Goal: Task Accomplishment & Management: Manage account settings

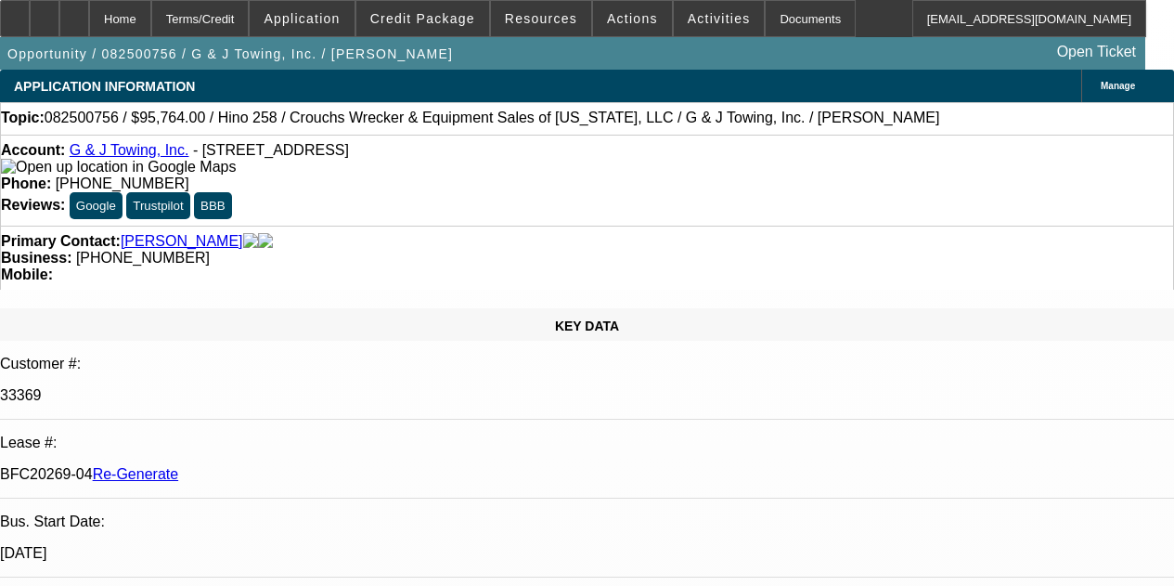
select select "3"
select select "0"
select select "6"
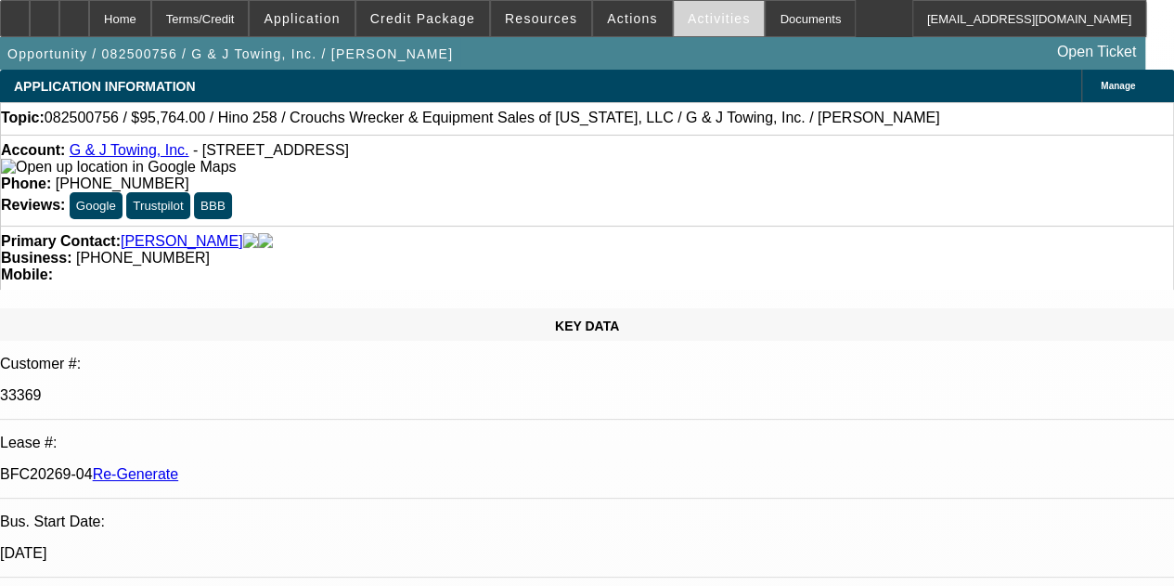
click at [702, 18] on span "Activities" at bounding box center [719, 18] width 63 height 15
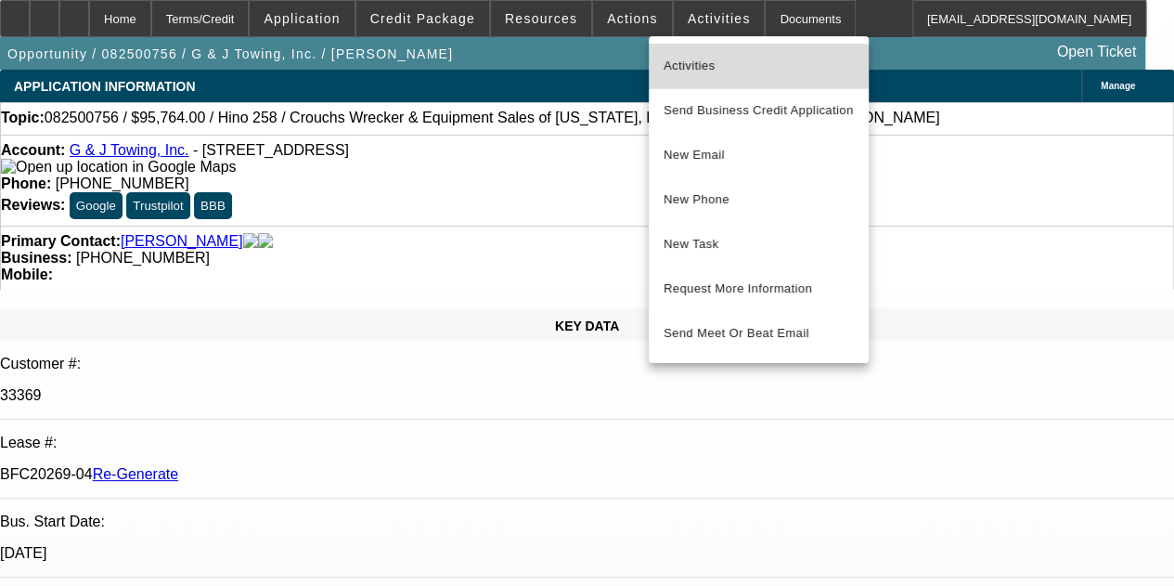
click at [683, 63] on span "Activities" at bounding box center [759, 66] width 190 height 22
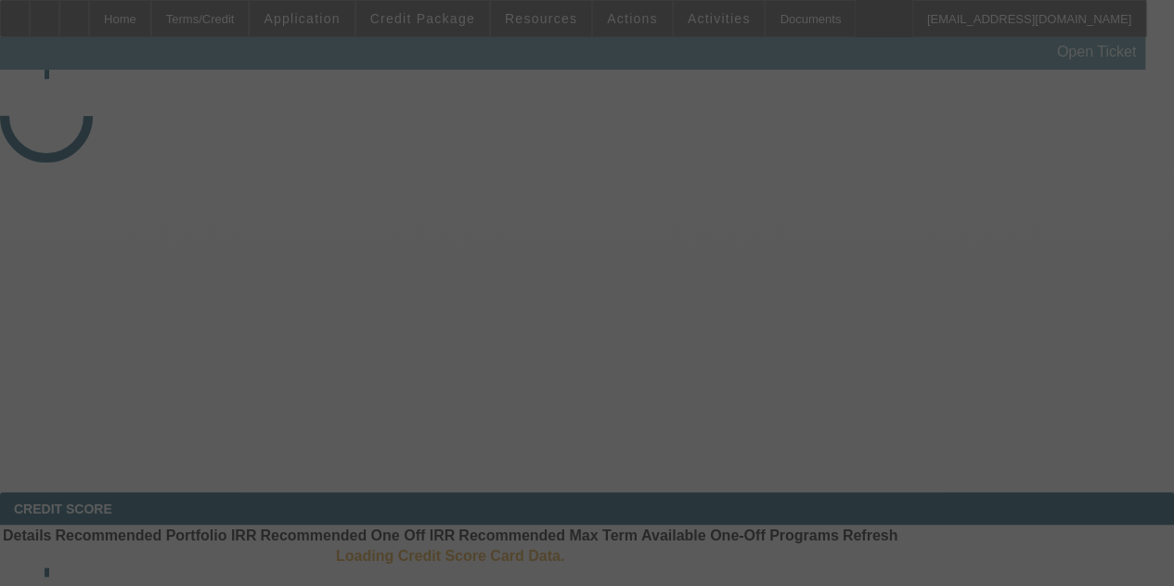
select select "3"
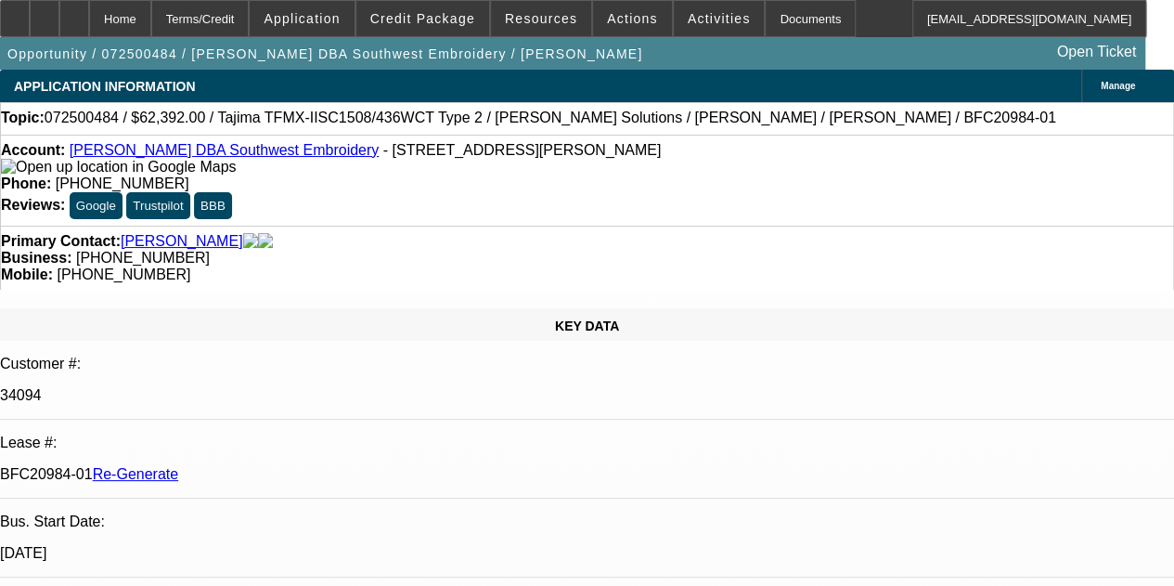
select select "0.2"
select select "2"
select select "0.1"
select select "4"
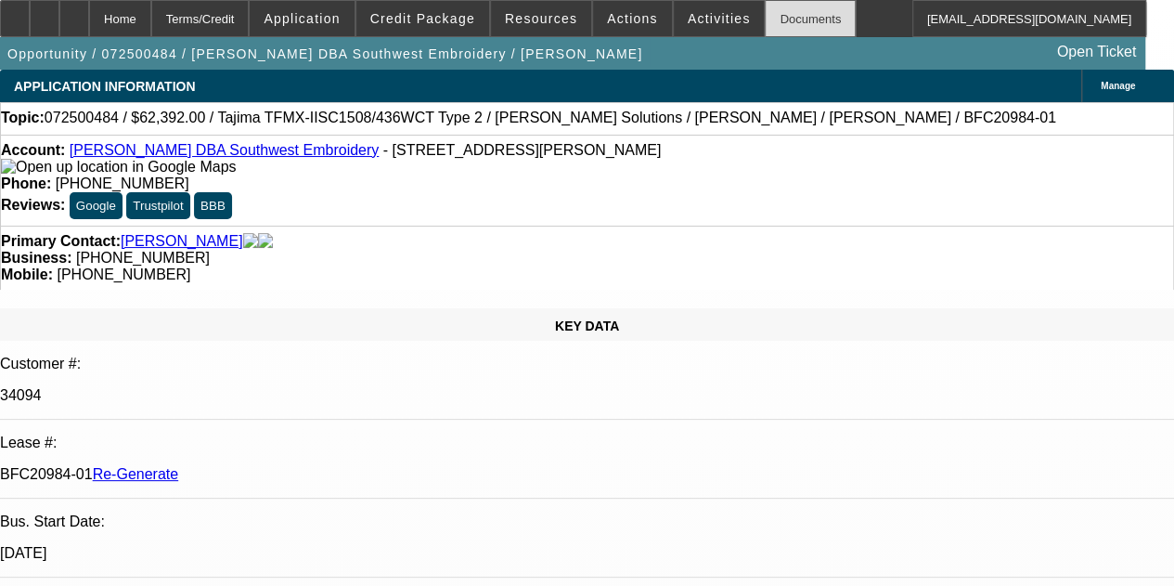
click at [765, 9] on div "Documents" at bounding box center [810, 18] width 91 height 37
click at [691, 19] on span "Activities" at bounding box center [719, 18] width 63 height 15
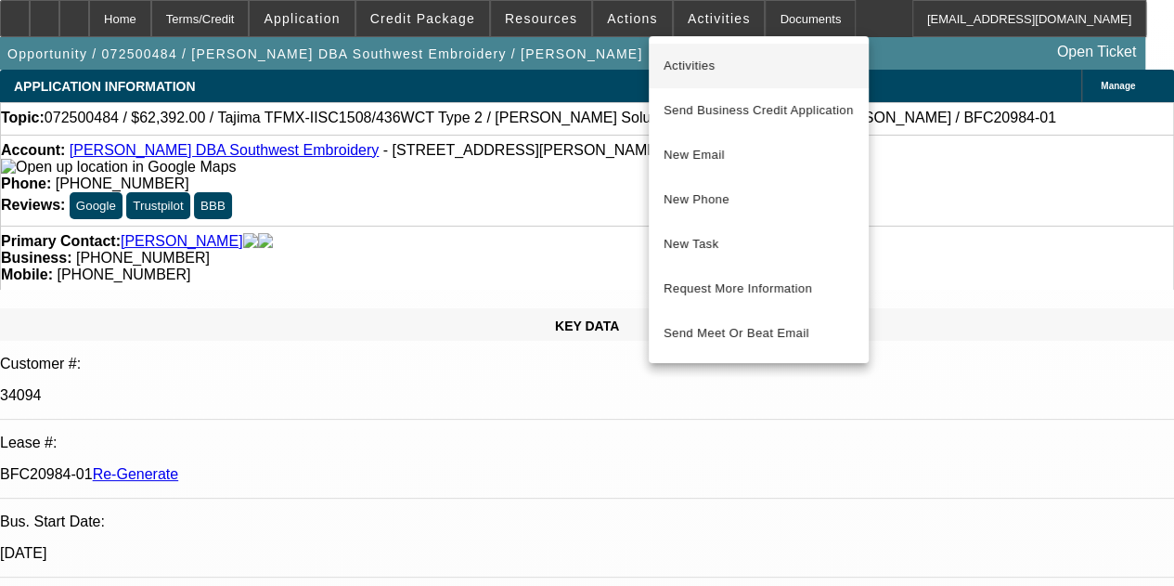
click at [674, 58] on span "Activities" at bounding box center [759, 66] width 190 height 22
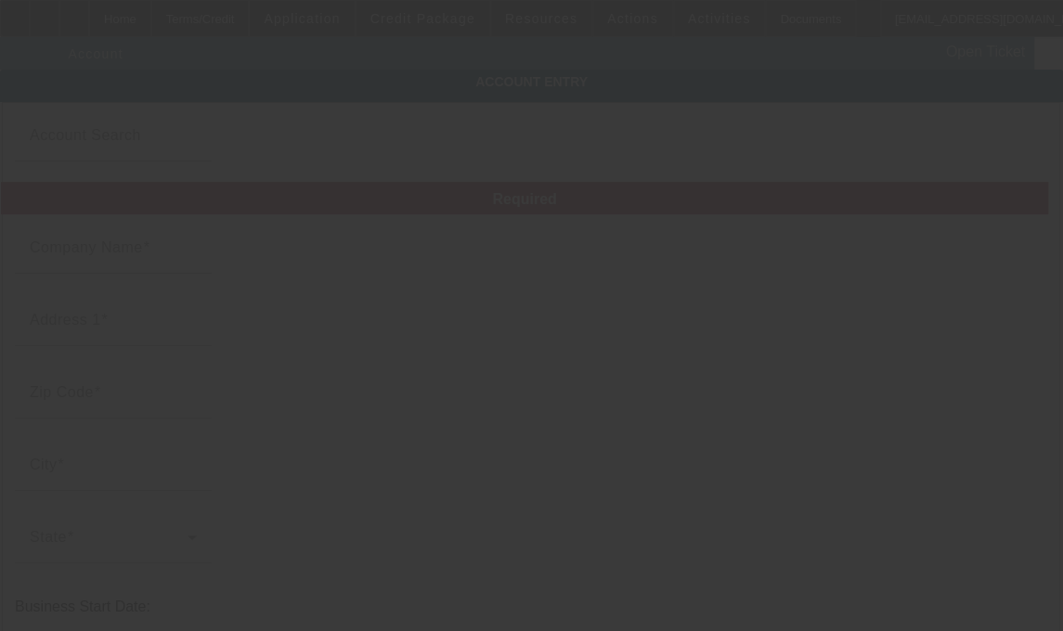
type input "Johnny Olvera"
type input "2109 S Wright St"
type input "92705"
type input "Santa Ana"
type input "(949) 478-9539"
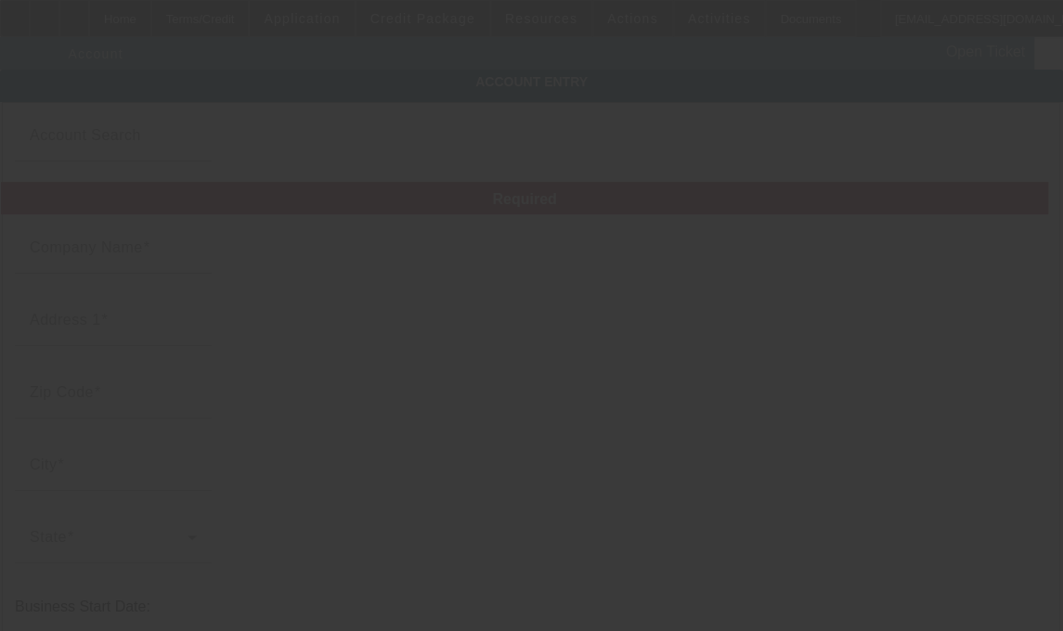
type input "Southwest Embroidery"
type input "Ste D"
type input "johnny27olvera@gmail.com"
type input "394058500"
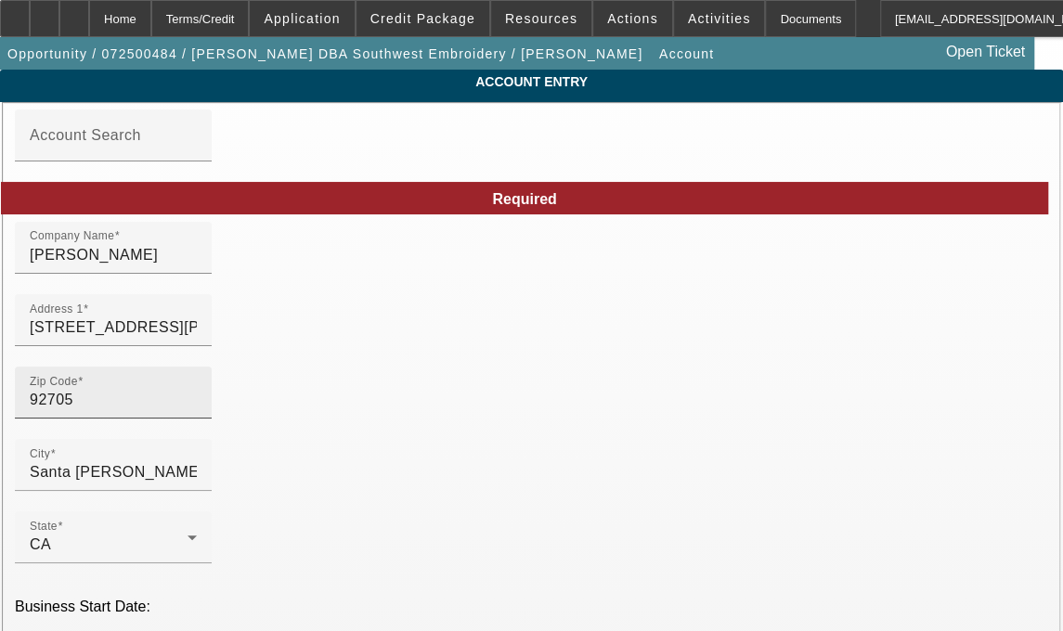
type input "7/21/2025"
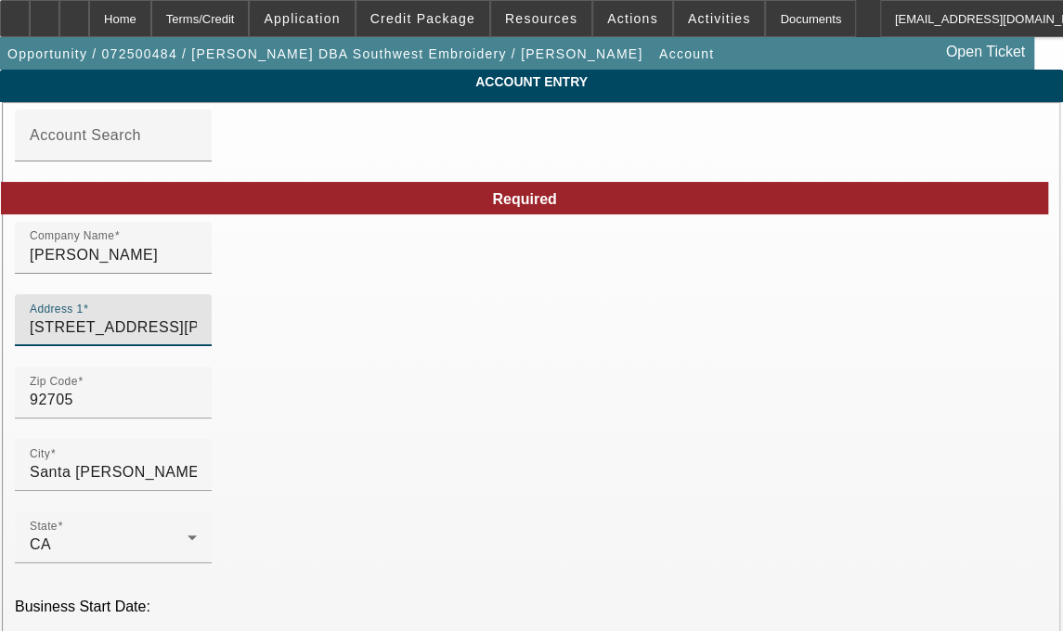
click at [197, 339] on input "2109 S Wright St" at bounding box center [113, 327] width 167 height 22
type input "2109 S Wright St. Unit D"
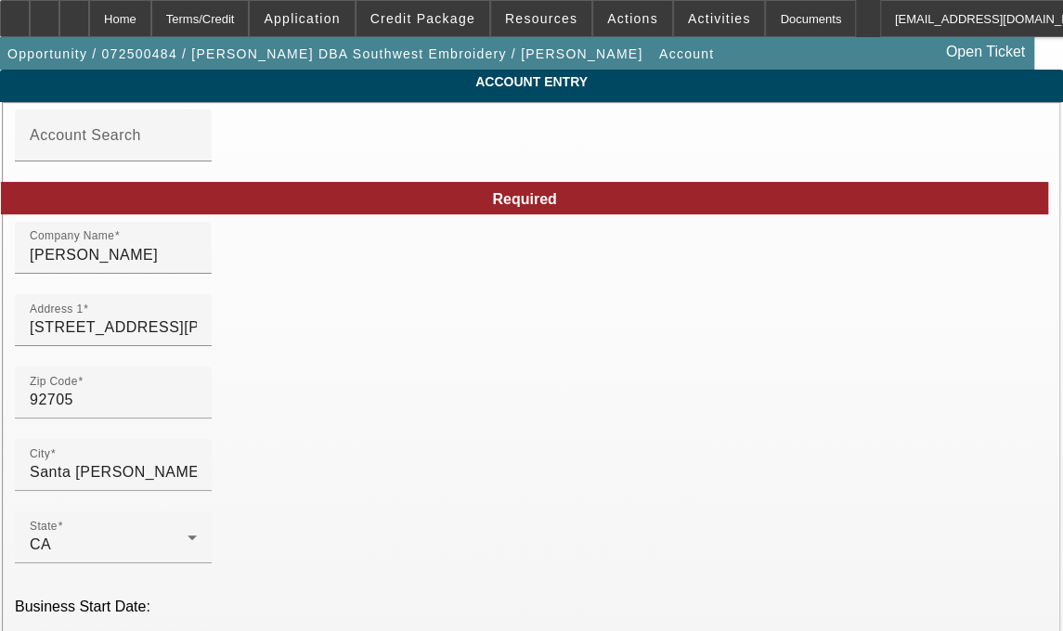
type input "S"
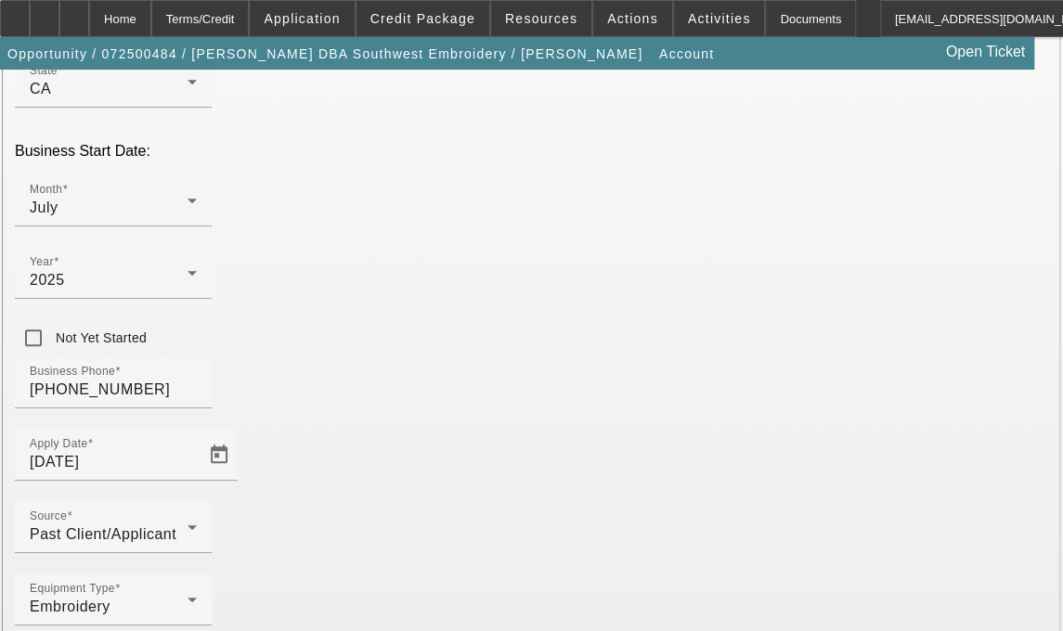
scroll to position [459, 0]
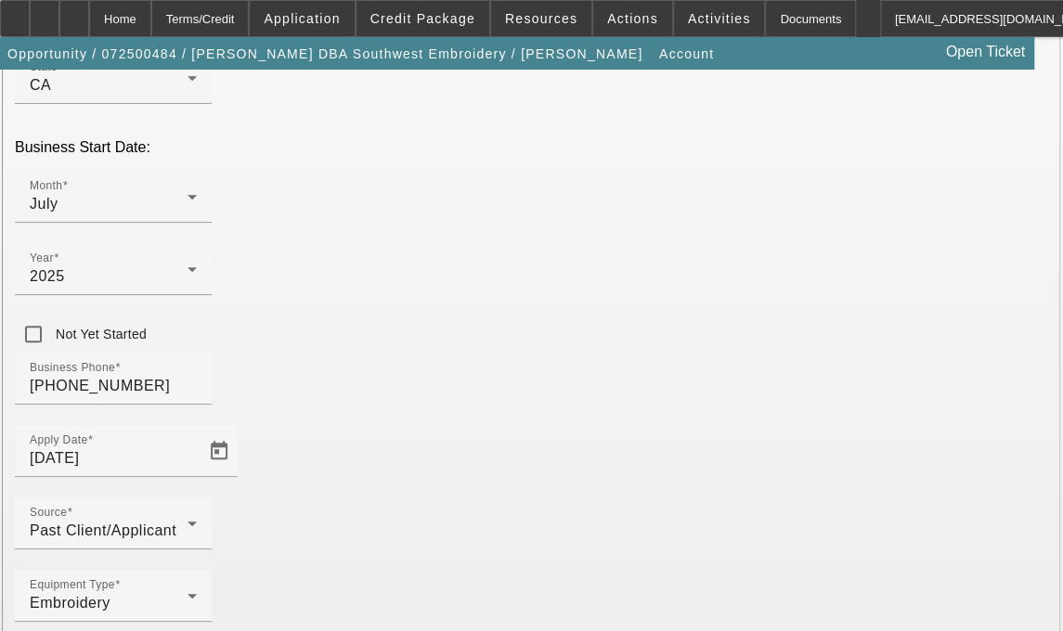
type input "Orange"
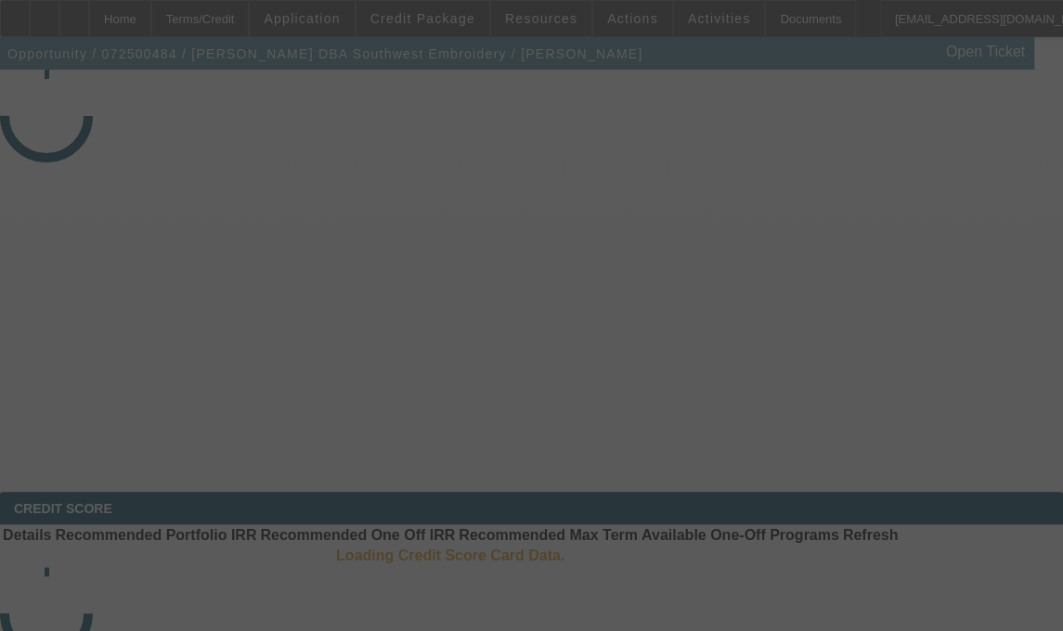
select select "3"
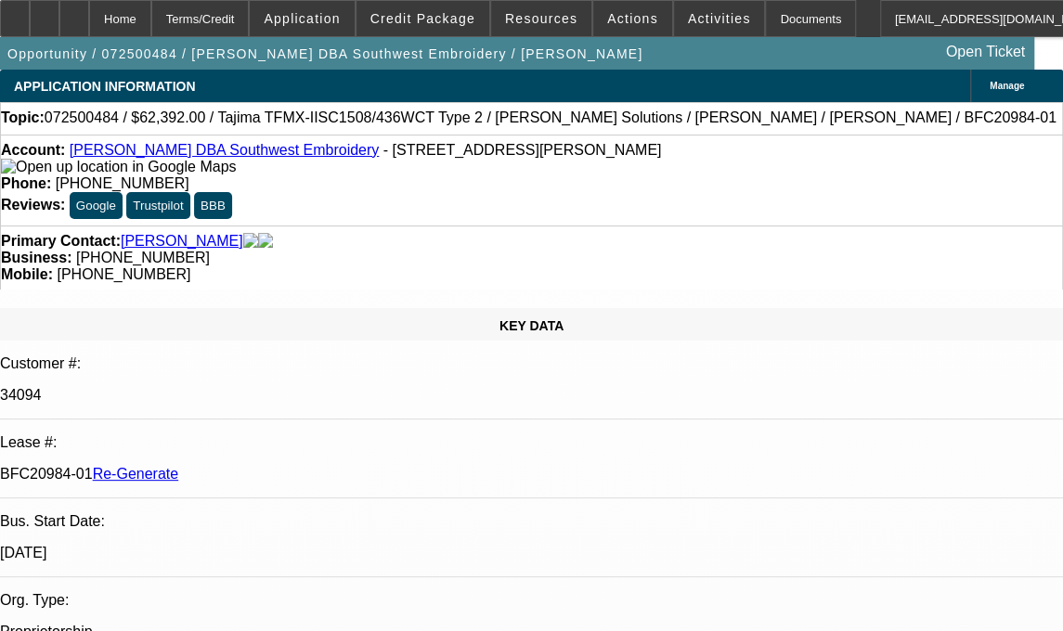
select select "0.2"
select select "2"
select select "0.1"
select select "4"
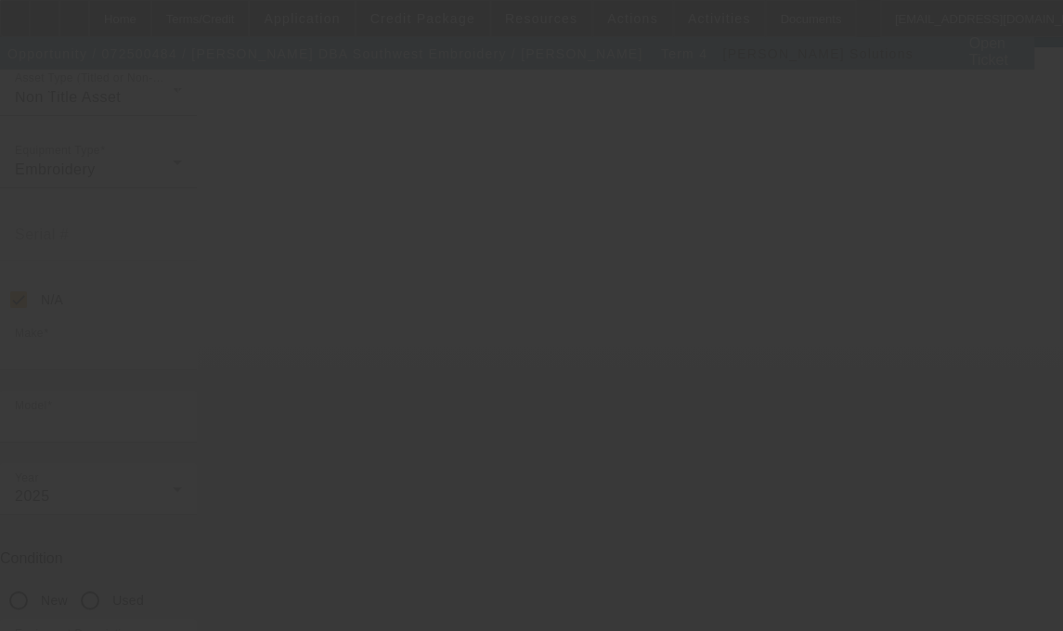
type input "Tajima"
type input "TFMX-IISC1508/436WCT Type 2"
radio input "true"
type textarea "8 Head / 15 Needle Embroider Machine includes Cap Frame Driver with Support Sha…"
type input "631 S Fairview St"
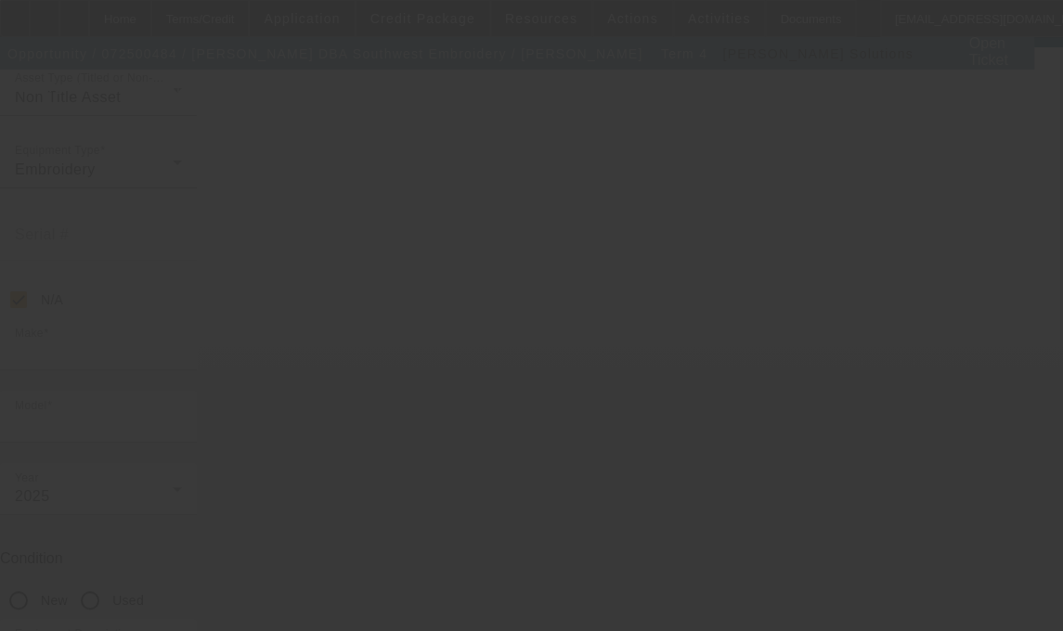
type input "Apt 4F"
type input "Santa Ana"
type input "92704"
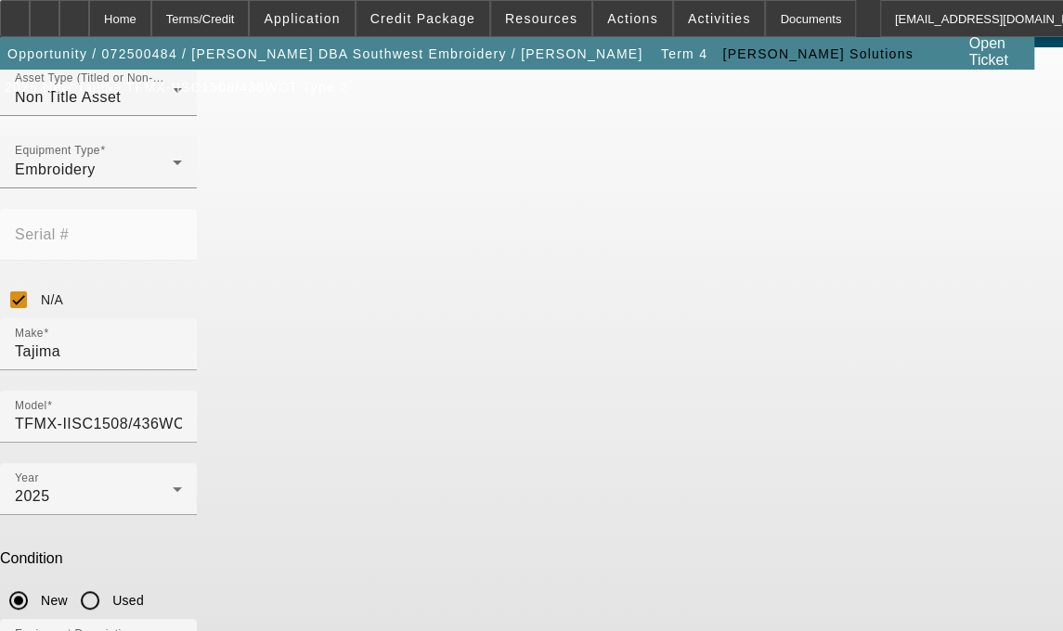
scroll to position [70, 0]
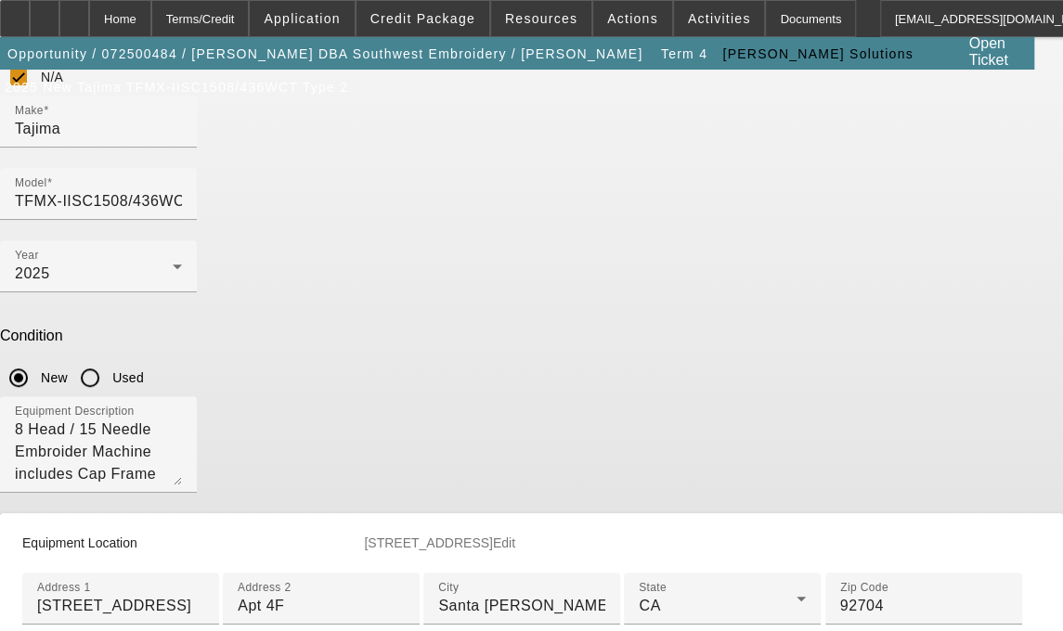
scroll to position [286, 0]
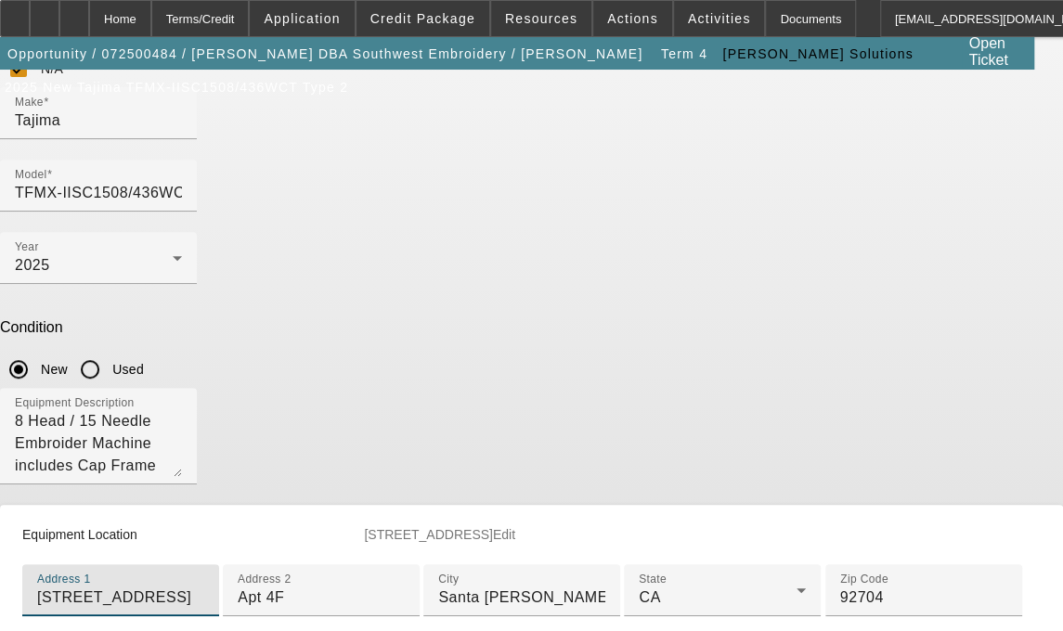
drag, startPoint x: 459, startPoint y: 393, endPoint x: 246, endPoint y: 429, distance: 216.5
click at [246, 429] on div "ASSET ENTRY Delete asset Equipment Asset Type (Titled or Non-Titled) Non Title …" at bounding box center [531, 273] width 1063 height 979
type input "2109 S Wright St. Unit D"
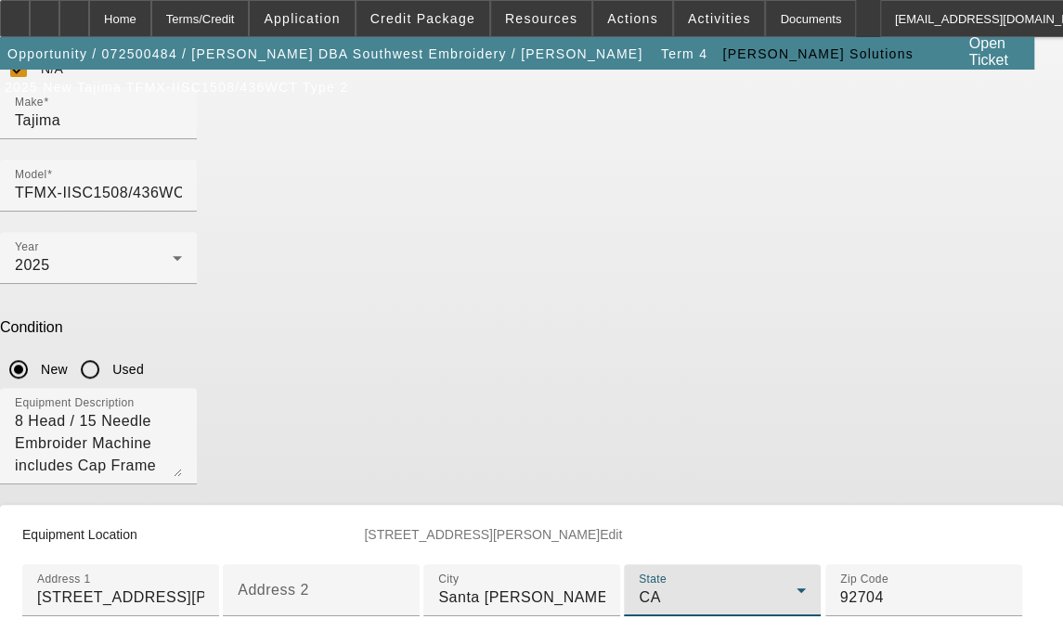
scroll to position [652, 0]
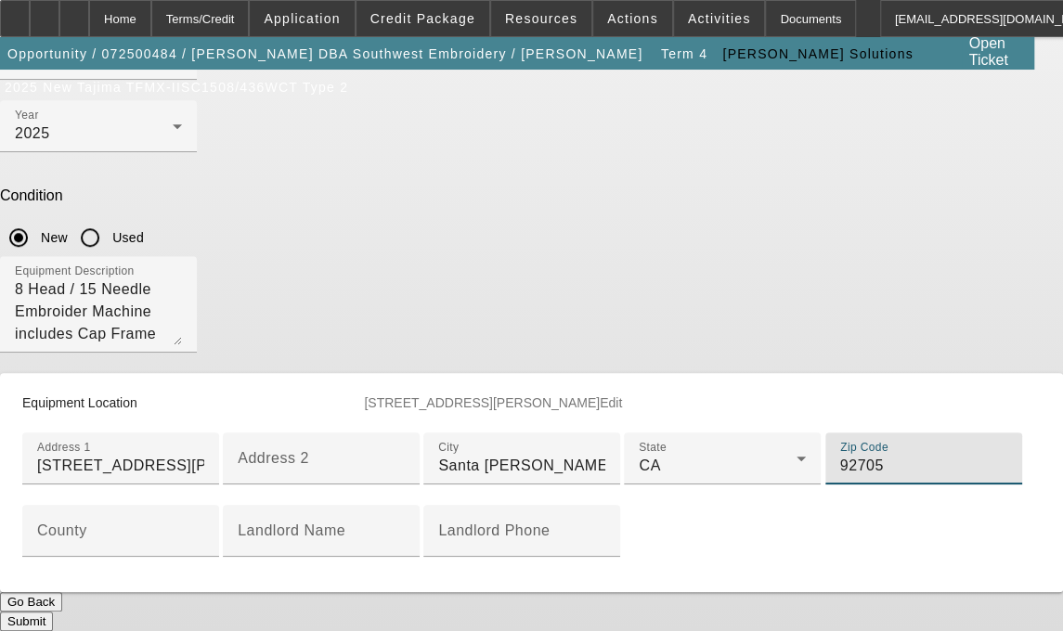
type input "92705"
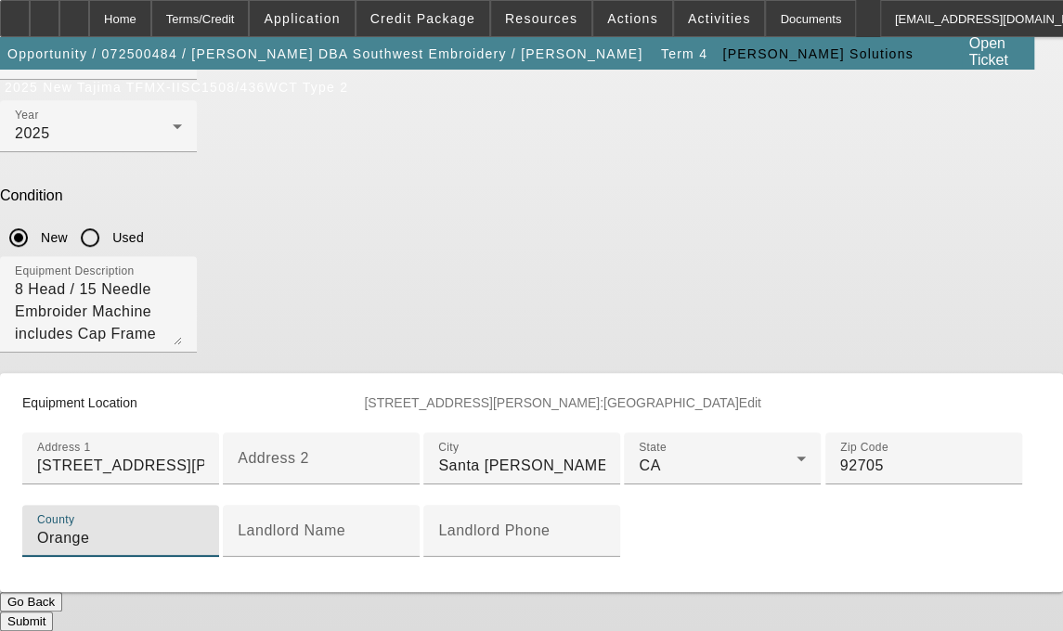
type input "Orange"
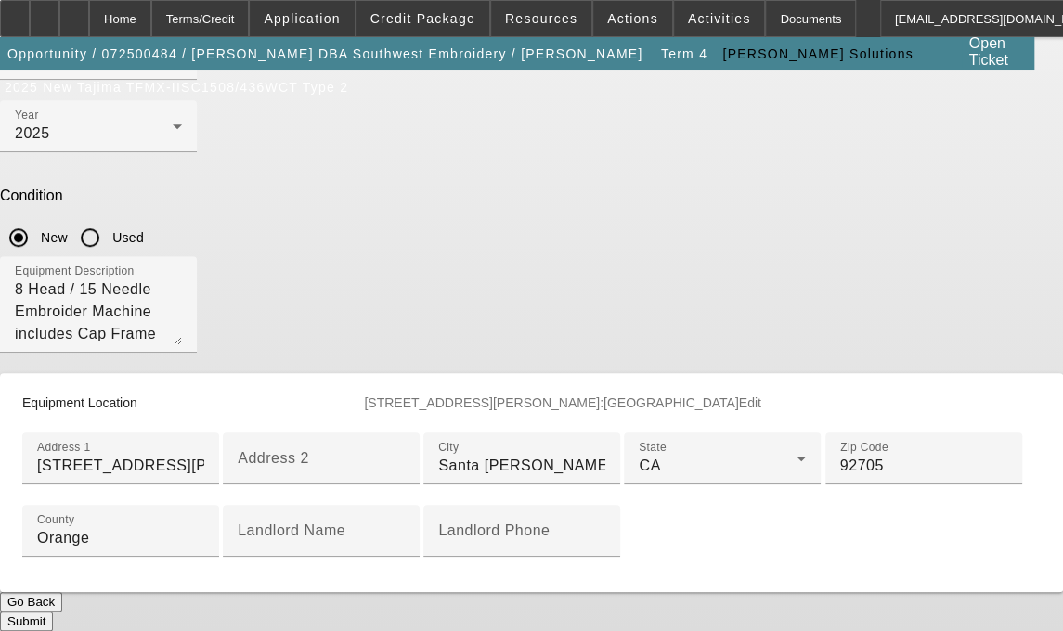
click at [53, 618] on button "Submit" at bounding box center [26, 621] width 53 height 19
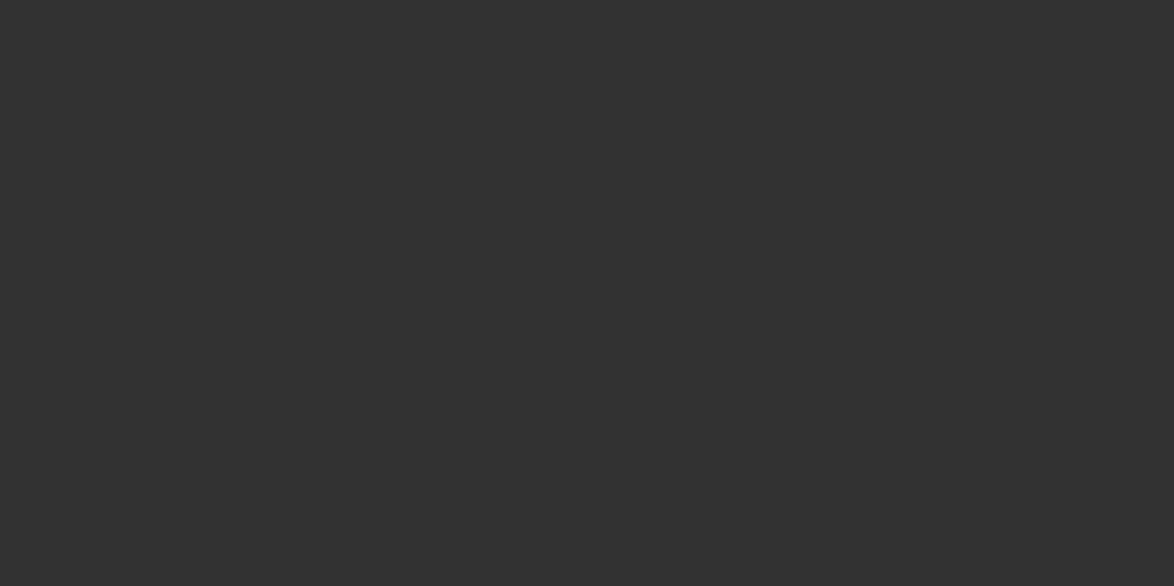
select select "3"
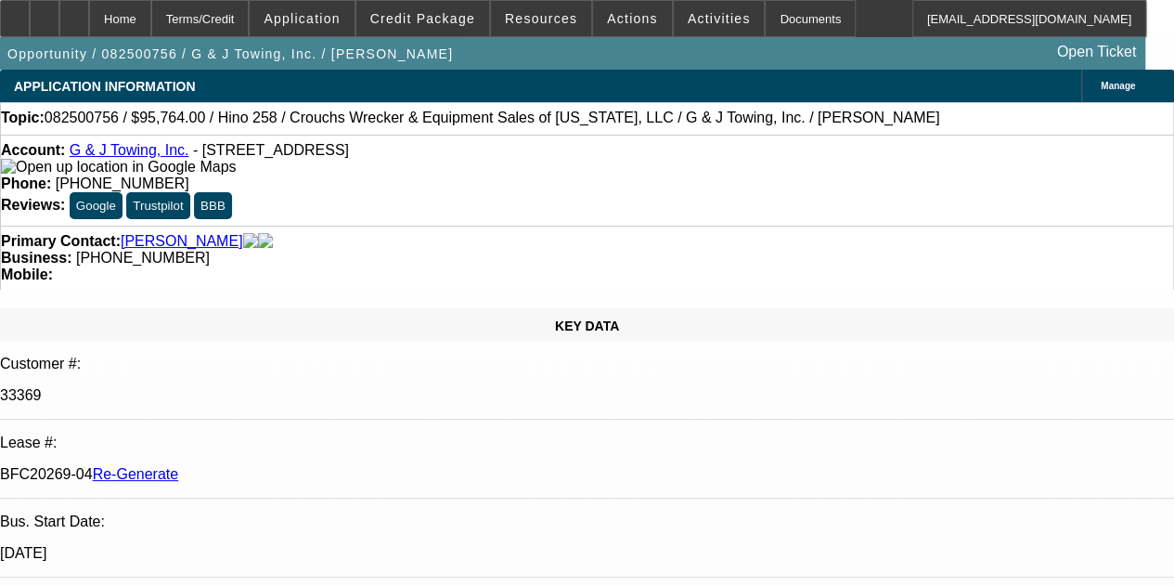
select select "0"
select select "6"
click at [767, 19] on div "Documents" at bounding box center [810, 18] width 91 height 37
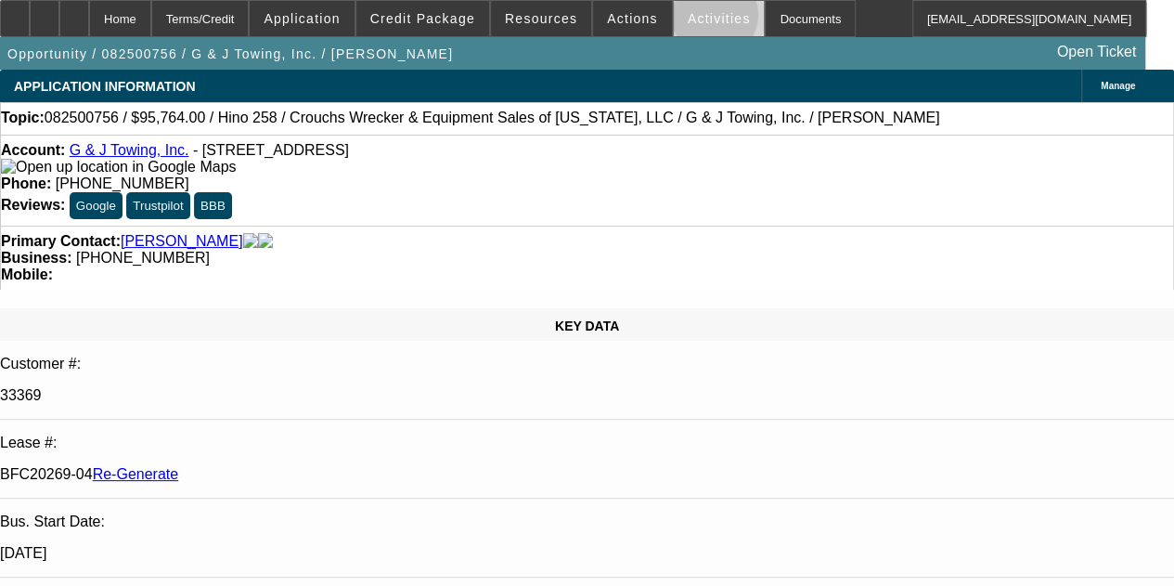
click at [690, 19] on span "Activities" at bounding box center [719, 18] width 63 height 15
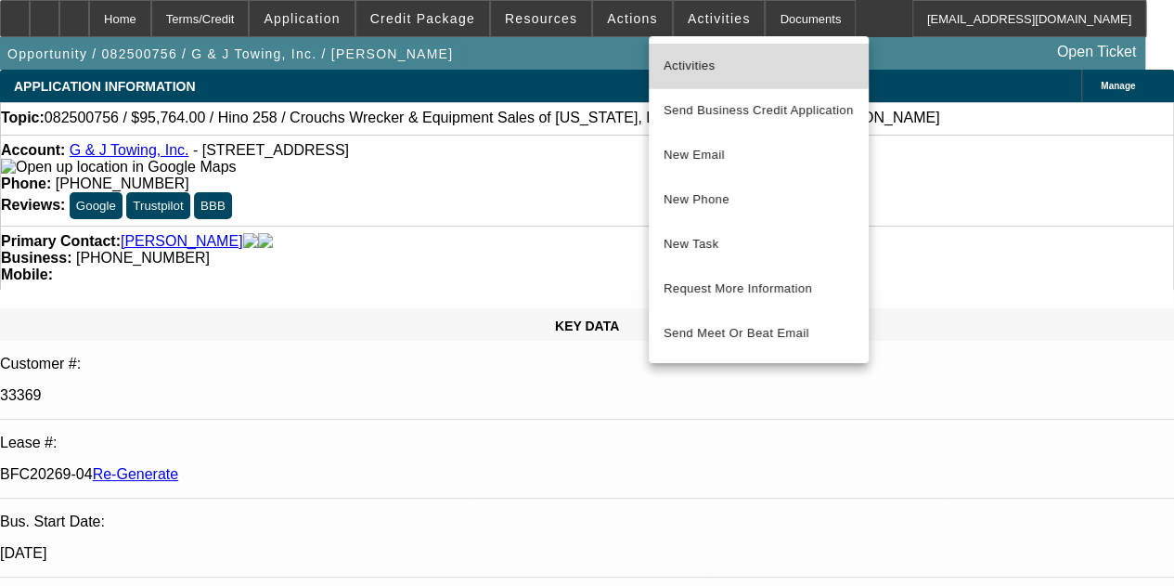
click at [694, 58] on span "Activities" at bounding box center [759, 66] width 190 height 22
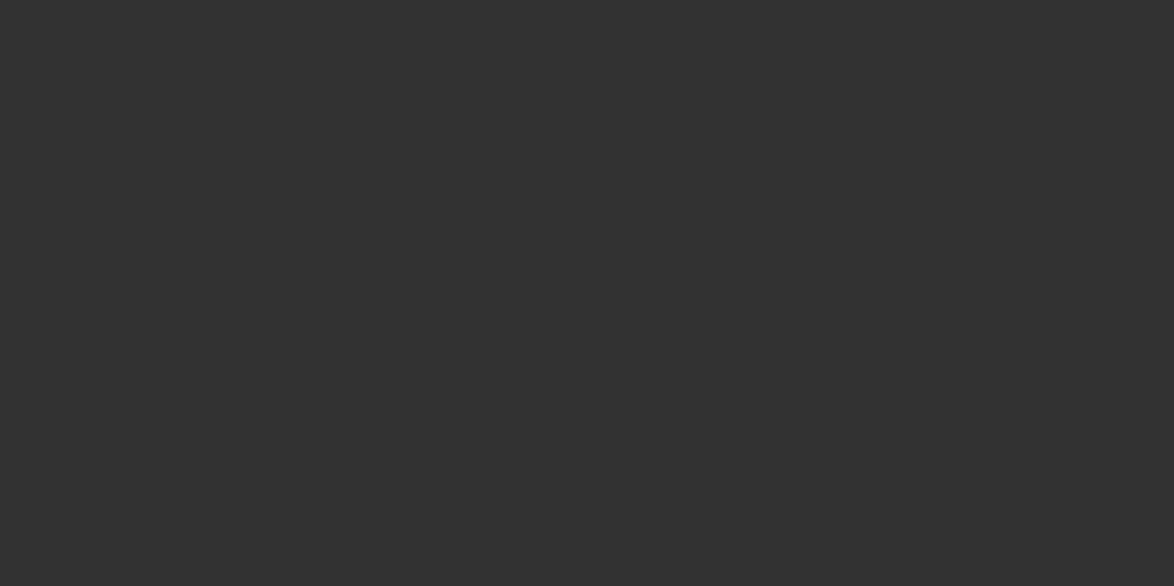
select select "3"
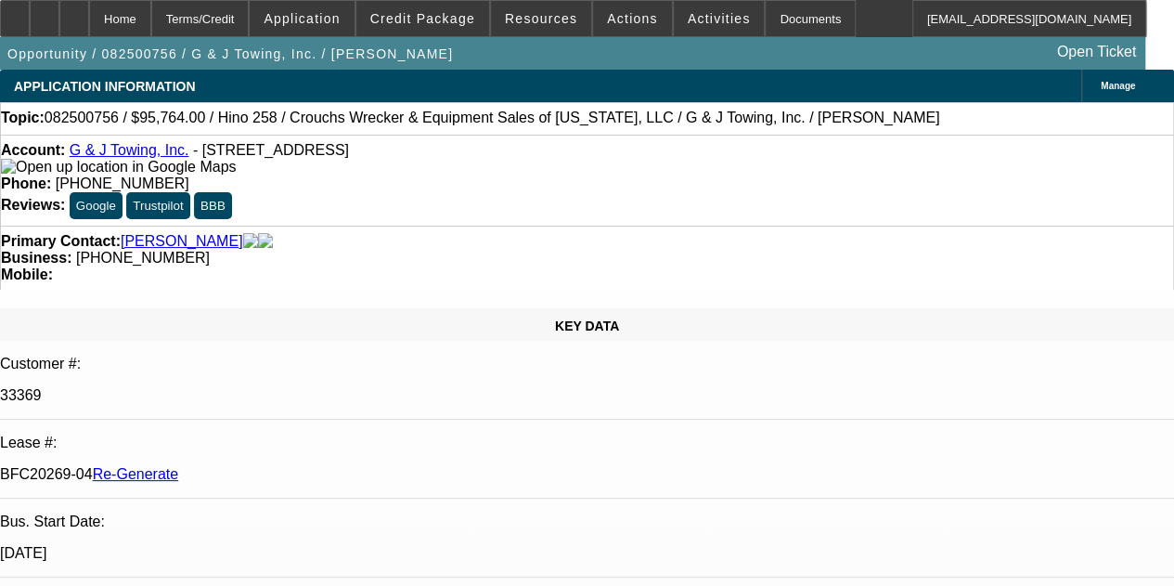
select select "0"
select select "6"
click at [89, 26] on div at bounding box center [74, 18] width 30 height 37
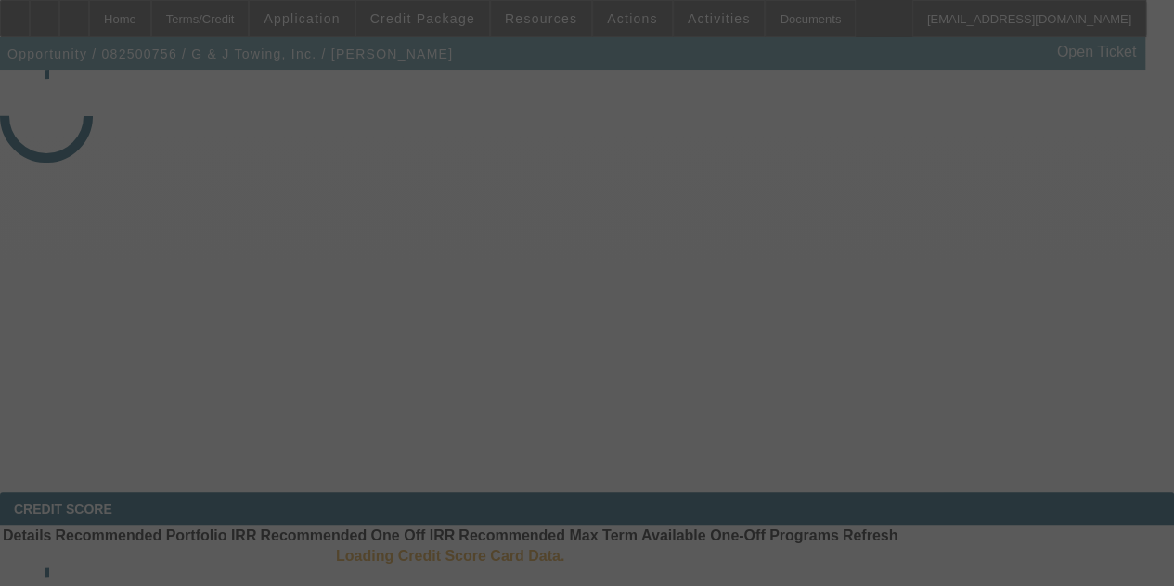
select select "3"
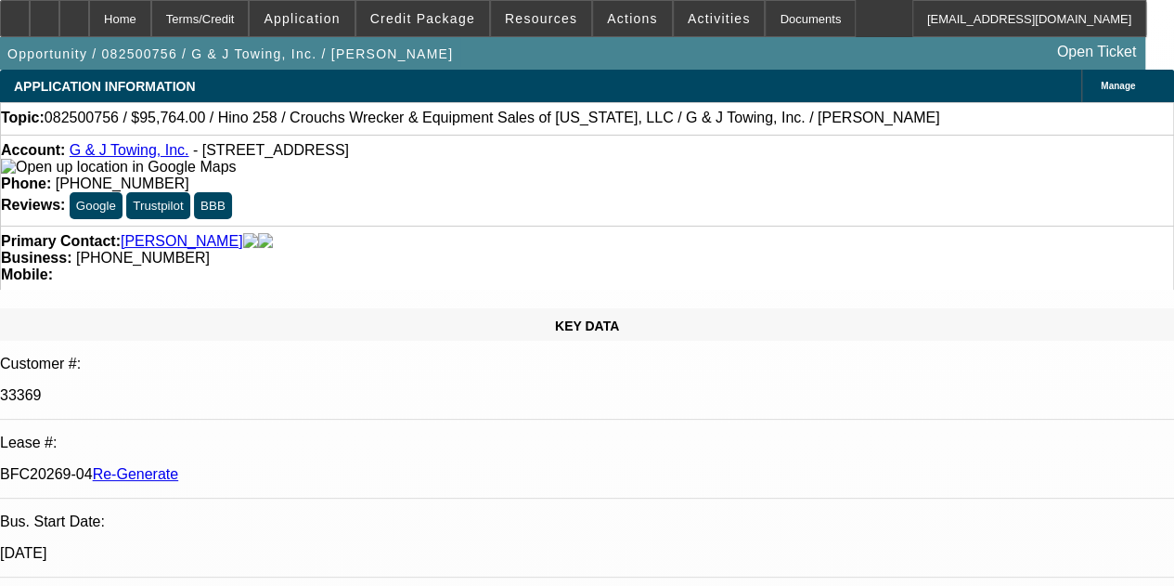
select select "0"
select select "6"
click at [765, 19] on div "Documents" at bounding box center [810, 18] width 91 height 37
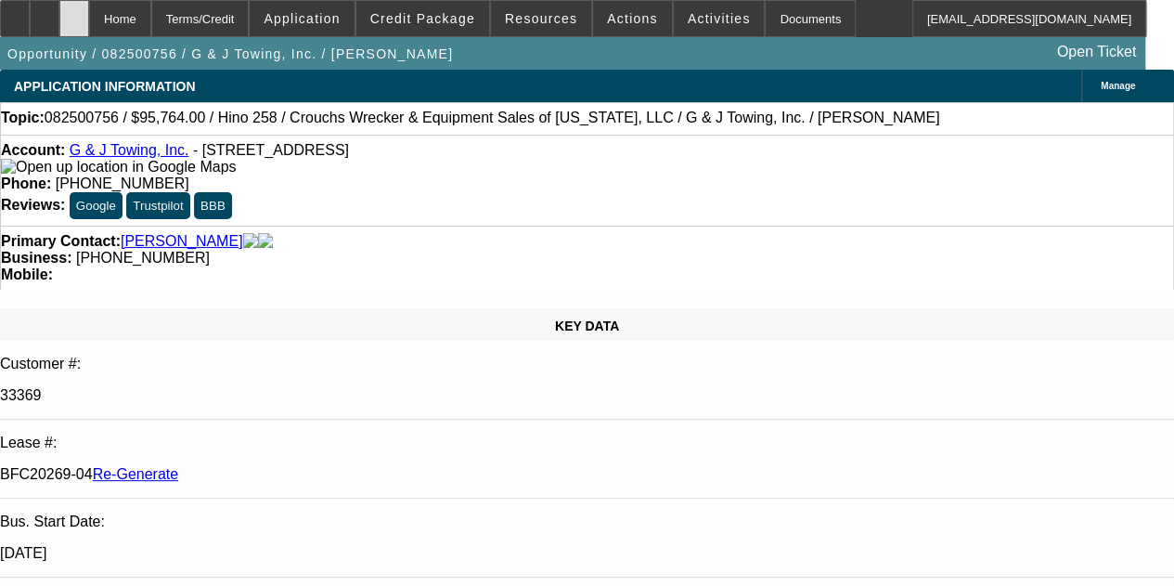
click at [74, 12] on icon at bounding box center [74, 12] width 0 height 0
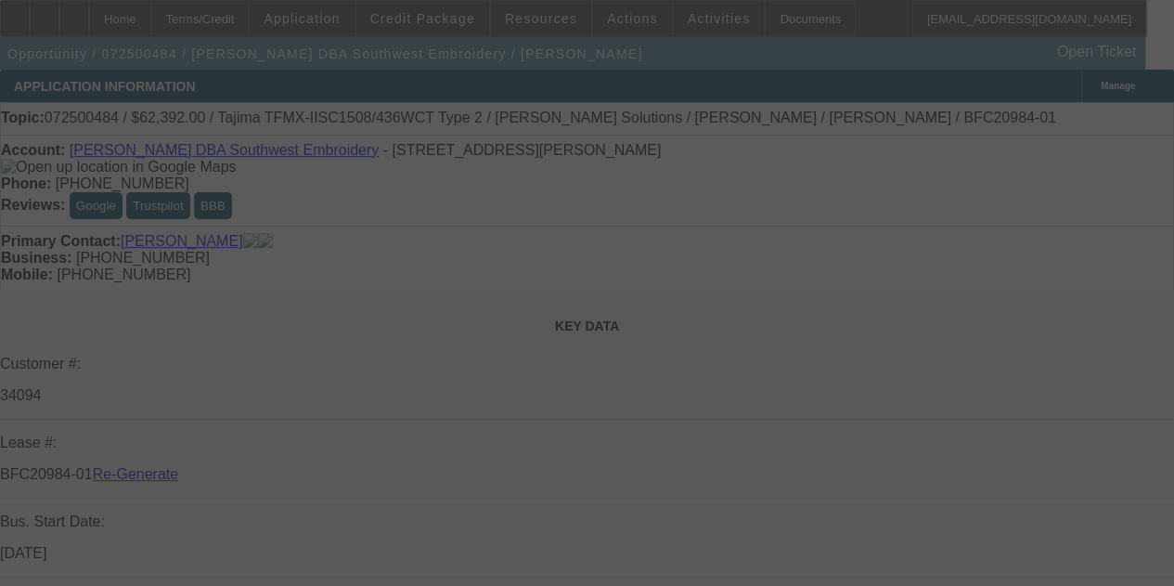
select select "3"
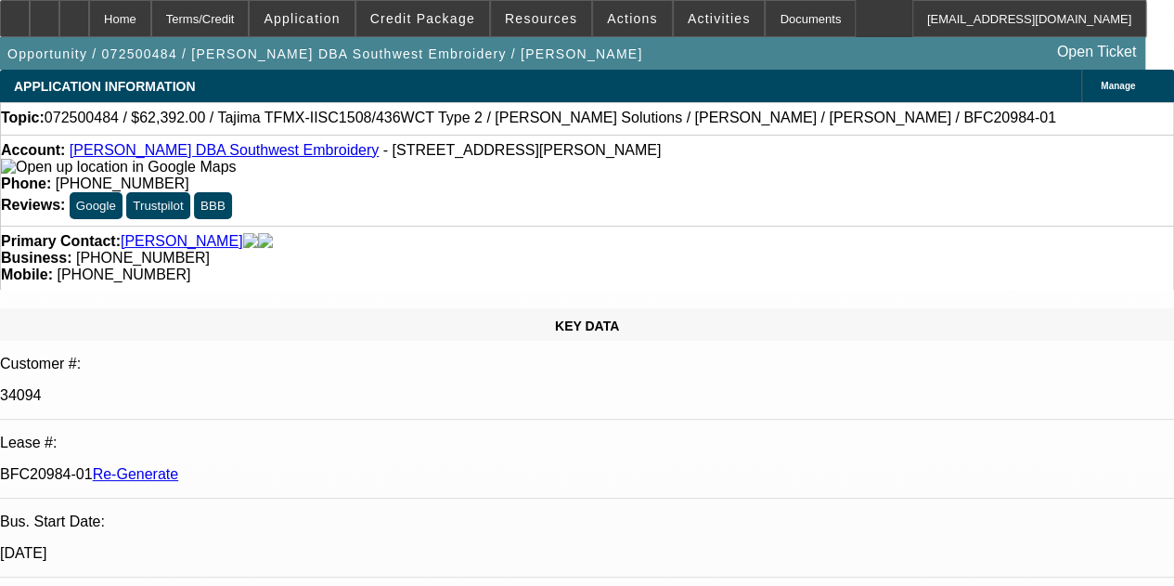
select select "0.2"
select select "2"
select select "0.1"
select select "4"
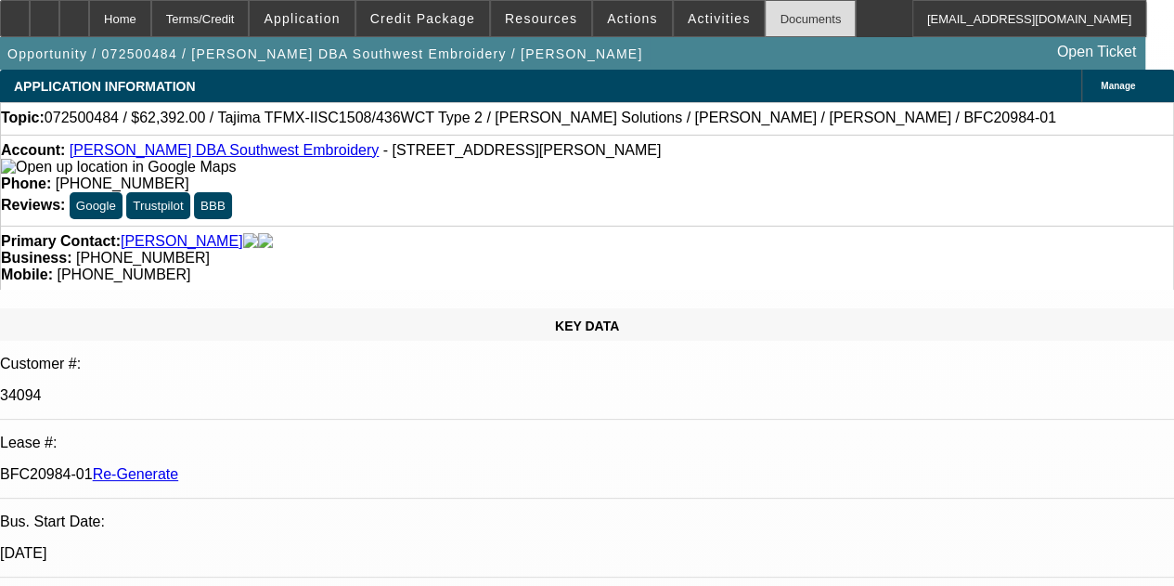
click at [765, 19] on div "Documents" at bounding box center [810, 18] width 91 height 37
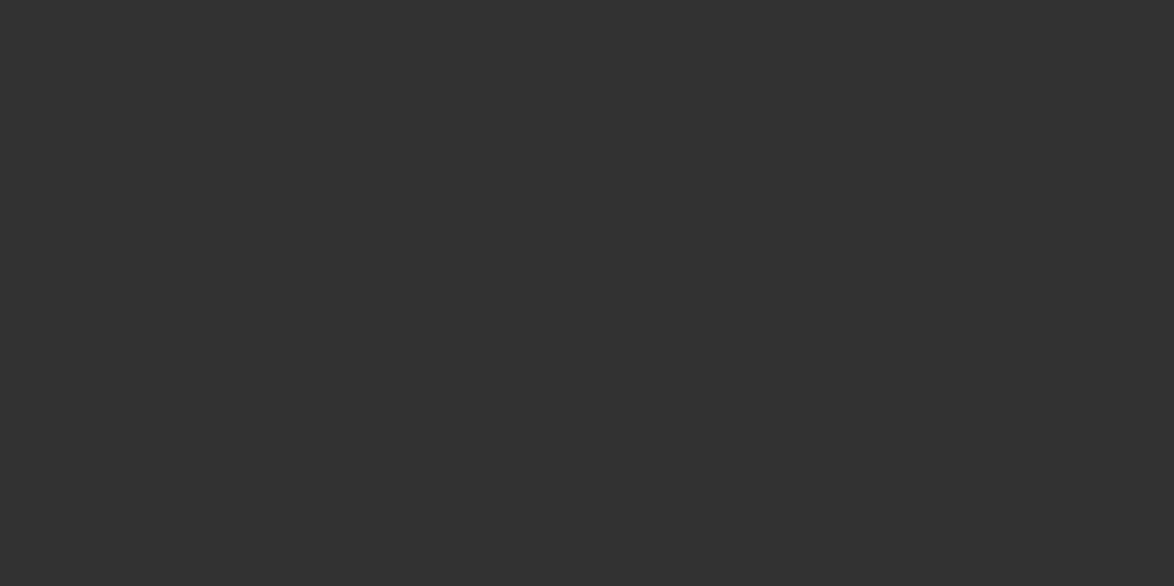
click at [894, 188] on div at bounding box center [587, 293] width 1174 height 586
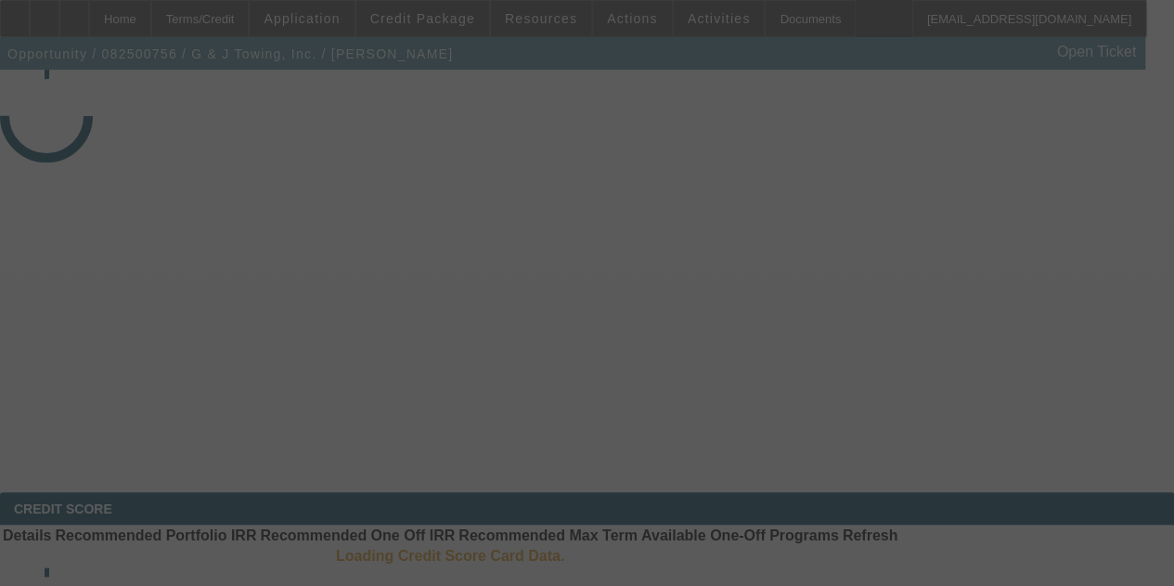
select select "3"
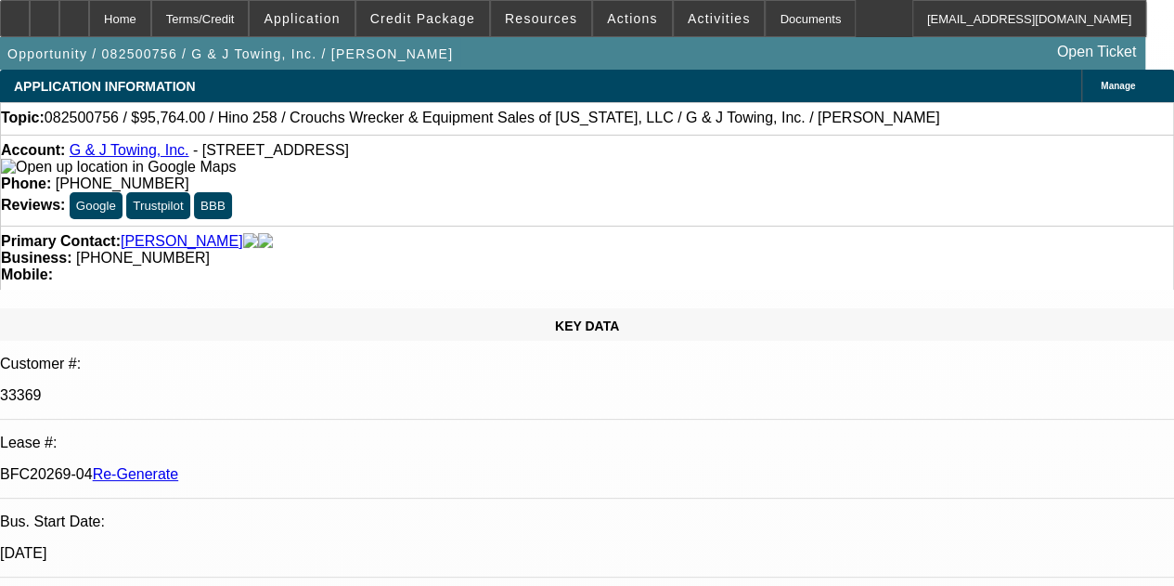
select select "0"
select select "6"
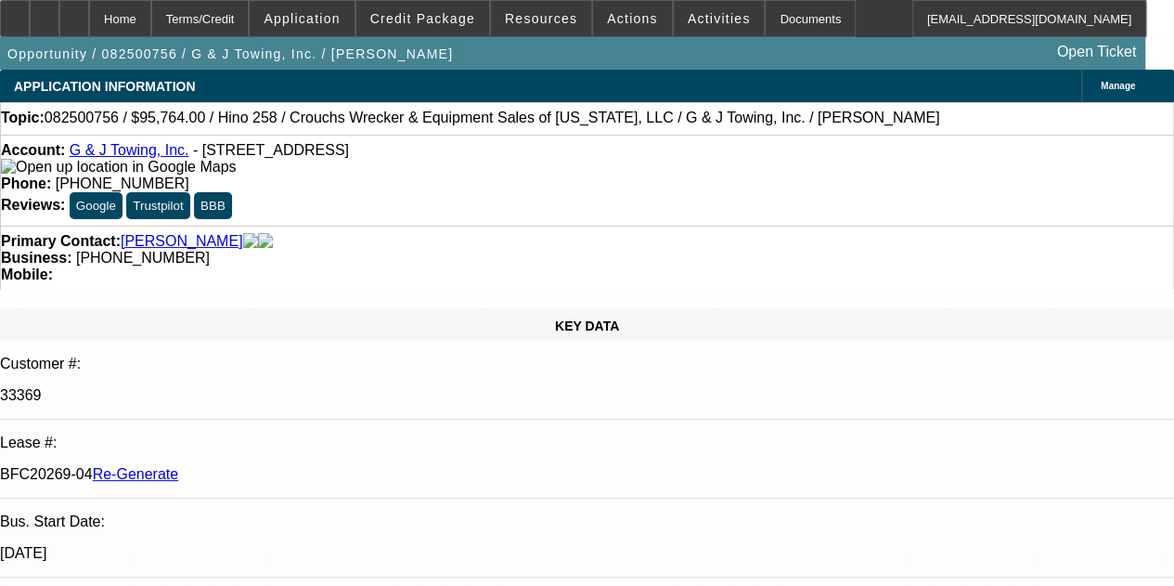
click at [765, 14] on div "Documents" at bounding box center [810, 18] width 91 height 37
click at [430, 13] on span "Credit Package" at bounding box center [422, 18] width 105 height 15
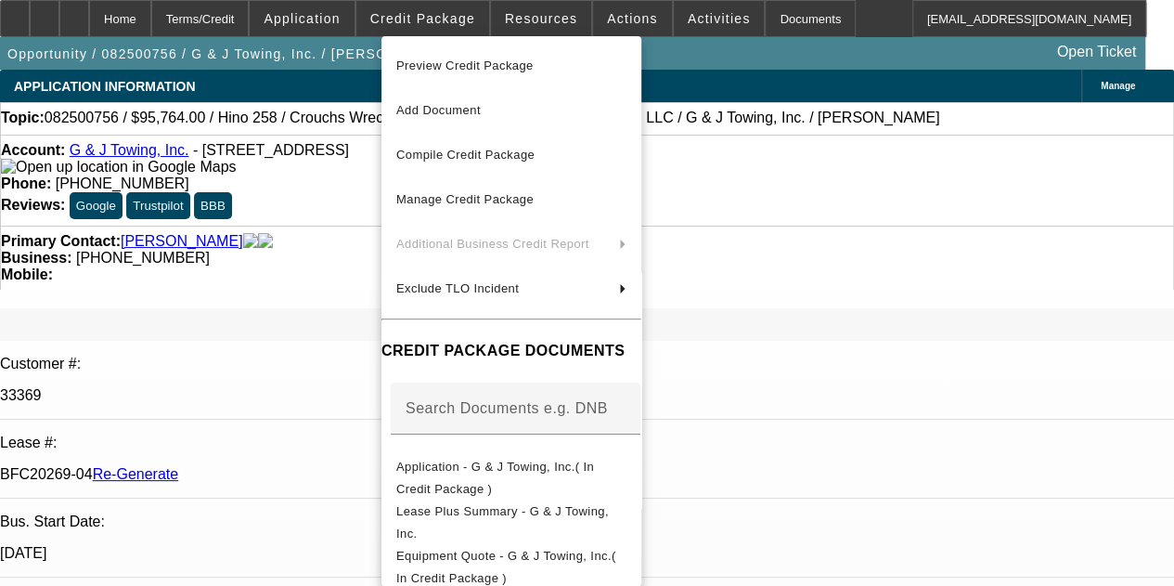
click at [542, 10] on div at bounding box center [587, 293] width 1174 height 586
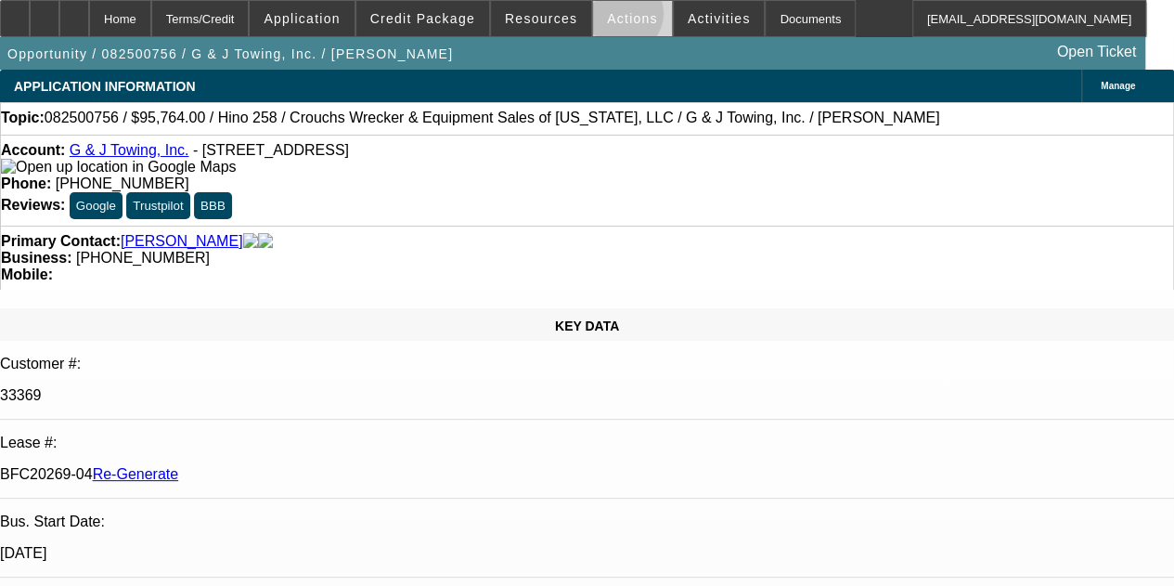
click at [611, 18] on span "Actions" at bounding box center [632, 18] width 51 height 15
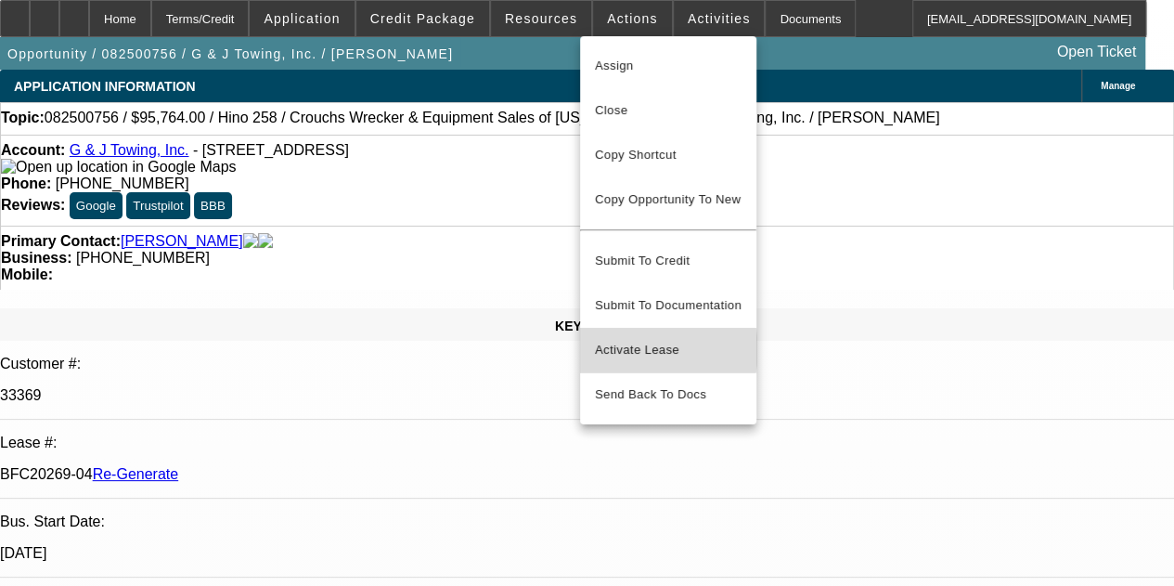
click at [642, 339] on span "Activate Lease" at bounding box center [668, 350] width 147 height 22
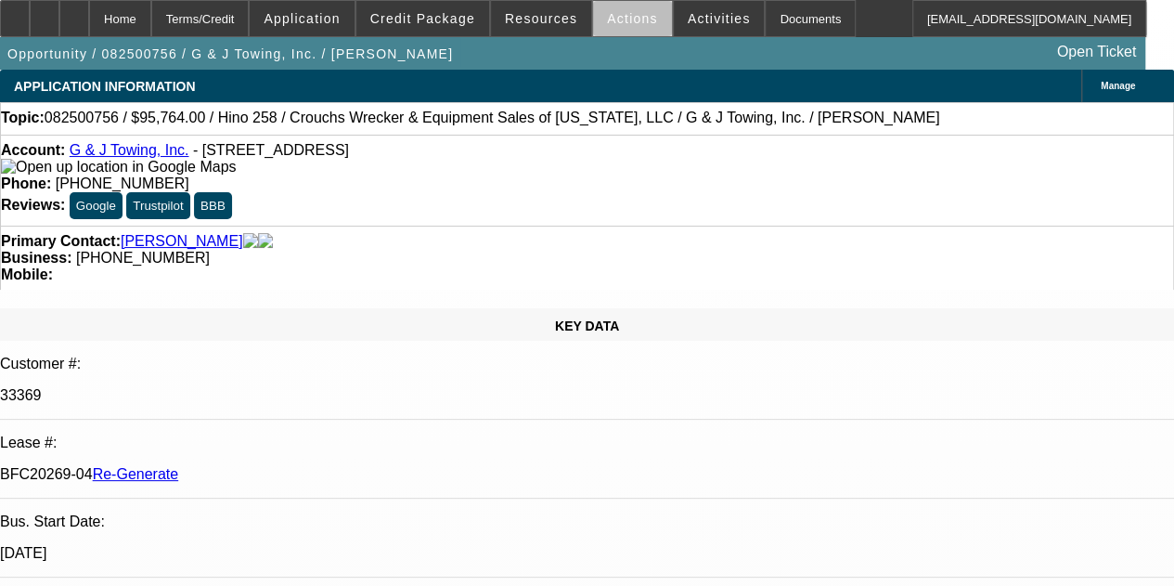
click at [629, 21] on span "Actions" at bounding box center [632, 18] width 51 height 15
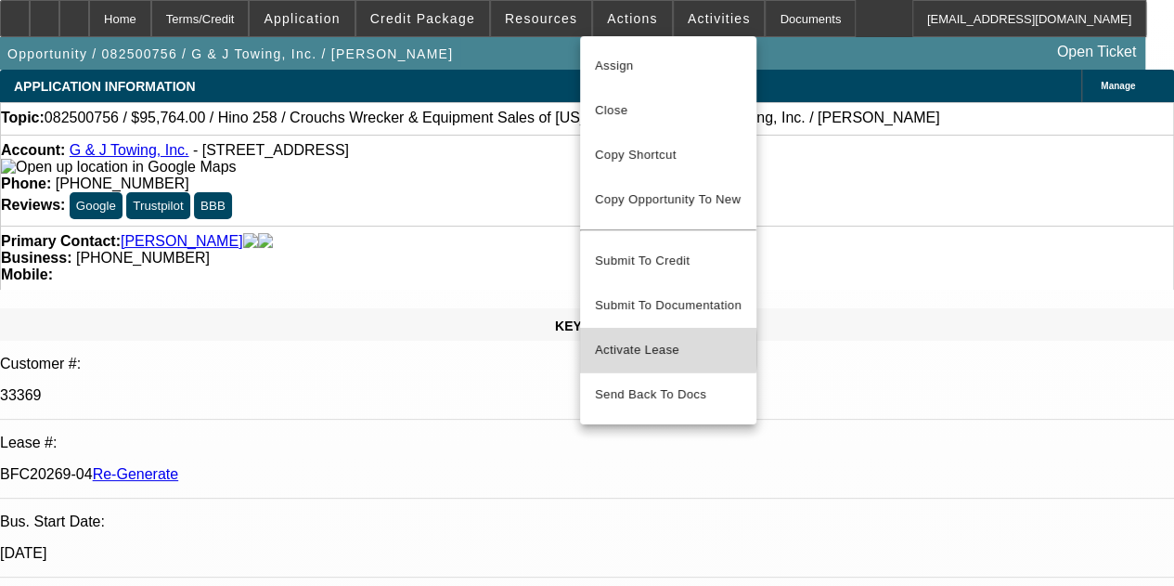
click at [626, 339] on span "Activate Lease" at bounding box center [668, 350] width 147 height 22
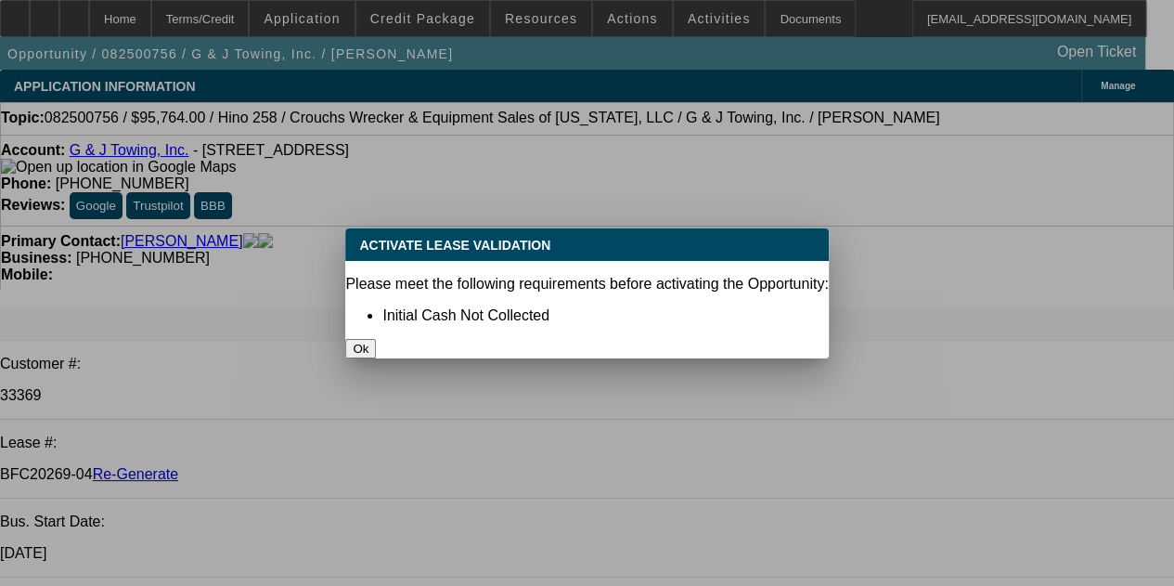
click at [376, 339] on button "Ok" at bounding box center [360, 348] width 31 height 19
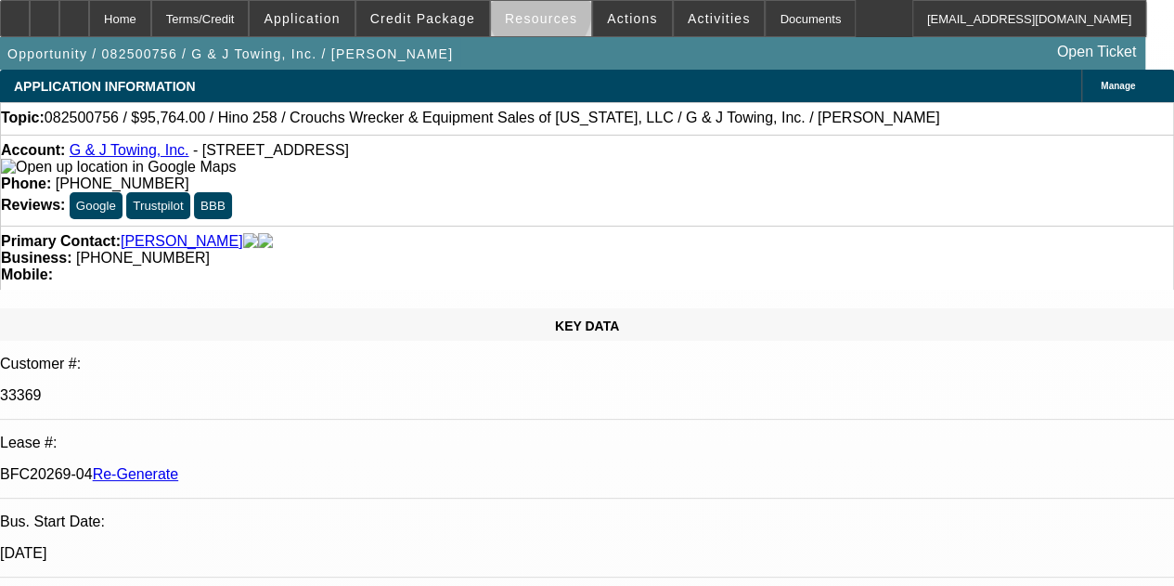
click at [540, 14] on span "Resources" at bounding box center [541, 18] width 72 height 15
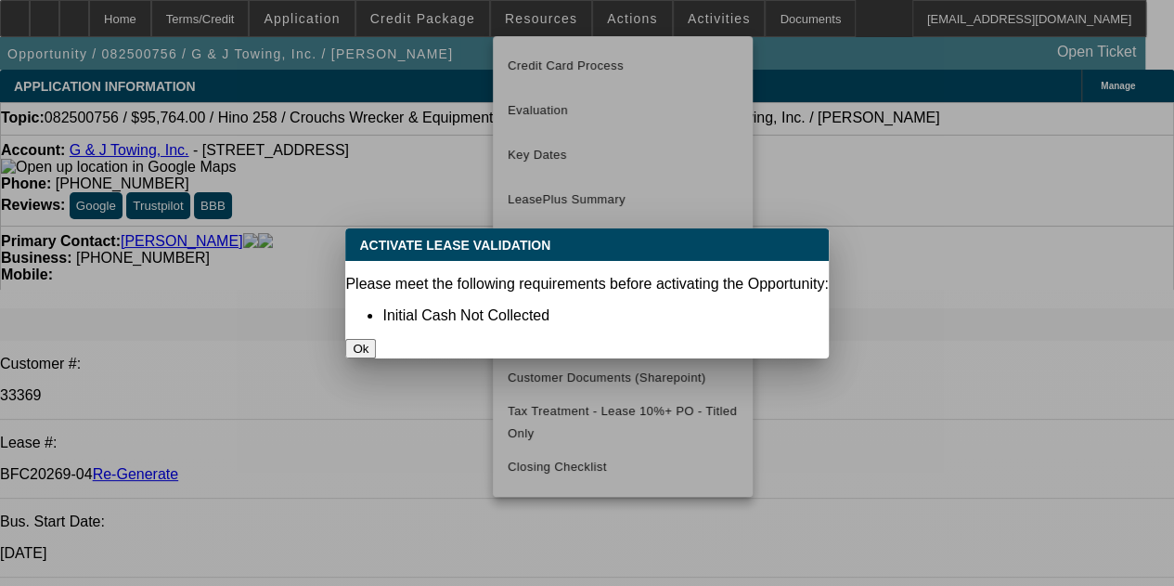
click at [376, 339] on button "Ok" at bounding box center [360, 348] width 31 height 19
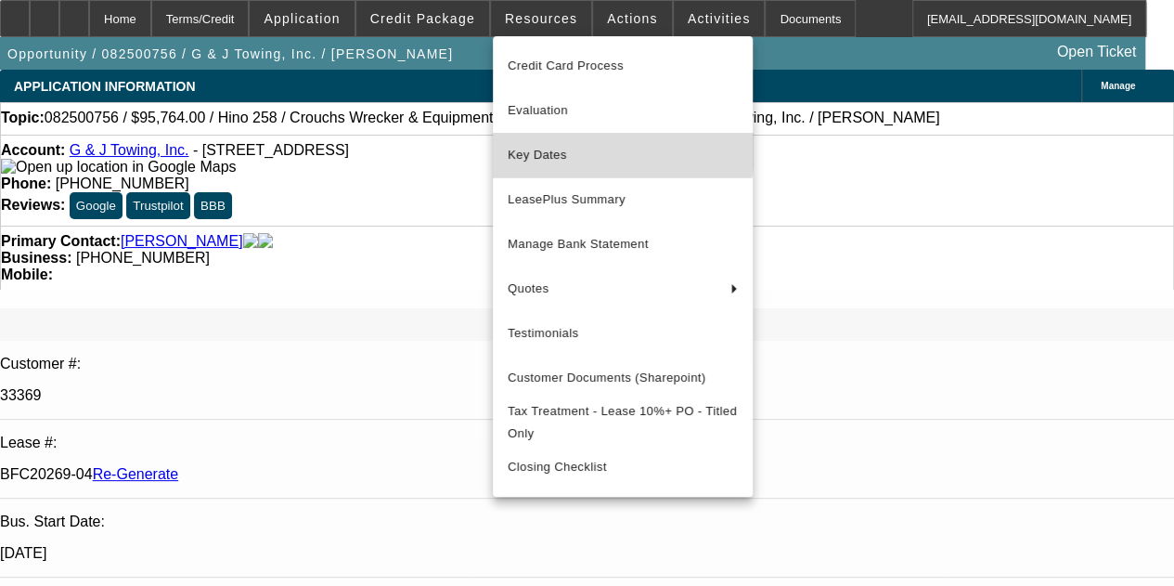
click at [548, 146] on span "Key Dates" at bounding box center [623, 155] width 230 height 22
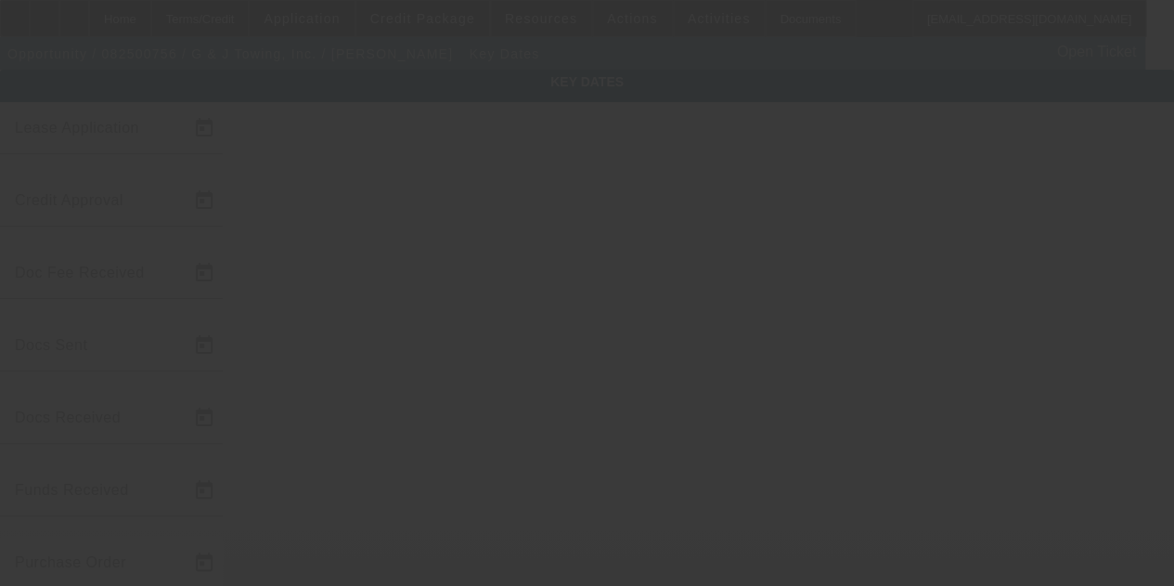
type input "8/28/2025"
type input "9/4/2025"
type input "9/2/2025"
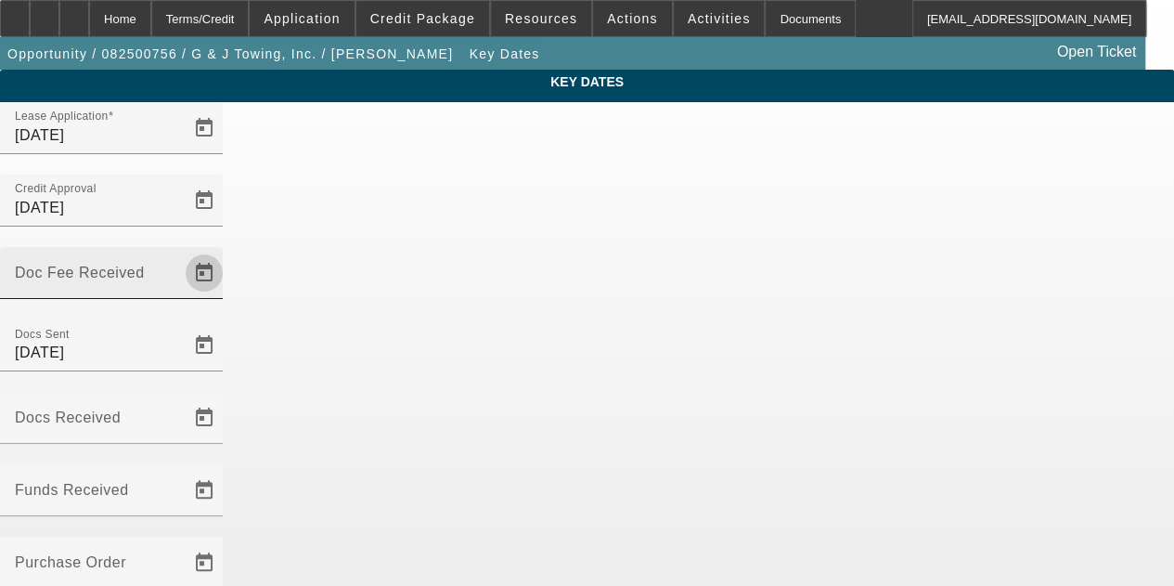
click at [226, 251] on span "Open calendar" at bounding box center [204, 273] width 45 height 45
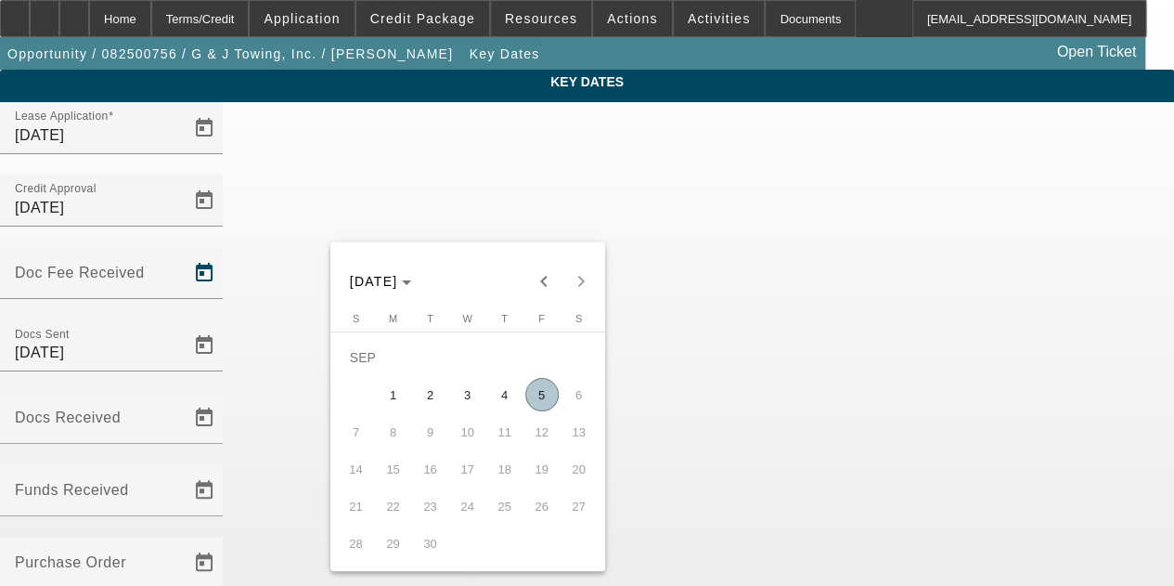
click at [538, 400] on span "5" at bounding box center [541, 394] width 33 height 33
type input "9/5/2025"
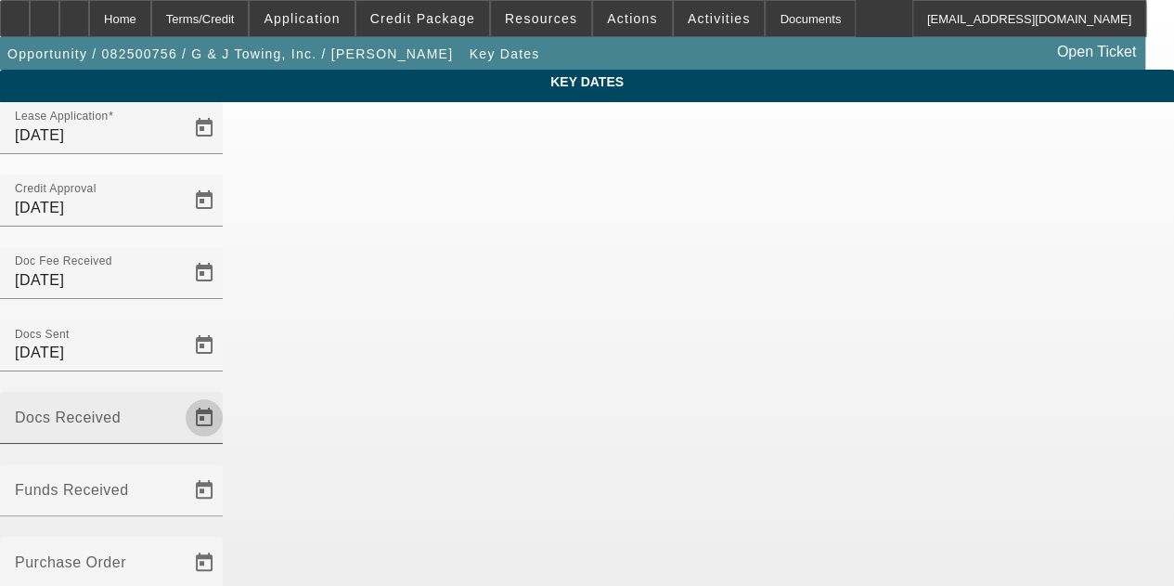
click at [226, 395] on span "Open calendar" at bounding box center [204, 417] width 45 height 45
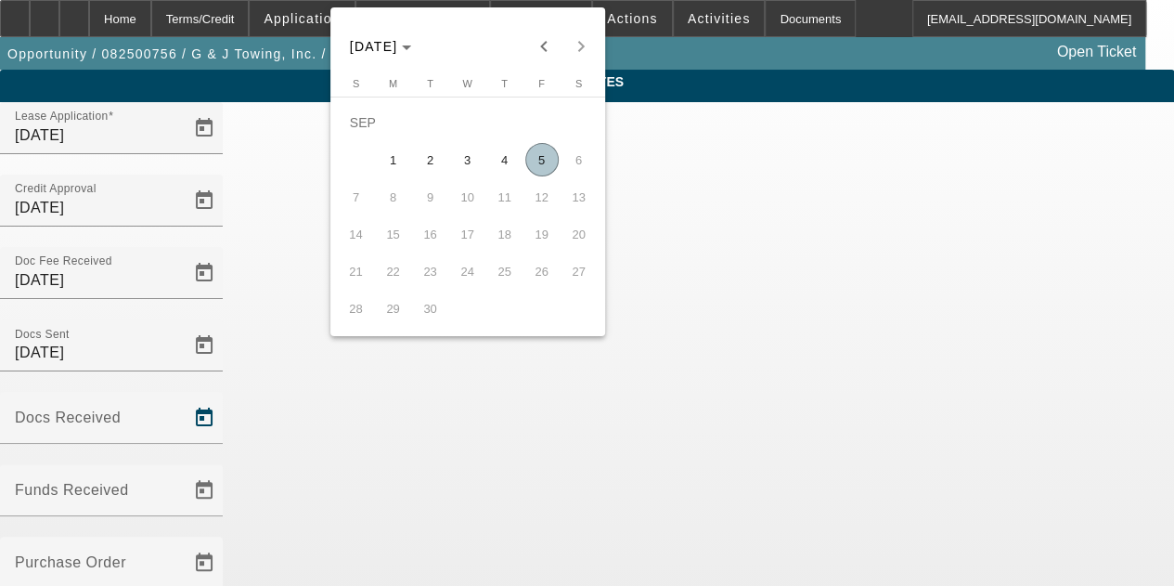
click at [538, 167] on span "5" at bounding box center [541, 159] width 33 height 33
type input "9/5/2025"
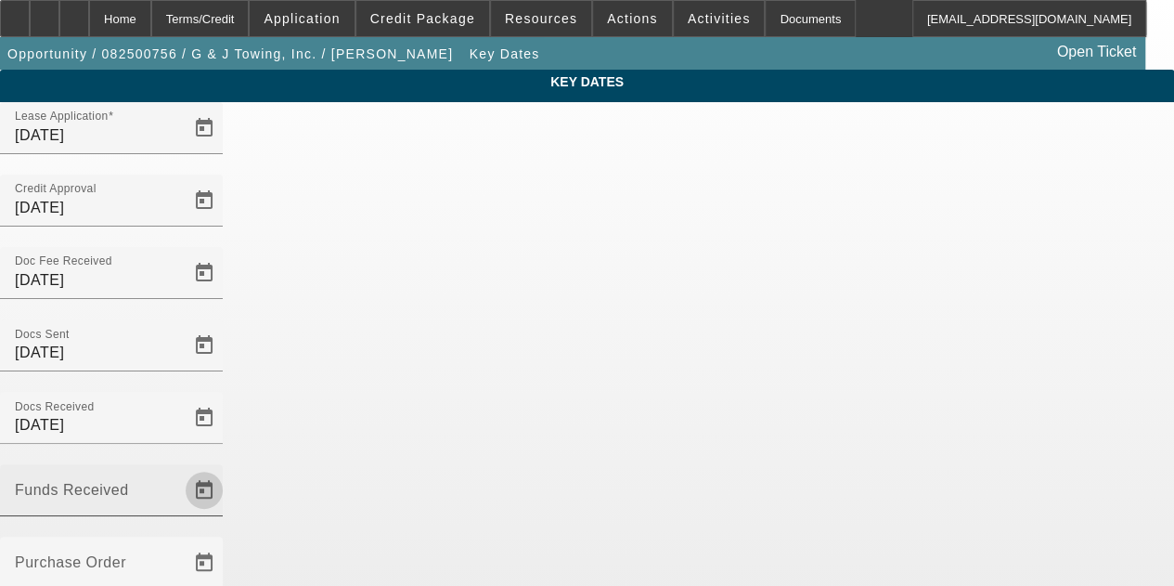
click at [226, 468] on span "Open calendar" at bounding box center [204, 490] width 45 height 45
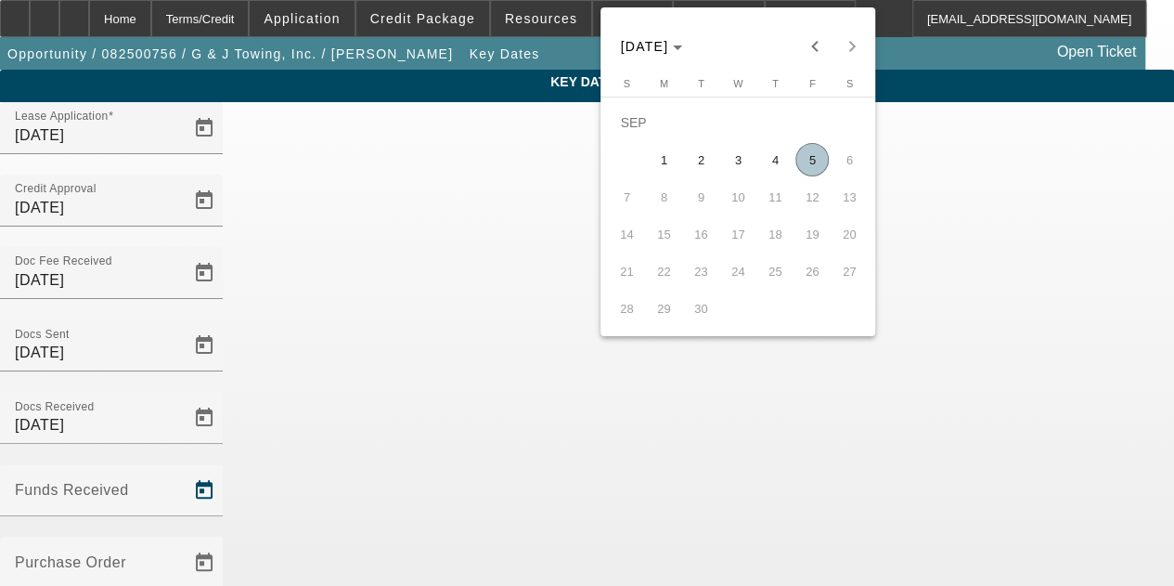
click at [815, 167] on span "5" at bounding box center [811, 159] width 33 height 33
type input "9/5/2025"
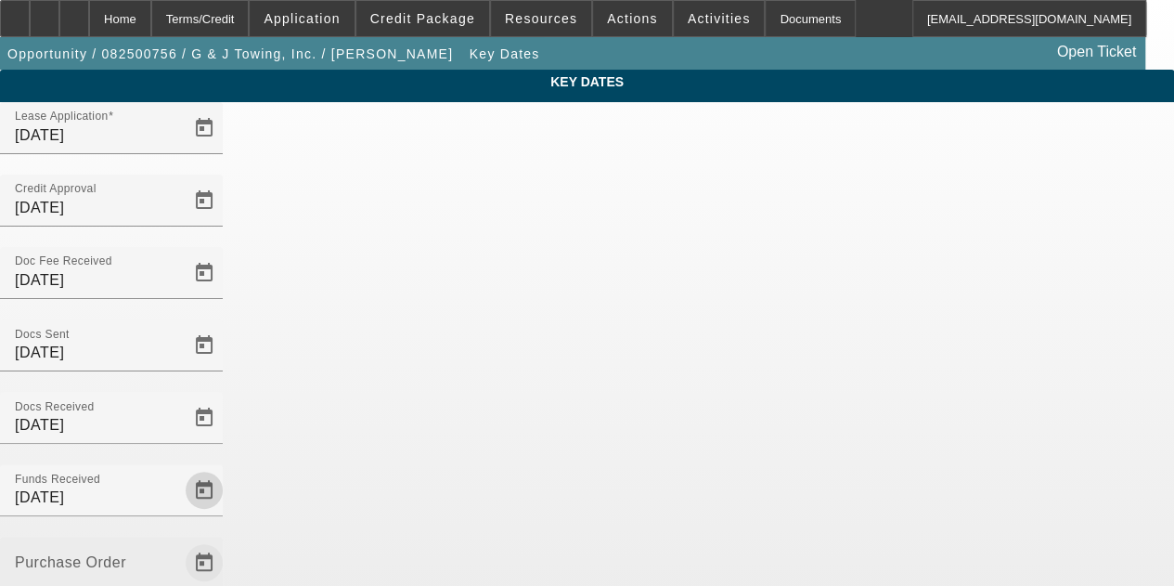
click at [226, 540] on span "Open calendar" at bounding box center [204, 562] width 45 height 45
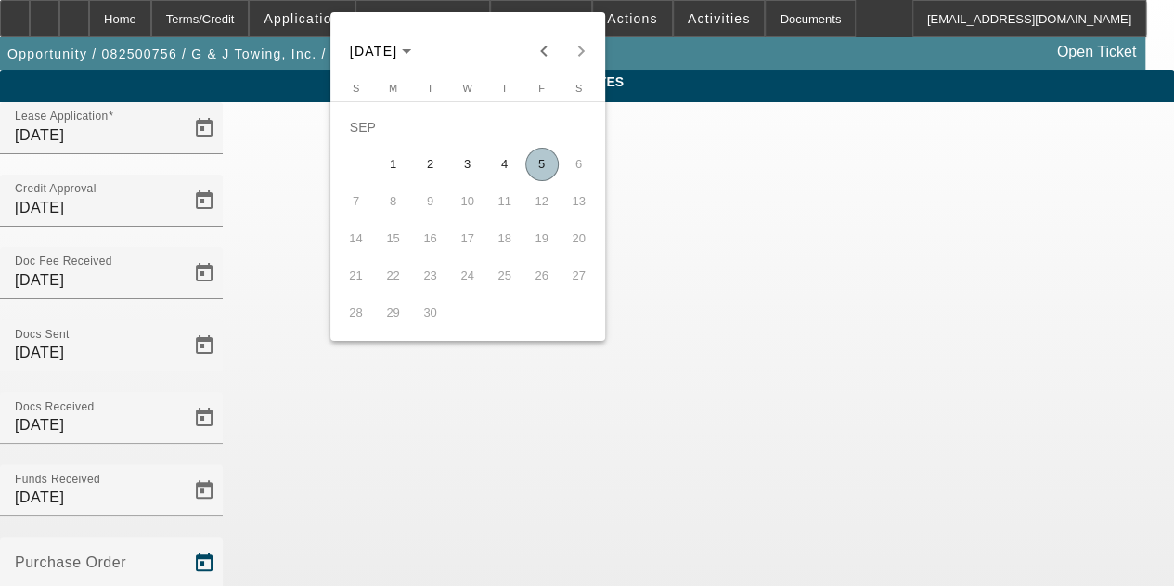
click at [537, 175] on span "5" at bounding box center [541, 164] width 33 height 33
type input "9/5/2025"
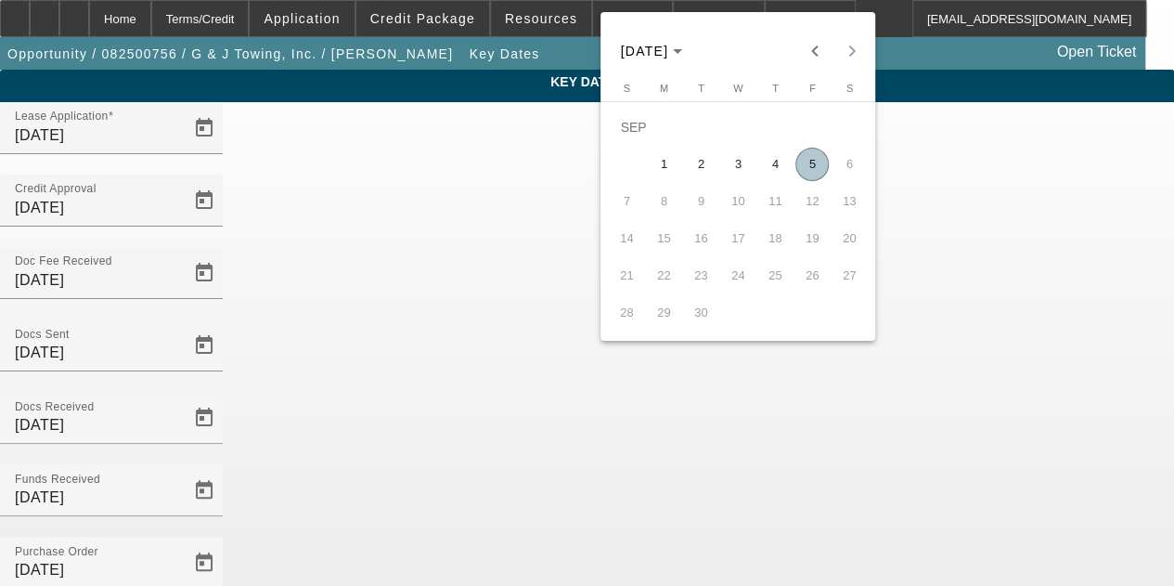
click at [817, 181] on span "5" at bounding box center [811, 164] width 33 height 33
type input "9/5/2025"
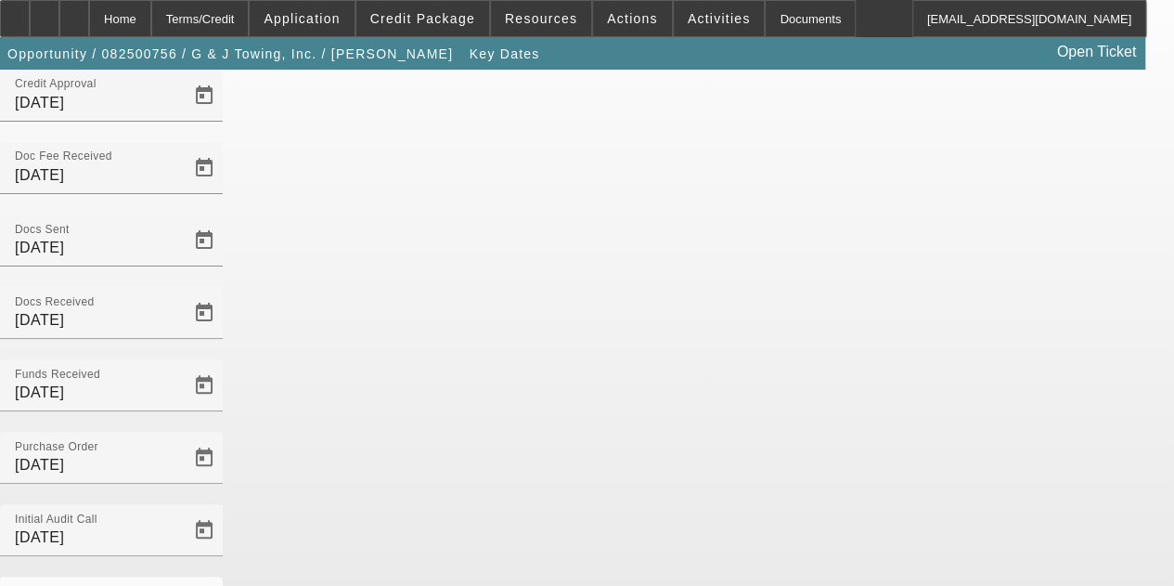
scroll to position [106, 0]
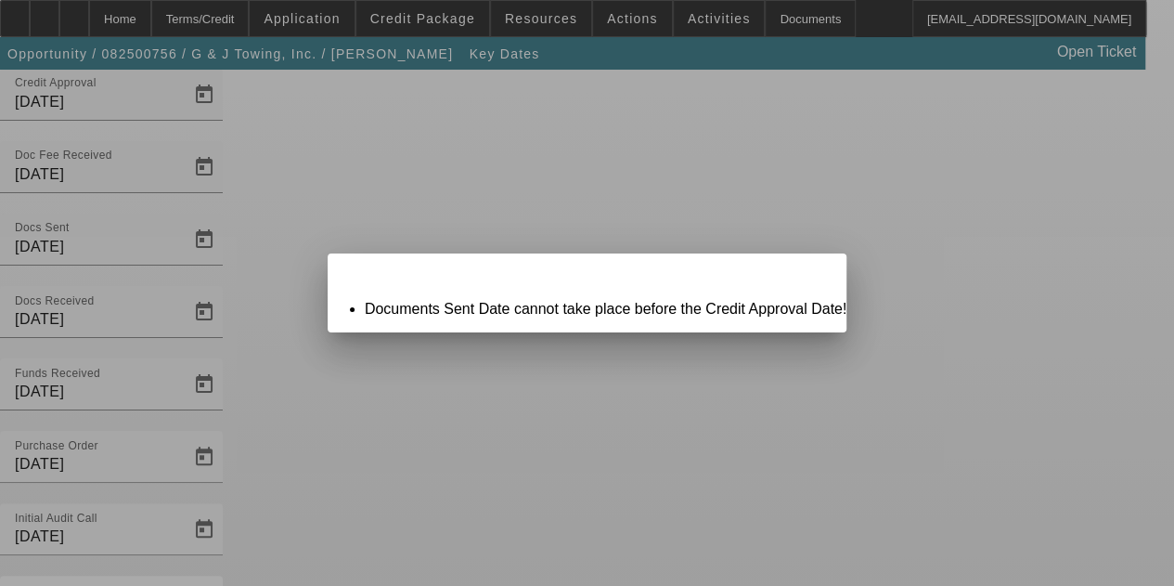
scroll to position [0, 0]
click at [806, 274] on div "Close" at bounding box center [826, 263] width 41 height 21
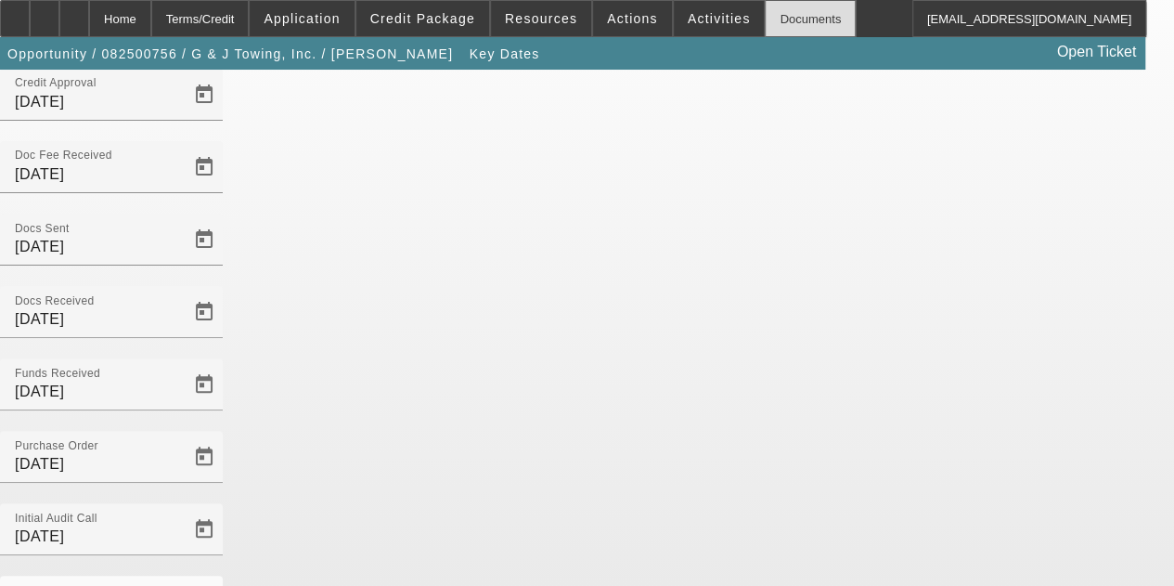
click at [766, 8] on div "Documents" at bounding box center [810, 18] width 91 height 37
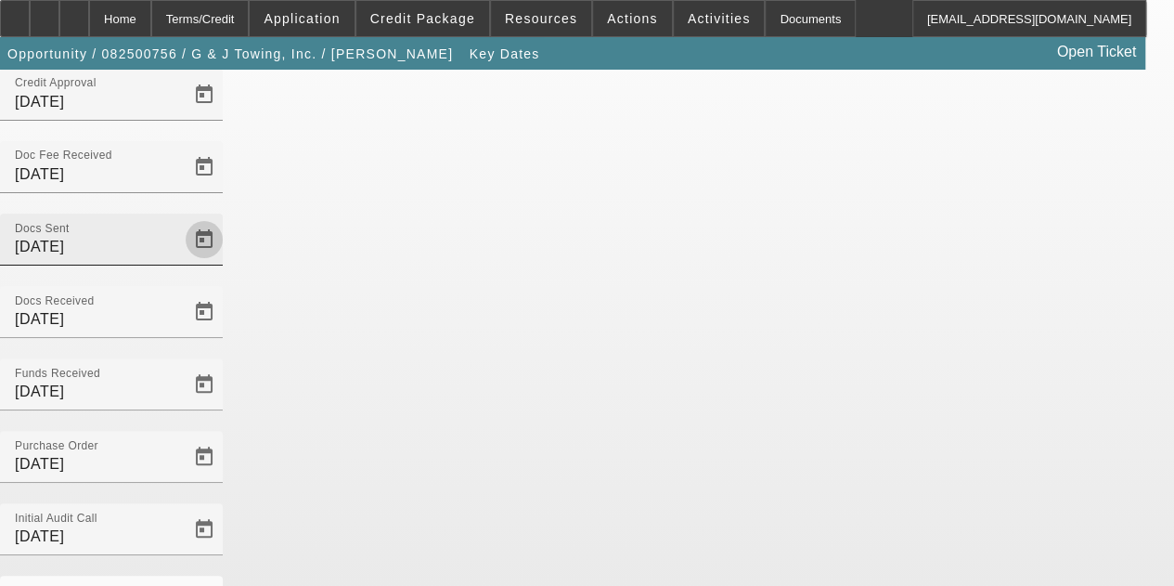
click at [226, 217] on span "Open calendar" at bounding box center [204, 239] width 45 height 45
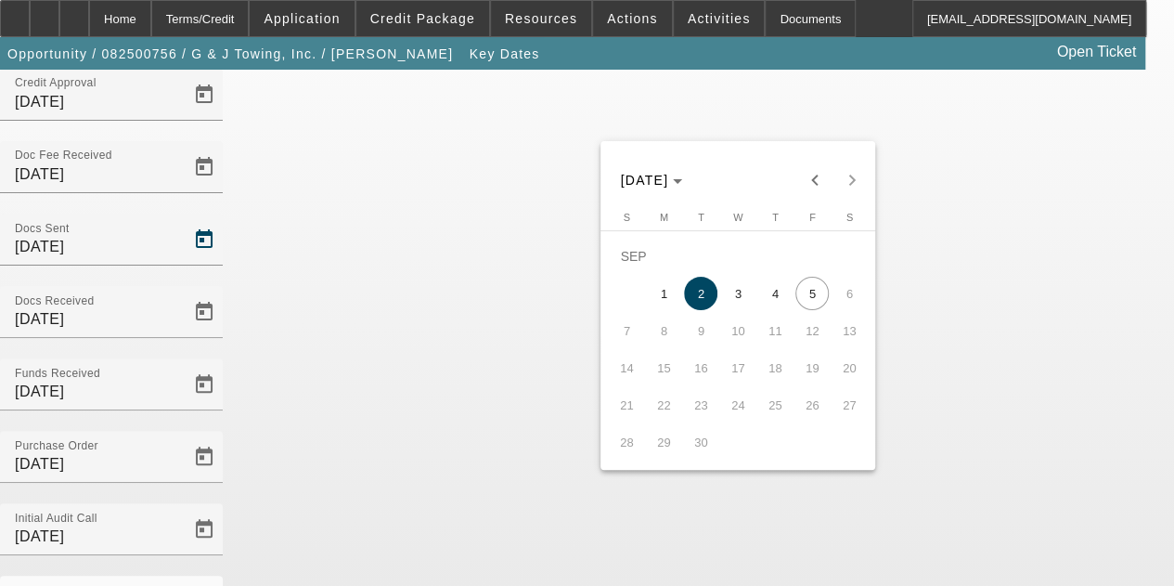
click at [817, 300] on span "5" at bounding box center [811, 293] width 33 height 33
type input "9/5/2025"
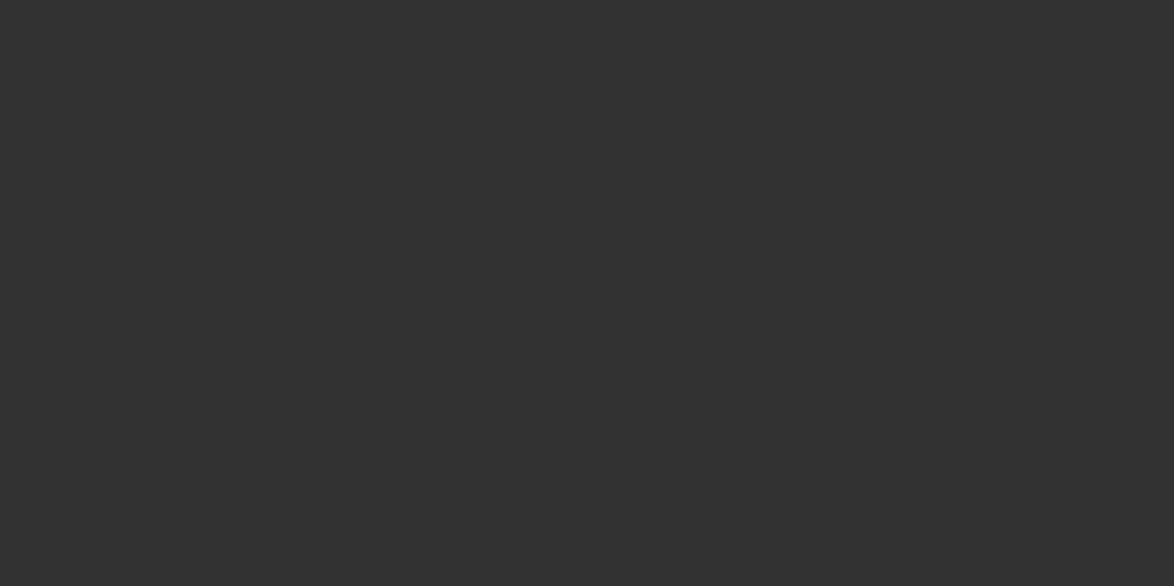
click at [653, 96] on div at bounding box center [587, 293] width 1174 height 586
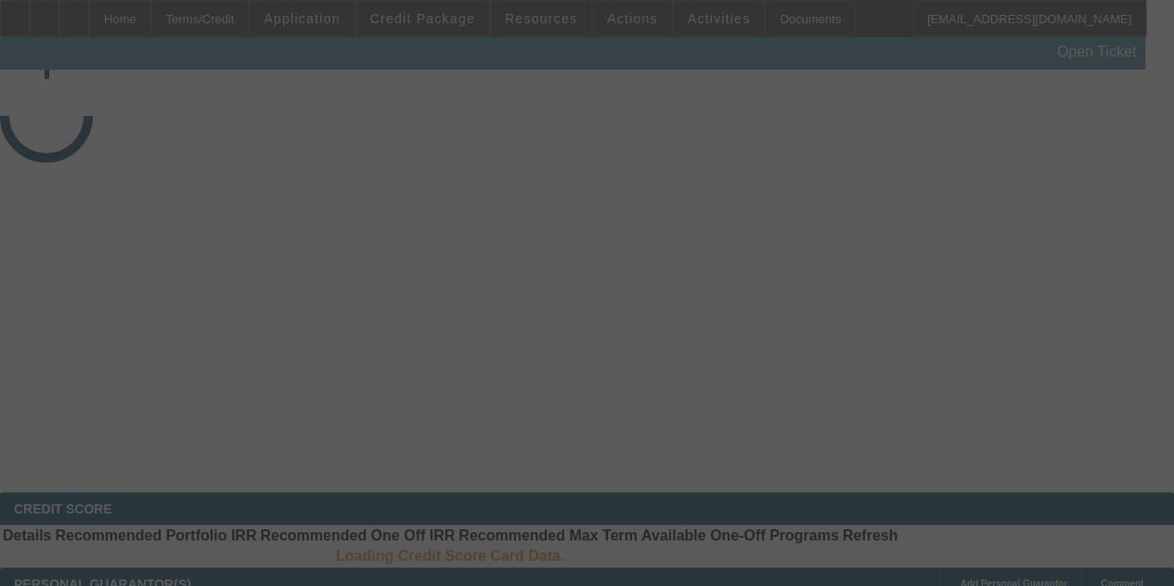
select select "3"
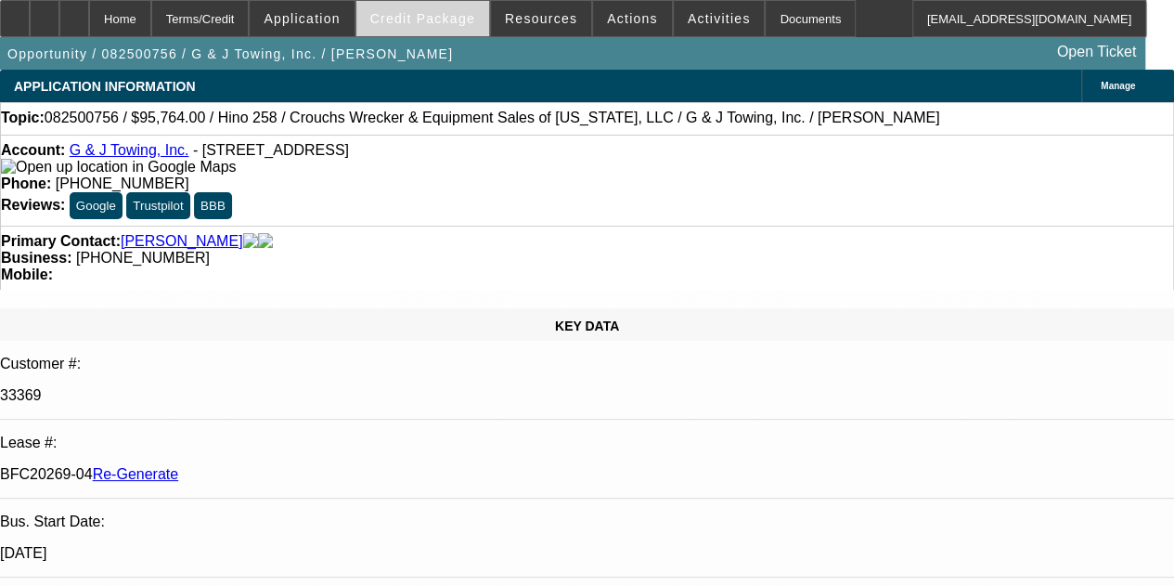
select select "0"
select select "6"
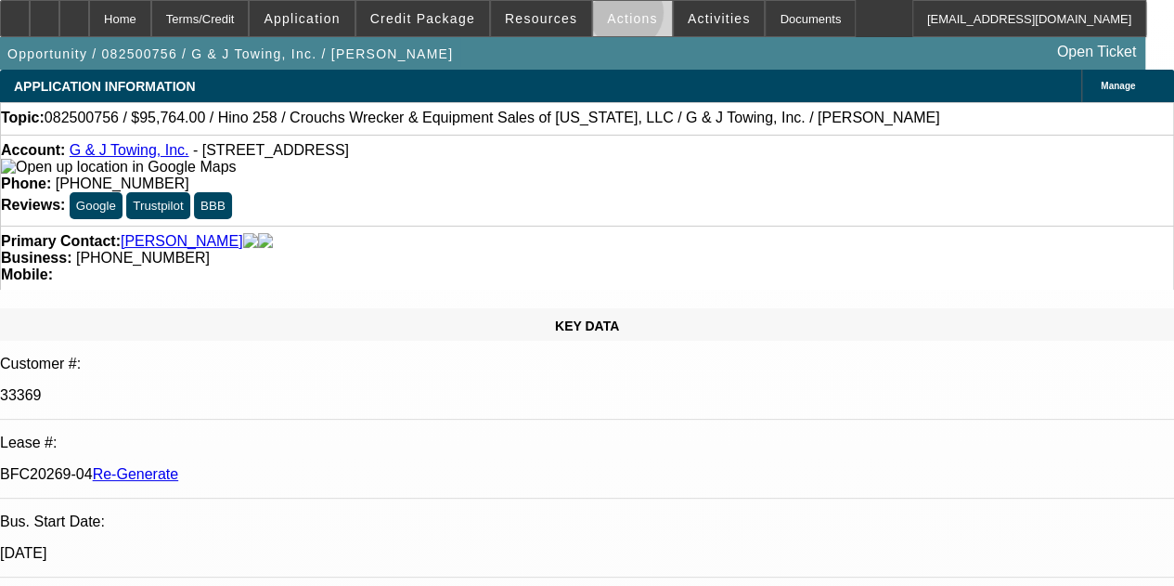
click at [613, 17] on span "Actions" at bounding box center [632, 18] width 51 height 15
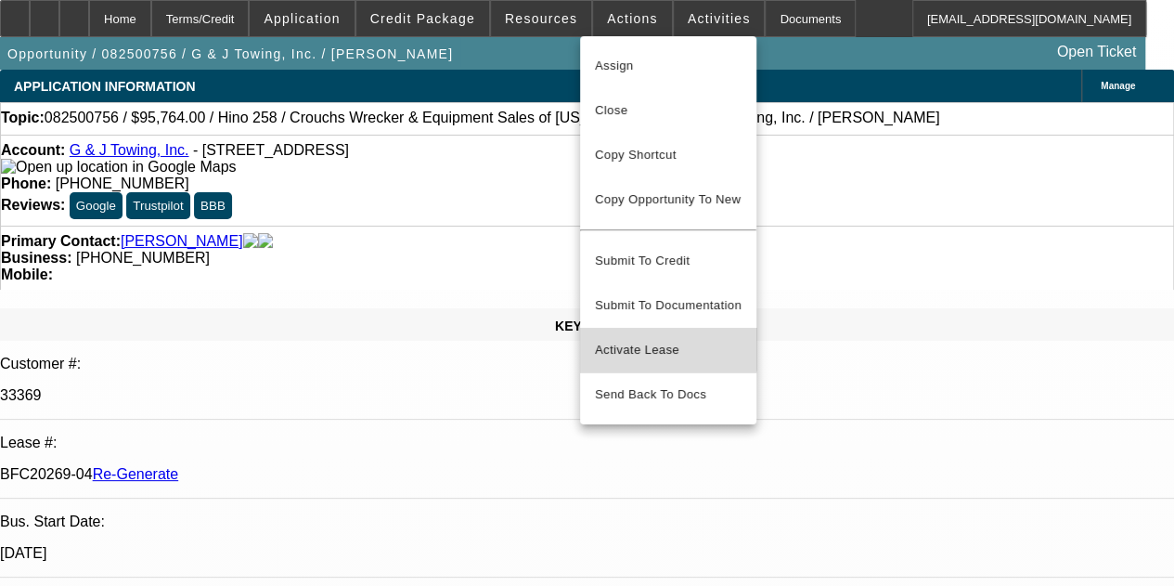
click at [646, 339] on span "Activate Lease" at bounding box center [668, 350] width 147 height 22
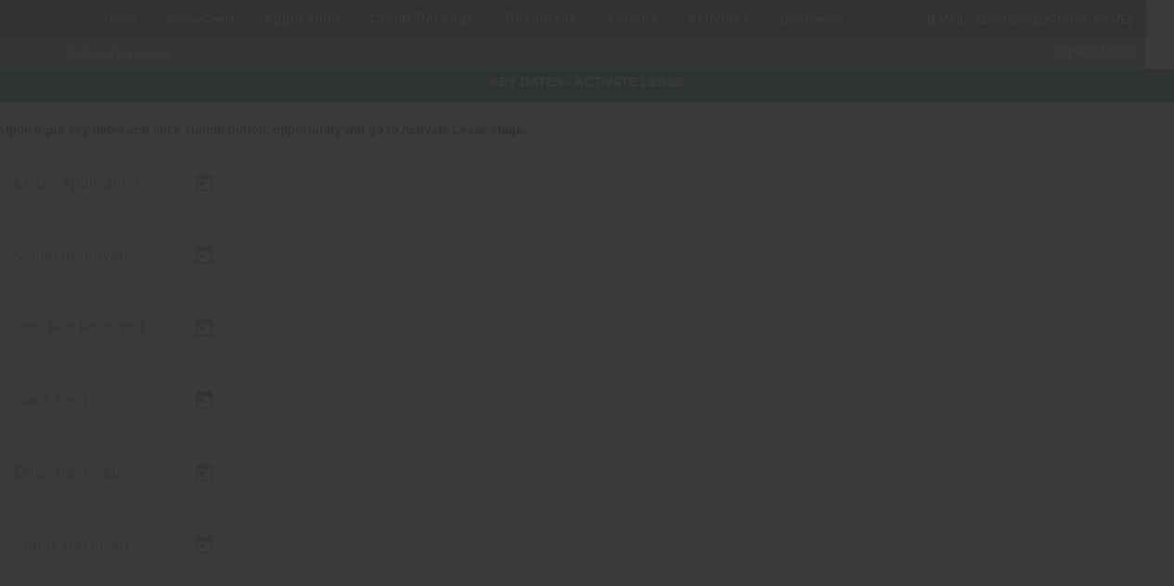
type input "8/28/2025"
type input "9/4/2025"
type input "9/5/2025"
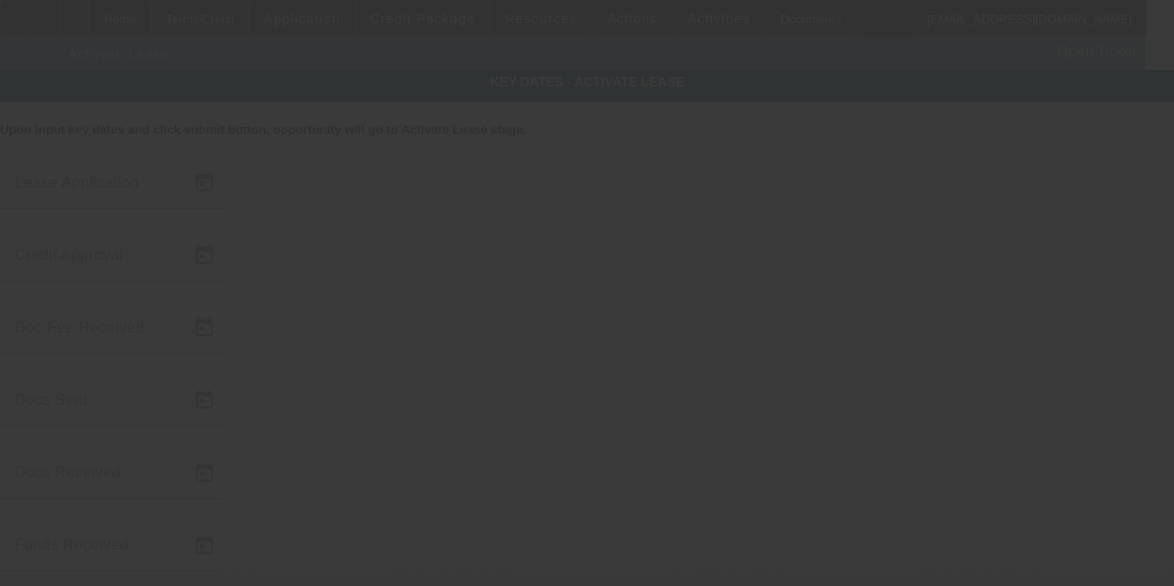
type input "9/5/2025"
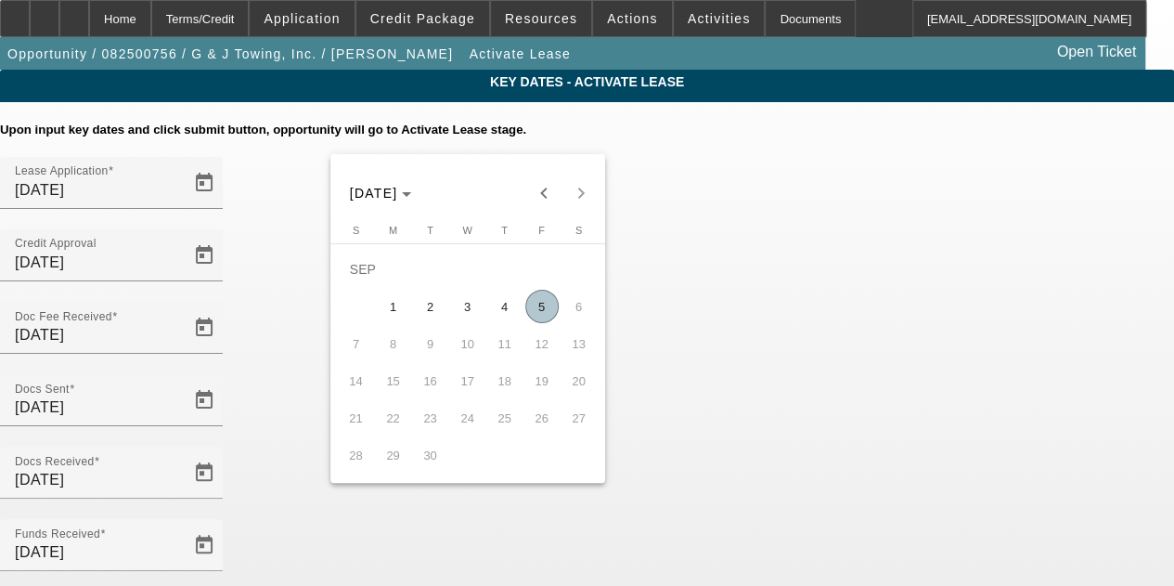
click at [535, 323] on span "5" at bounding box center [541, 306] width 33 height 33
type input "9/5/2025"
type input "10/1/2025"
type input "11/1/2025"
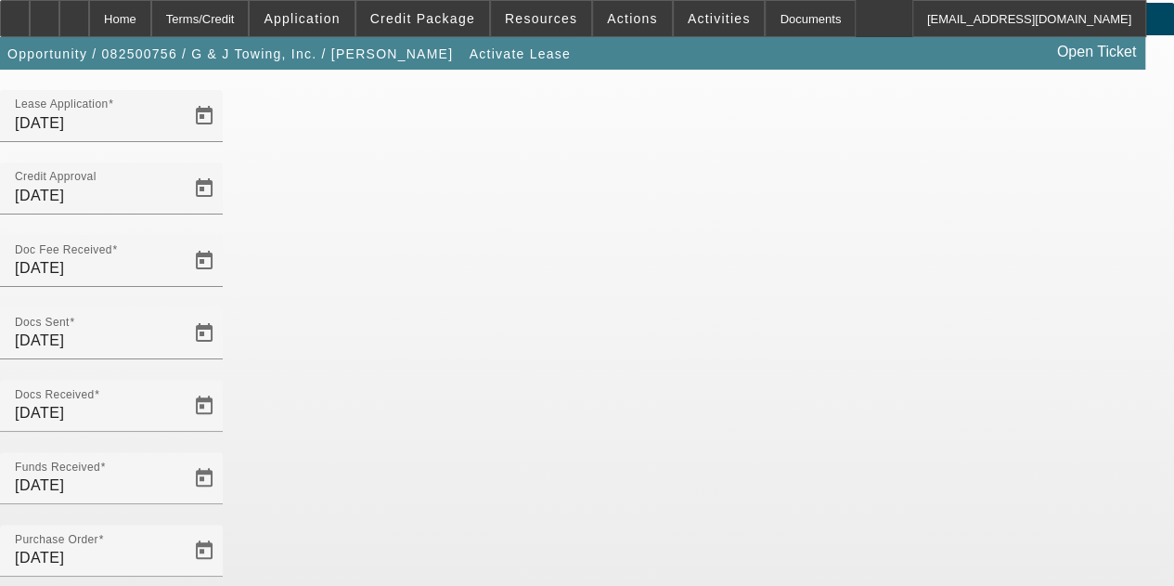
scroll to position [191, 0]
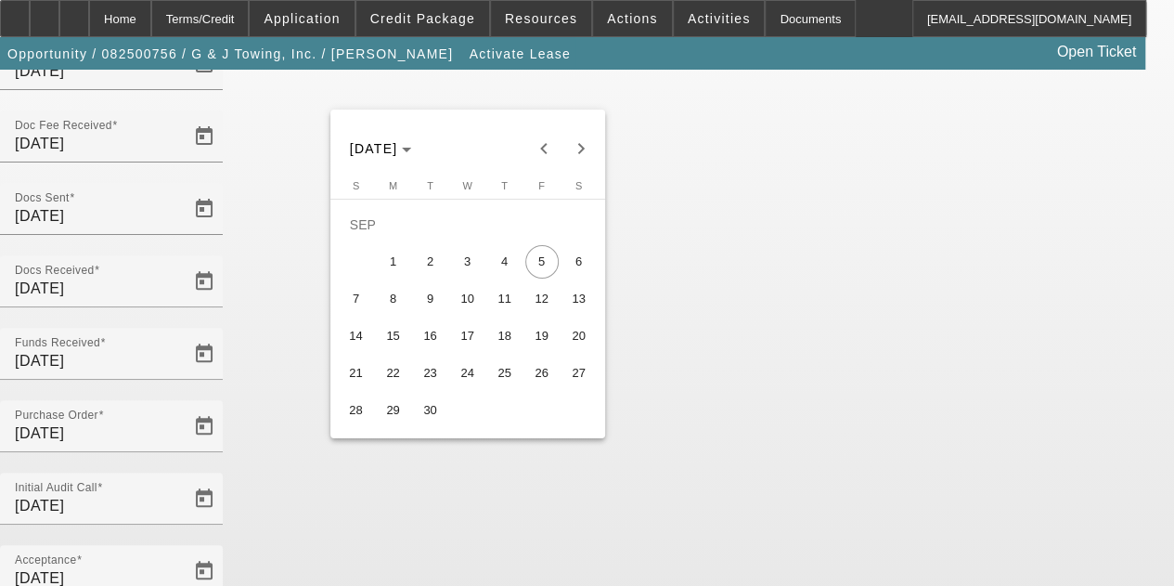
click at [456, 311] on span "10" at bounding box center [467, 298] width 33 height 33
type input "9/10/2025"
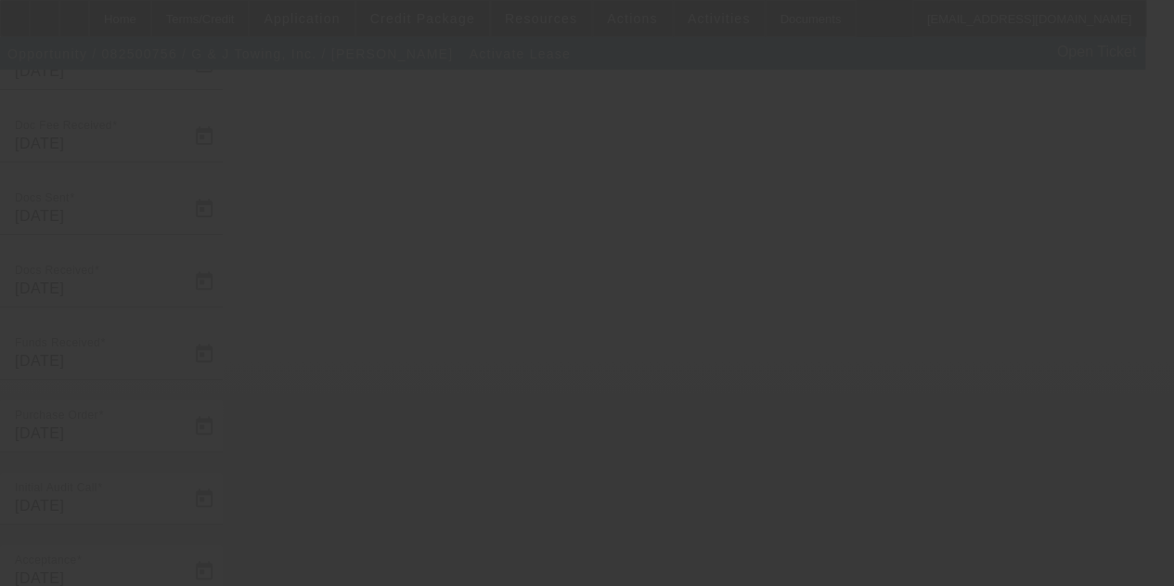
drag, startPoint x: 1011, startPoint y: 242, endPoint x: 807, endPoint y: 418, distance: 268.5
click at [807, 418] on div at bounding box center [587, 293] width 1174 height 586
select select "4"
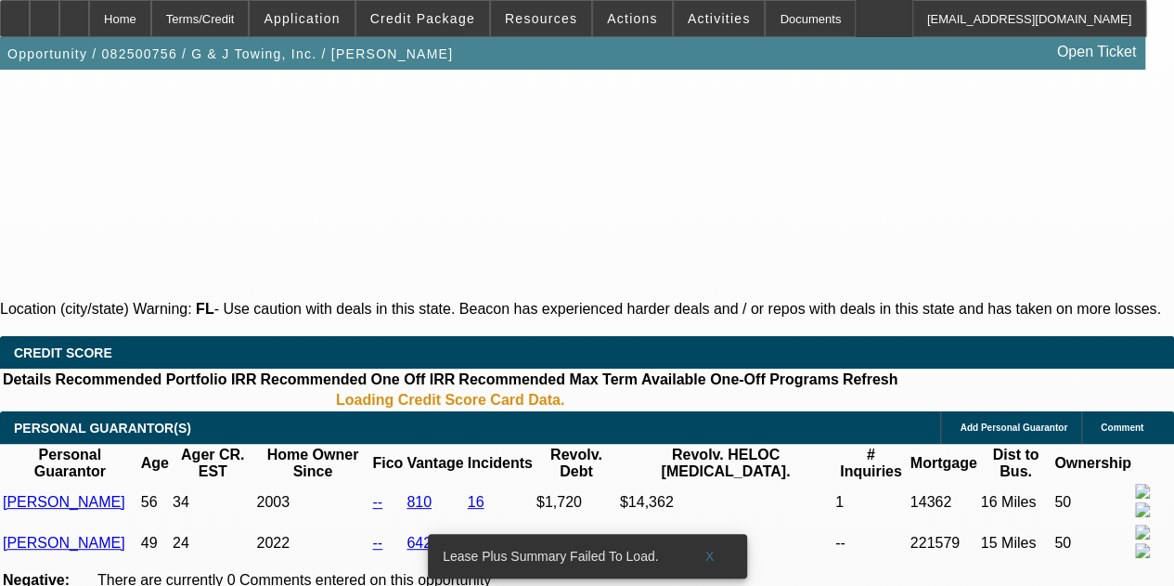
select select "0"
select select "6"
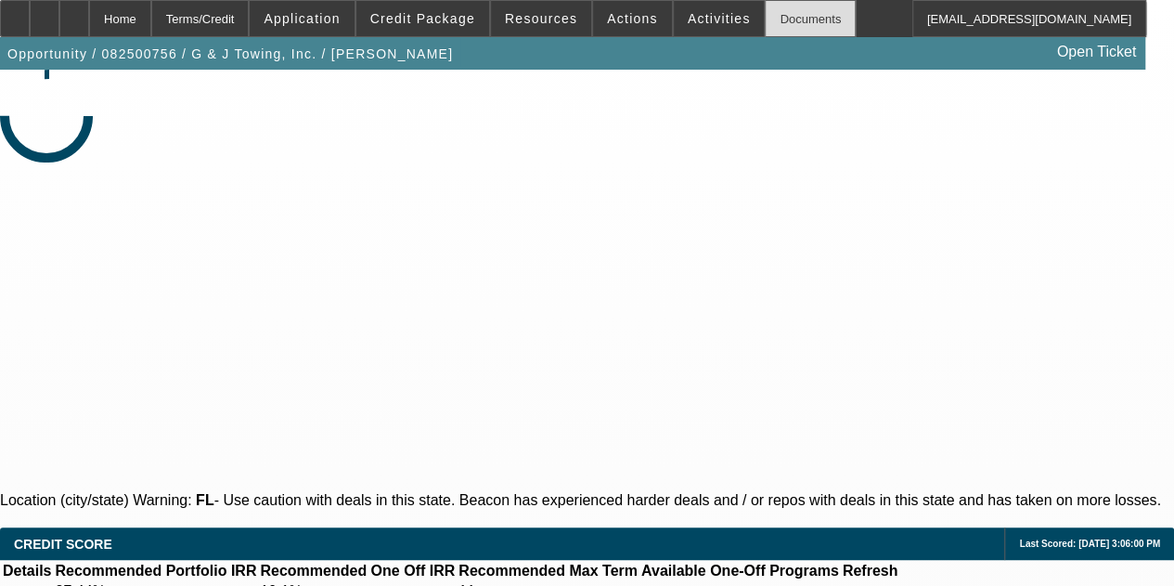
click at [765, 17] on div "Documents" at bounding box center [810, 18] width 91 height 37
click at [765, 16] on div "Documents" at bounding box center [810, 18] width 91 height 37
click at [74, 12] on icon at bounding box center [74, 12] width 0 height 0
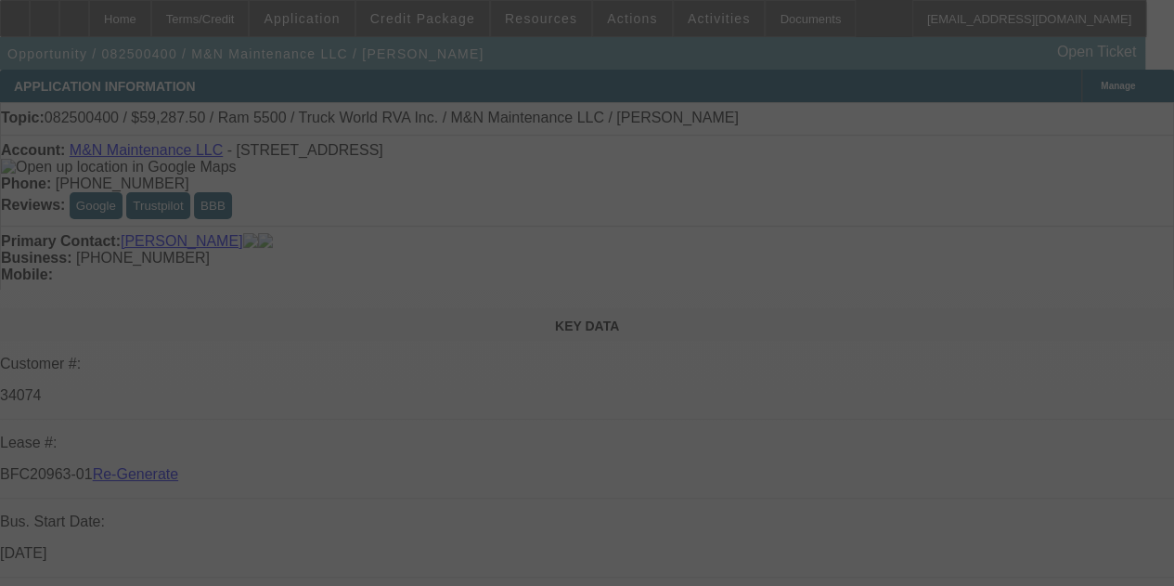
select select "3"
drag, startPoint x: 791, startPoint y: 31, endPoint x: 774, endPoint y: 19, distance: 20.6
click at [774, 19] on div at bounding box center [587, 293] width 1174 height 586
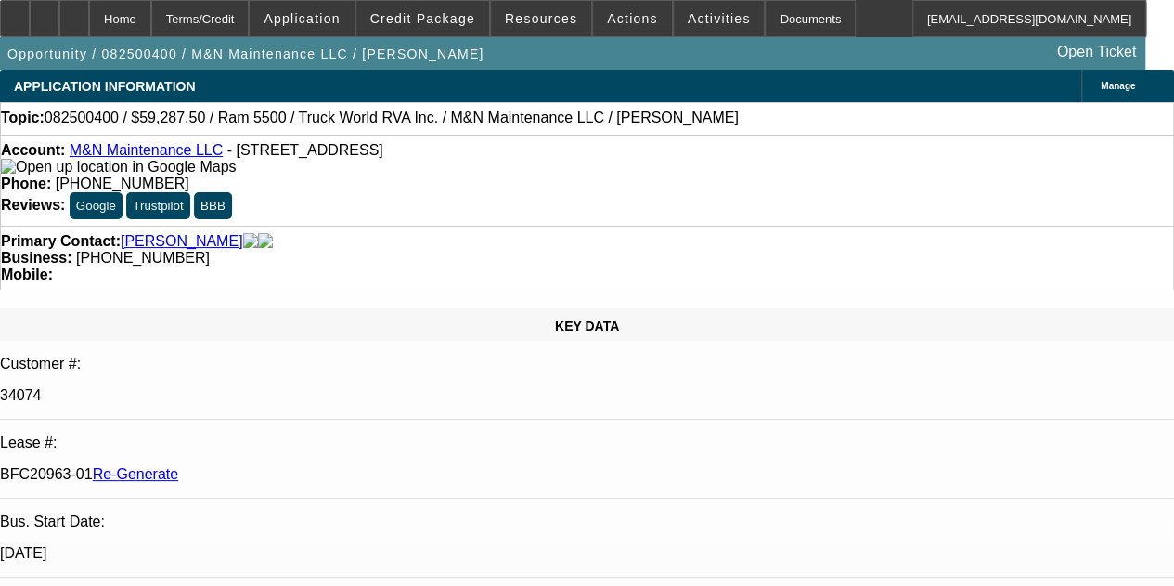
select select "0.1"
select select "0"
select select "6"
click at [774, 19] on div "Documents" at bounding box center [810, 18] width 91 height 37
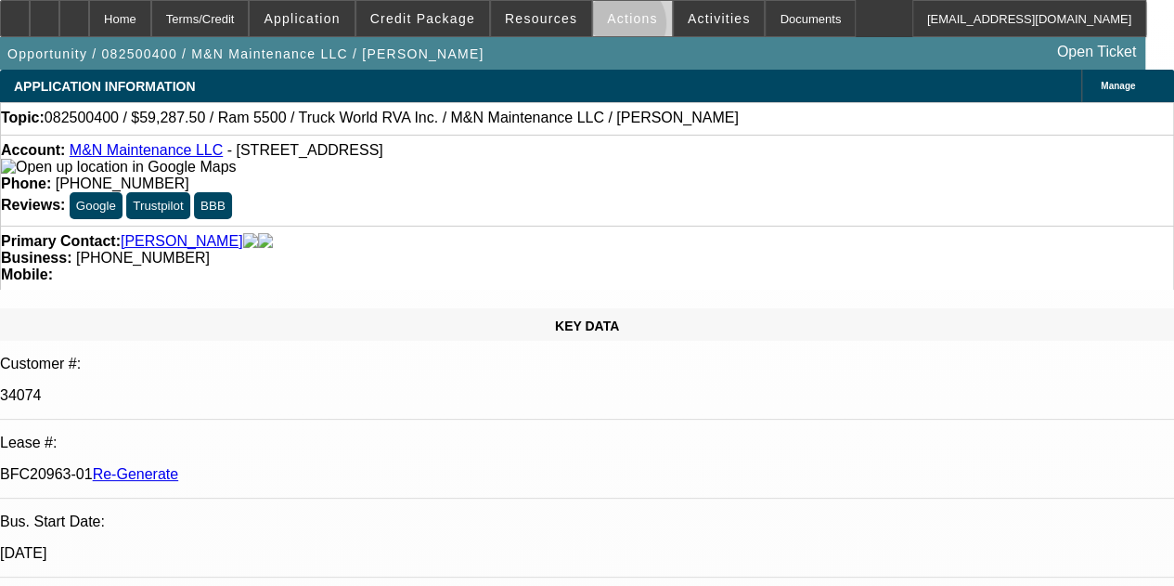
click at [608, 27] on span at bounding box center [632, 18] width 79 height 45
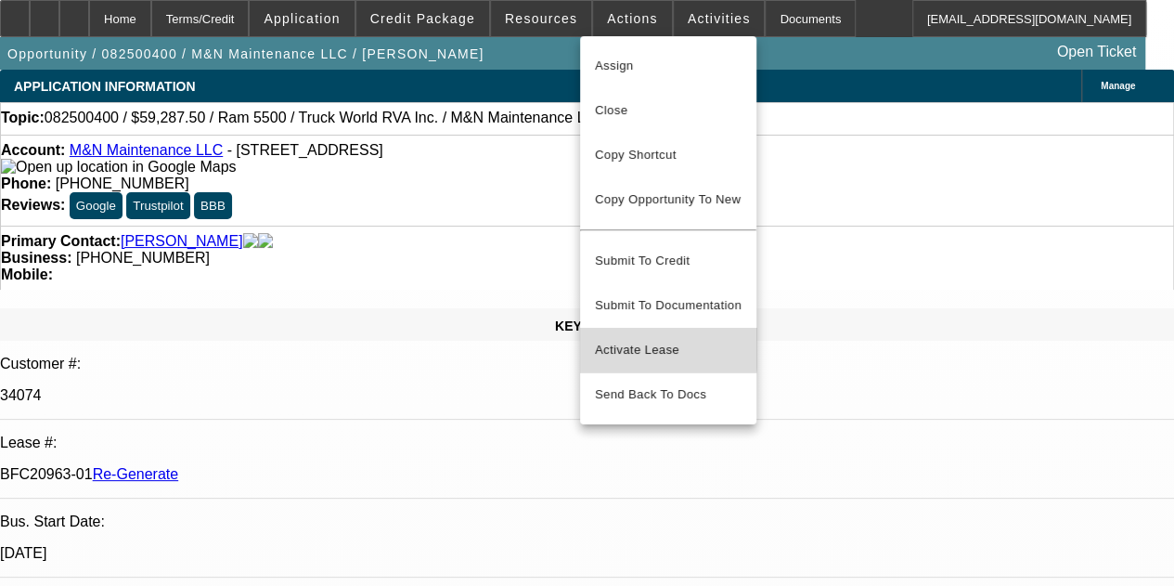
click at [620, 339] on span "Activate Lease" at bounding box center [668, 350] width 147 height 22
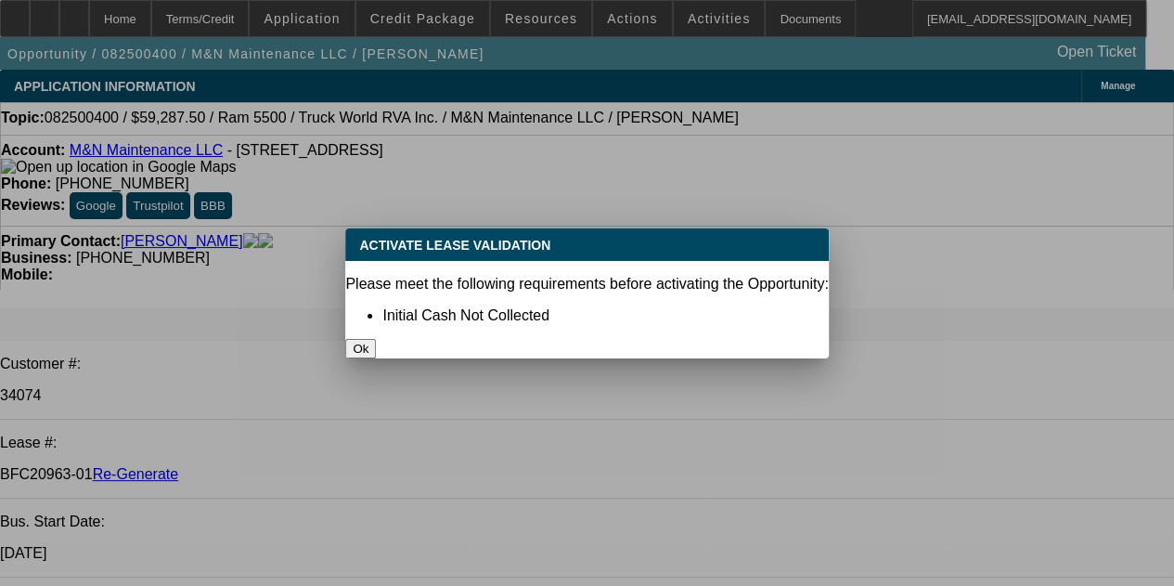
click at [376, 339] on button "Ok" at bounding box center [360, 348] width 31 height 19
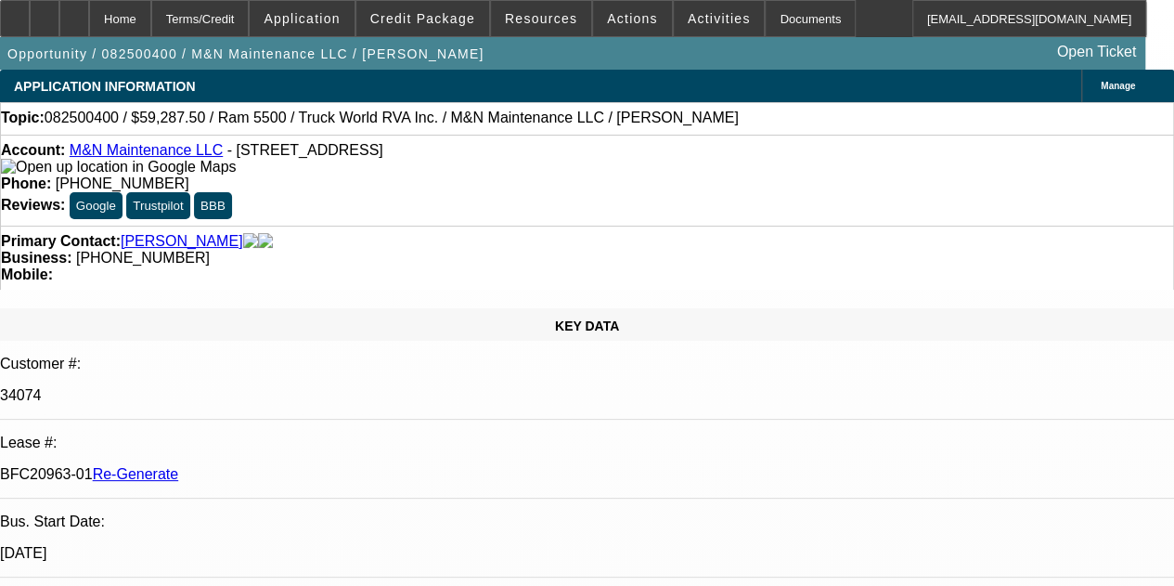
click at [535, 27] on span at bounding box center [541, 18] width 100 height 45
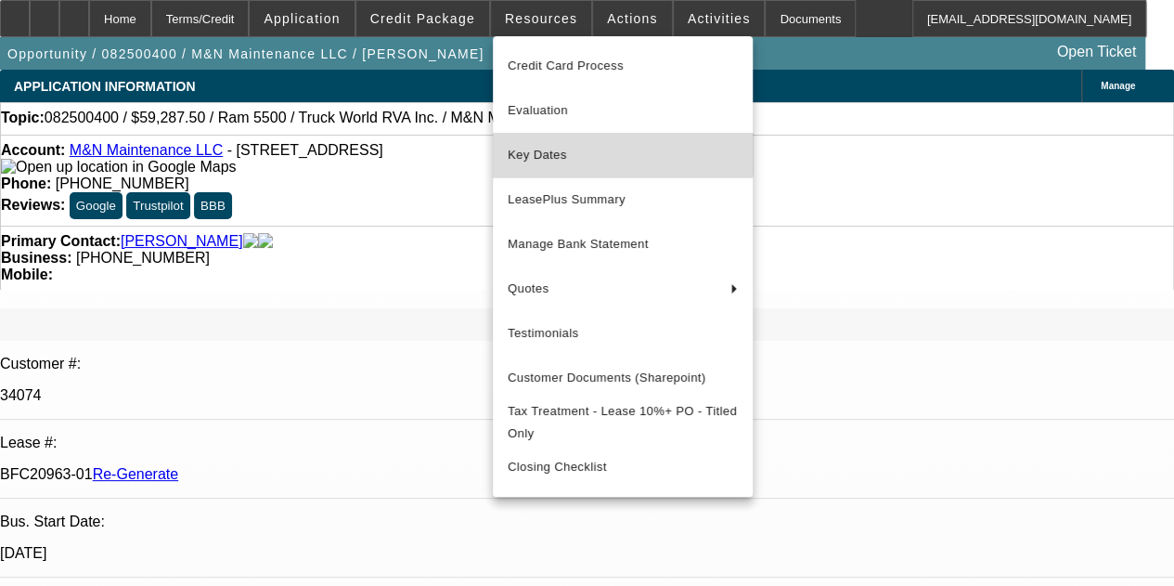
click at [553, 151] on span "Key Dates" at bounding box center [623, 155] width 230 height 22
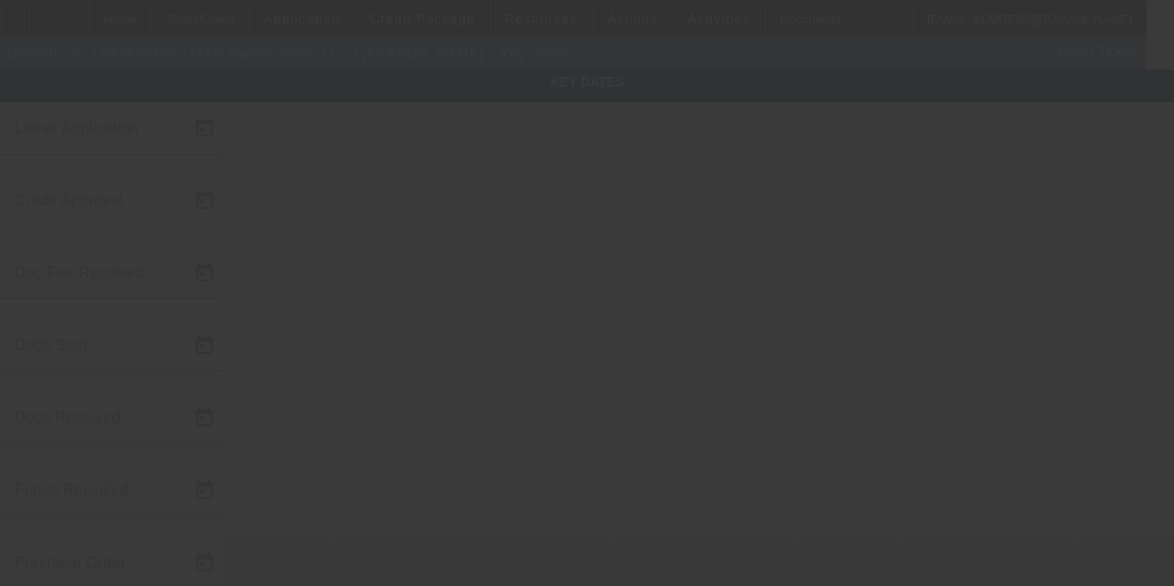
type input "8/14/2025"
type input "8/20/2025"
type input "8/25/2025"
type input "8/27/2025"
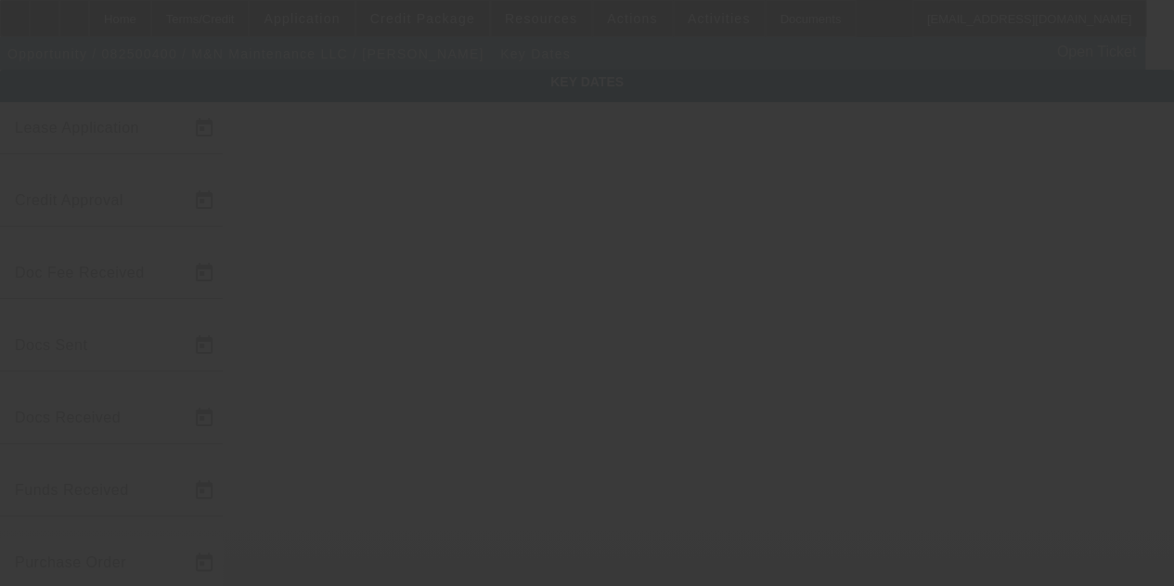
type input "8/29/2025"
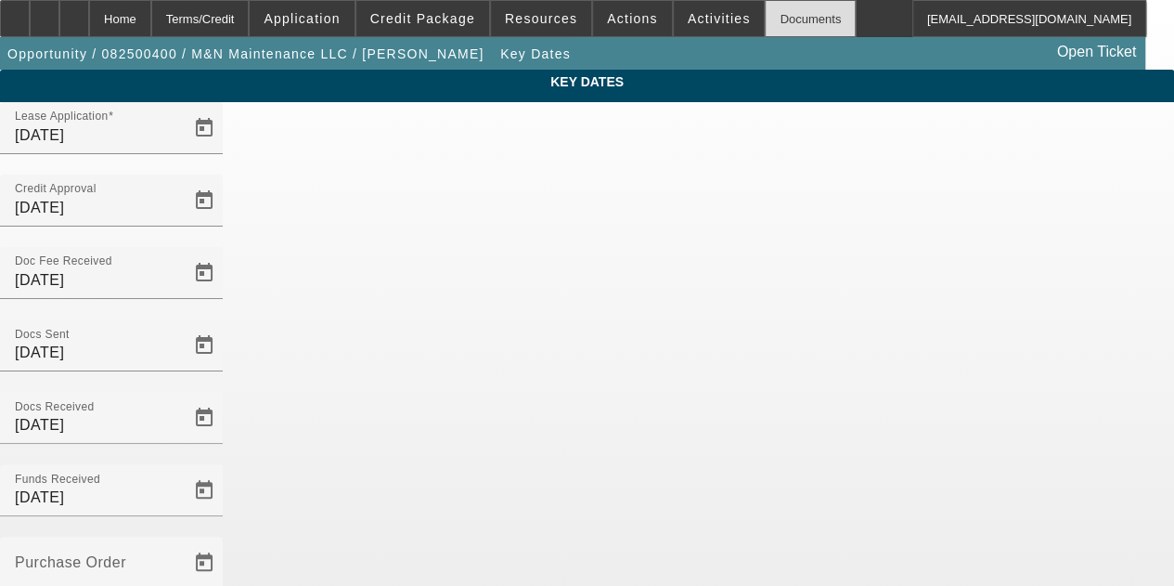
click at [765, 15] on div "Documents" at bounding box center [810, 18] width 91 height 37
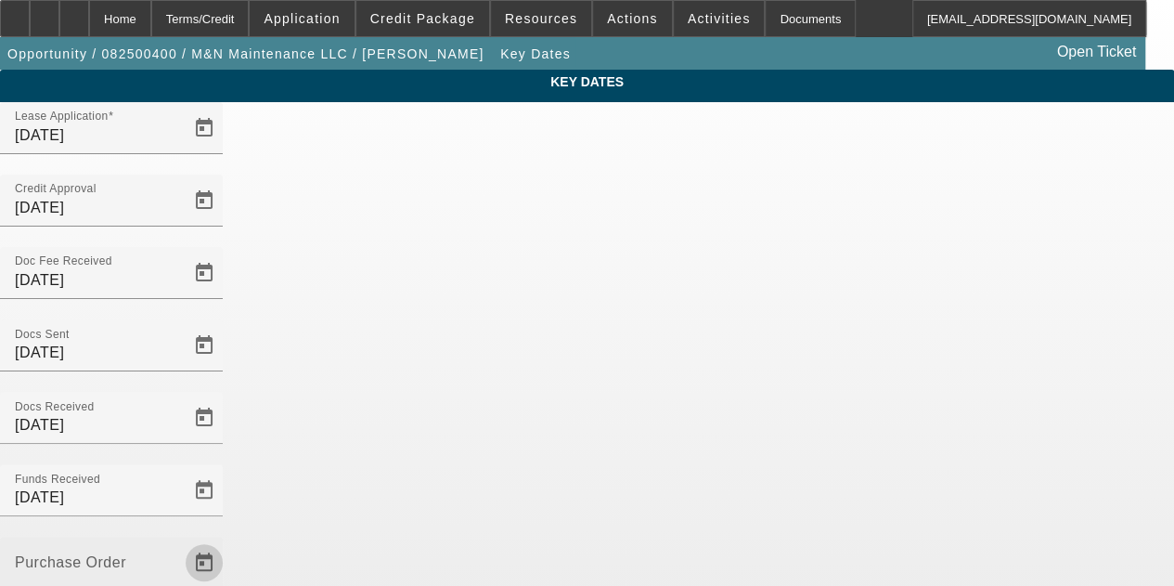
click at [226, 540] on span "Open calendar" at bounding box center [204, 562] width 45 height 45
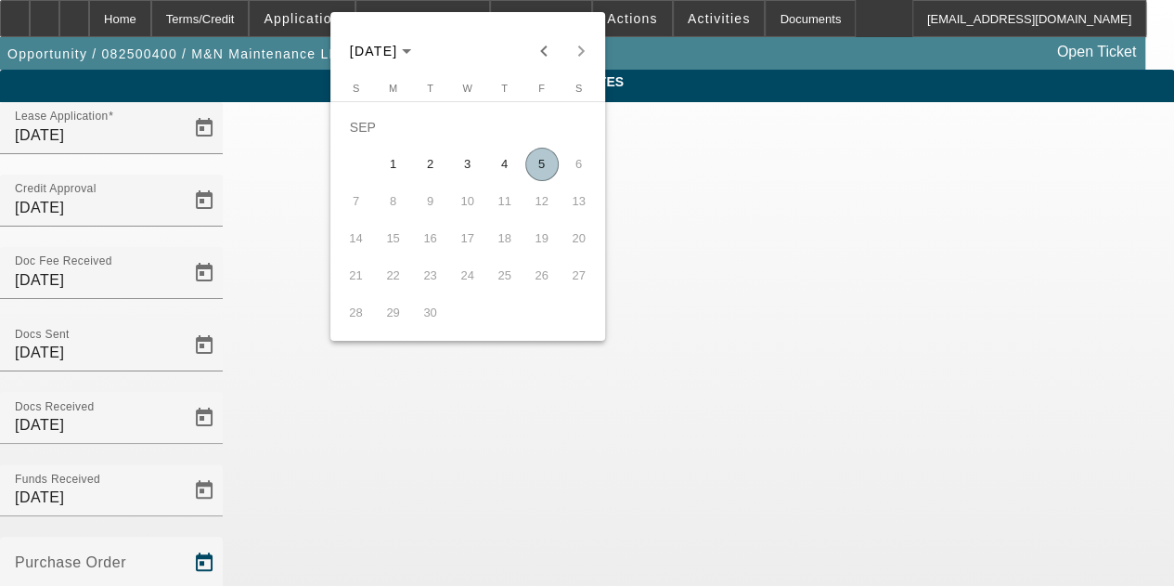
click at [538, 159] on span "5" at bounding box center [541, 164] width 33 height 33
type input "9/5/2025"
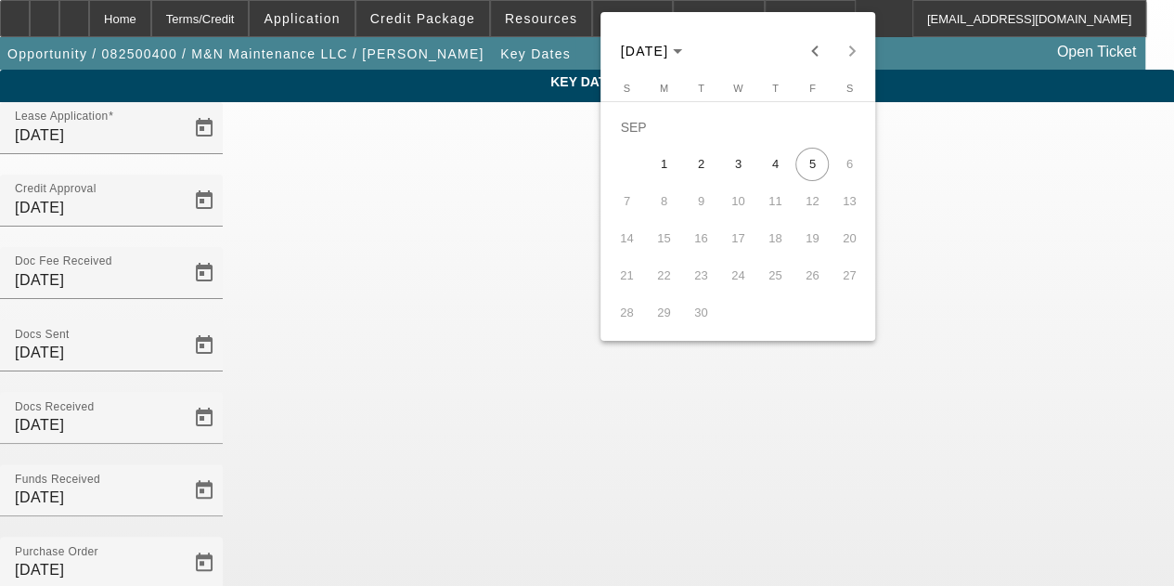
click at [815, 142] on td "SEP" at bounding box center [738, 127] width 260 height 37
click at [807, 164] on span "5" at bounding box center [811, 164] width 33 height 33
type input "9/5/2025"
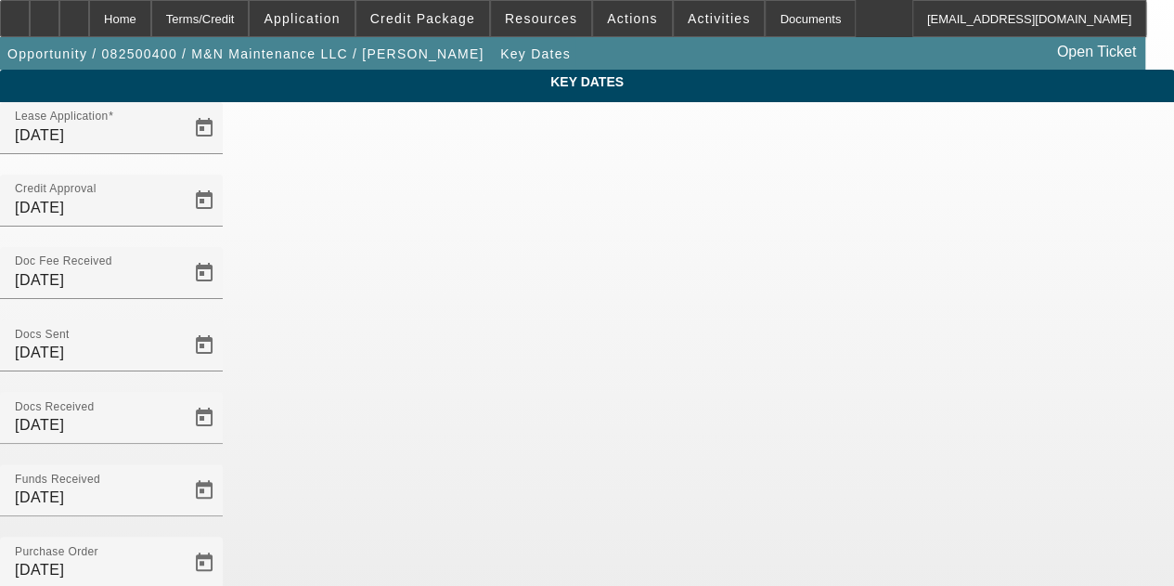
scroll to position [121, 0]
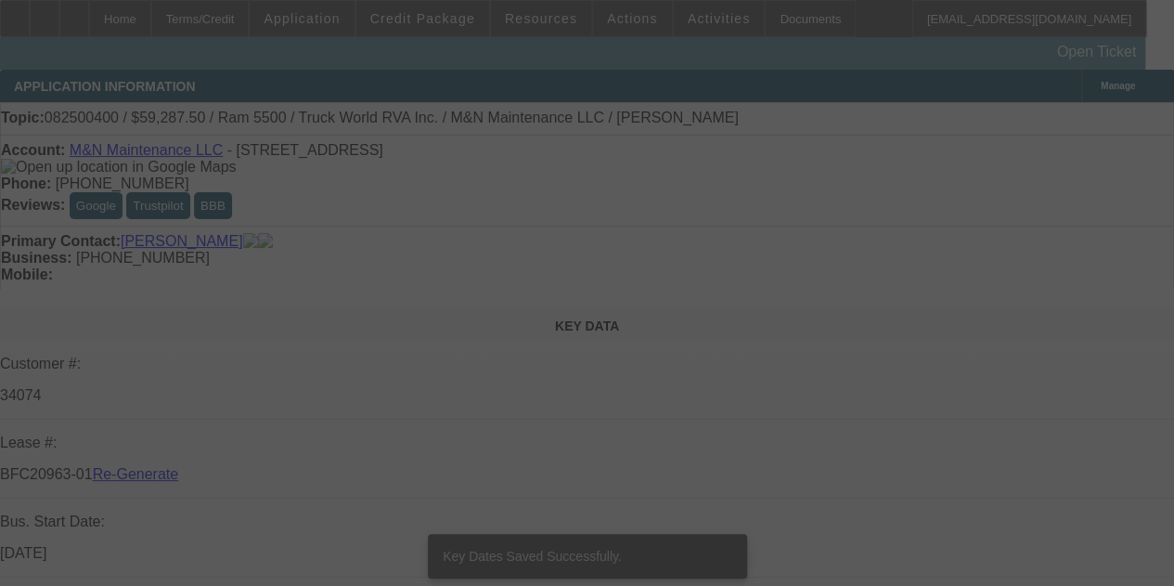
select select "3"
click at [574, 16] on div at bounding box center [587, 293] width 1174 height 586
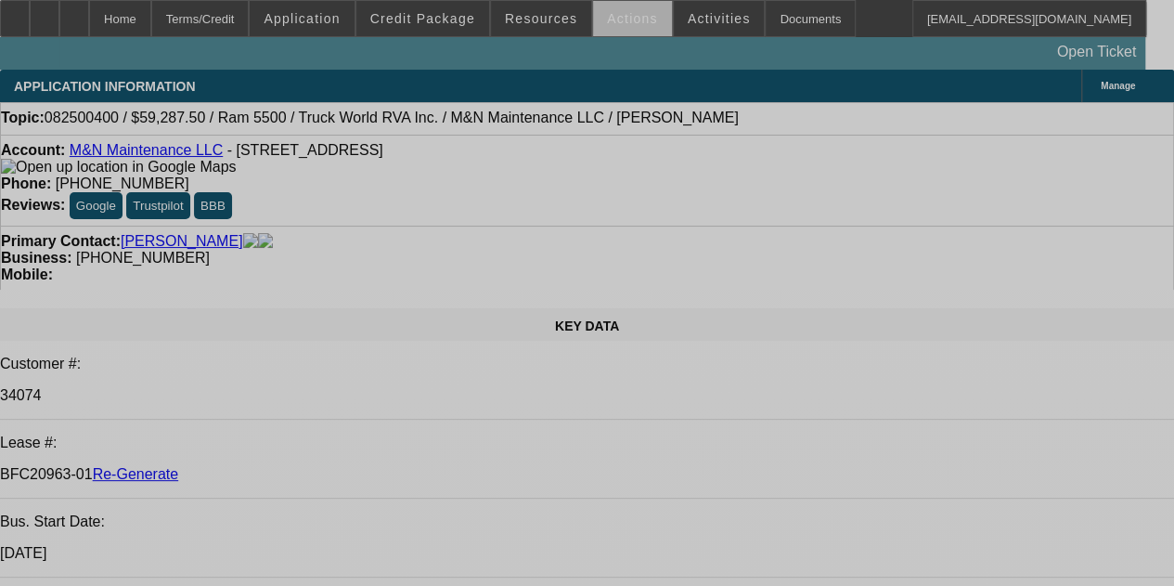
select select "0.1"
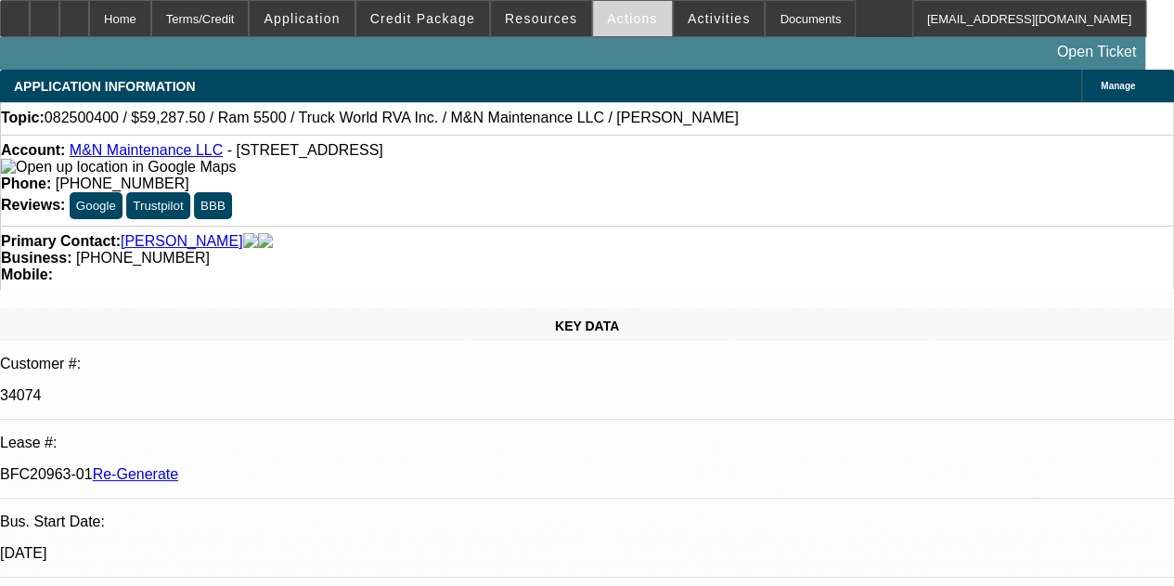
select select "0"
select select "6"
click at [611, 19] on span "Actions" at bounding box center [632, 18] width 51 height 15
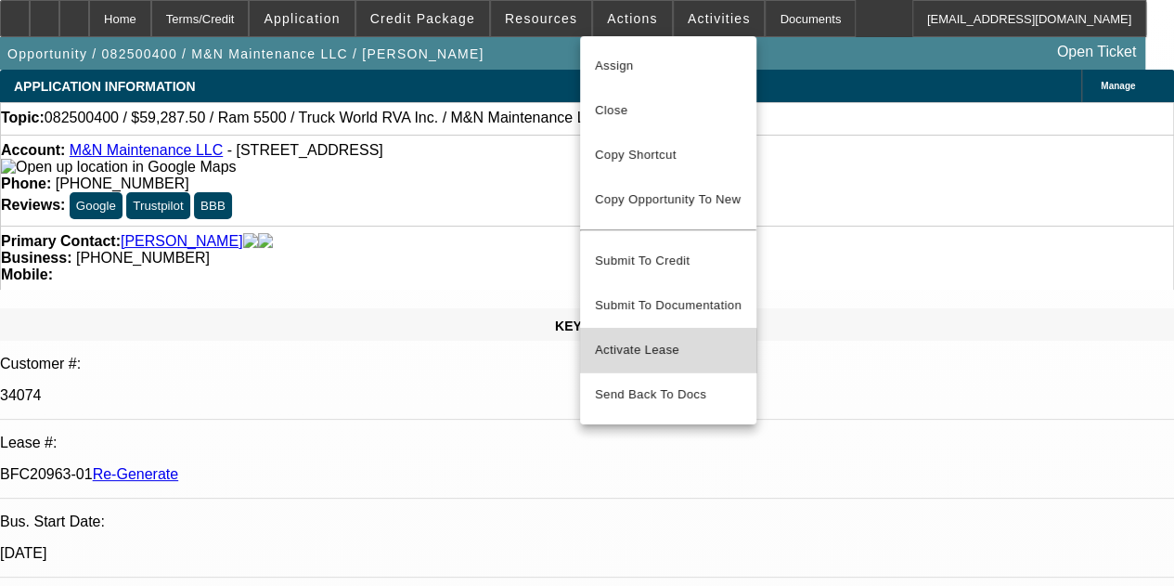
click at [654, 345] on span "Activate Lease" at bounding box center [668, 350] width 147 height 22
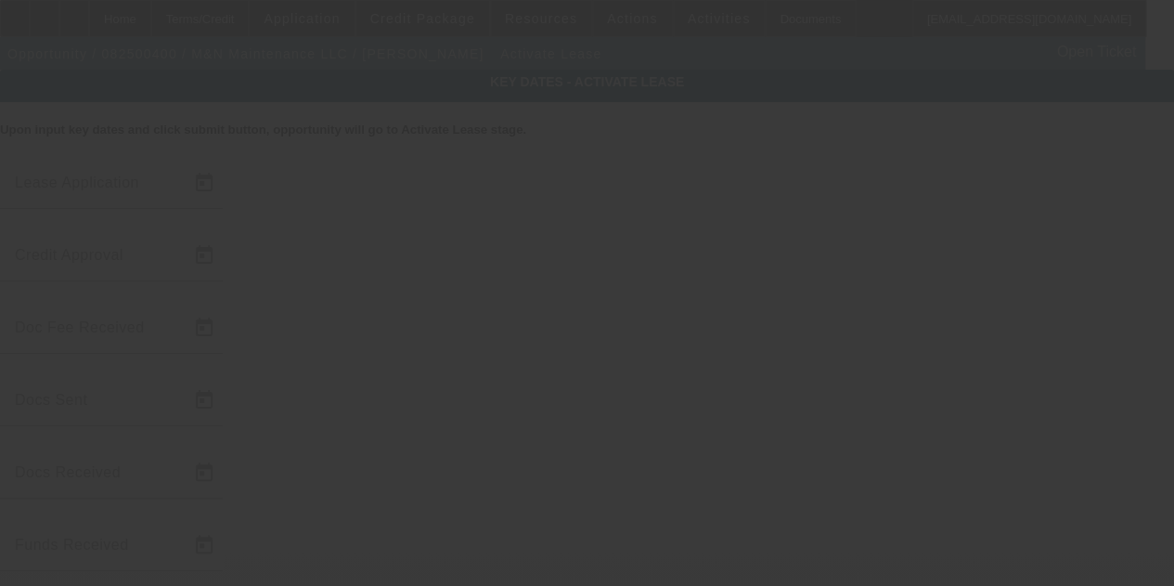
type input "8/14/2025"
type input "8/20/2025"
type input "8/25/2025"
type input "8/27/2025"
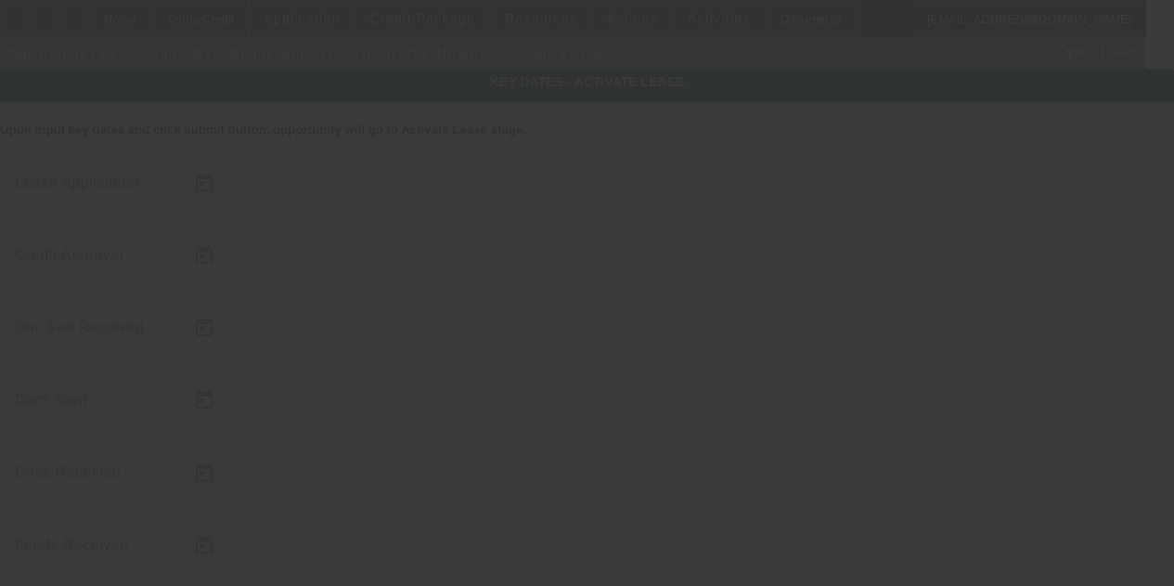
type input "8/29/2025"
type input "9/5/2025"
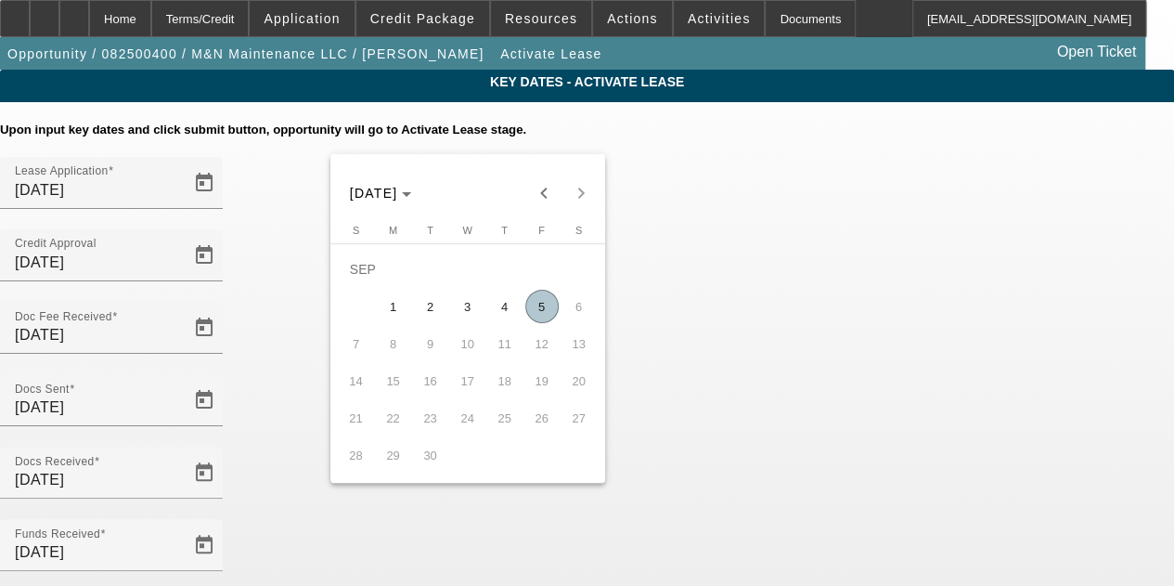
click at [549, 303] on span "5" at bounding box center [541, 306] width 33 height 33
type input "9/5/2025"
type input "10/1/2025"
type input "11/1/2025"
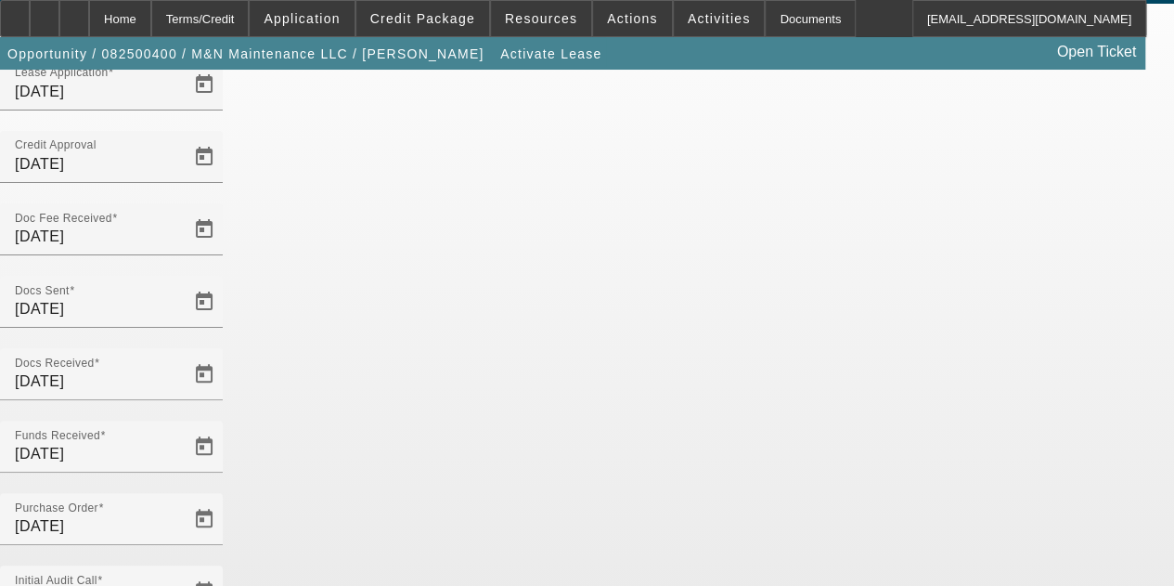
scroll to position [191, 0]
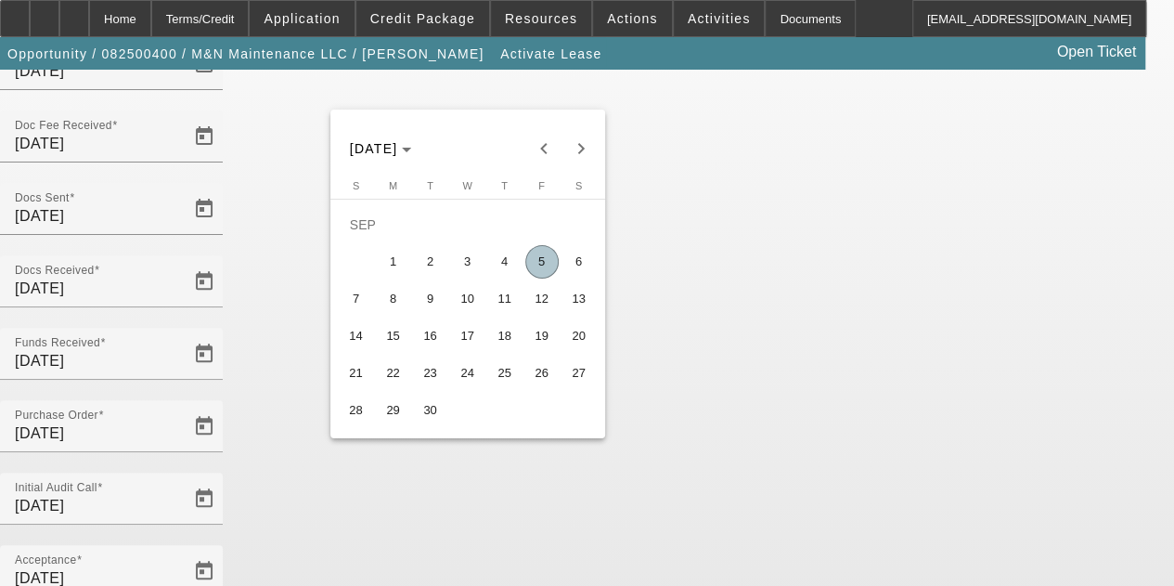
click at [698, 528] on div at bounding box center [587, 293] width 1174 height 586
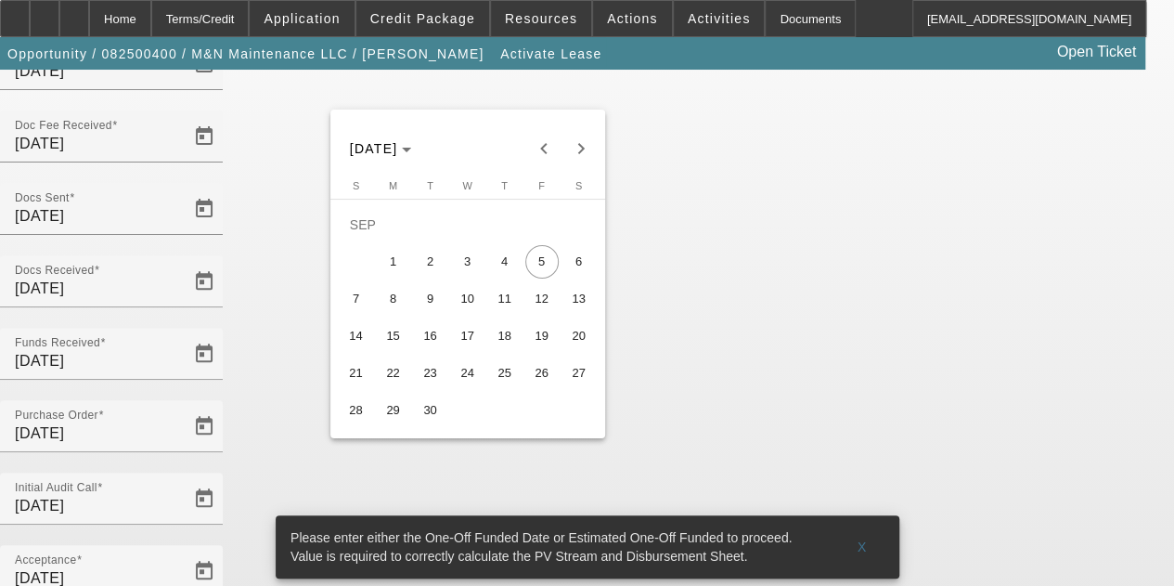
click at [462, 309] on span "10" at bounding box center [467, 298] width 33 height 33
type input "9/10/2025"
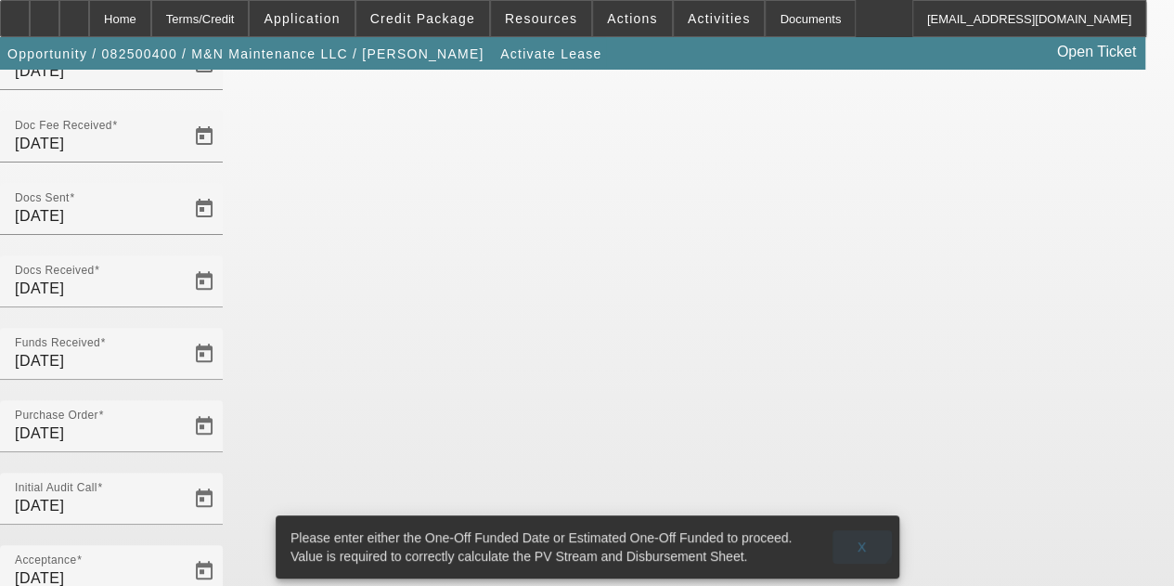
click at [859, 539] on span "X" at bounding box center [862, 546] width 10 height 15
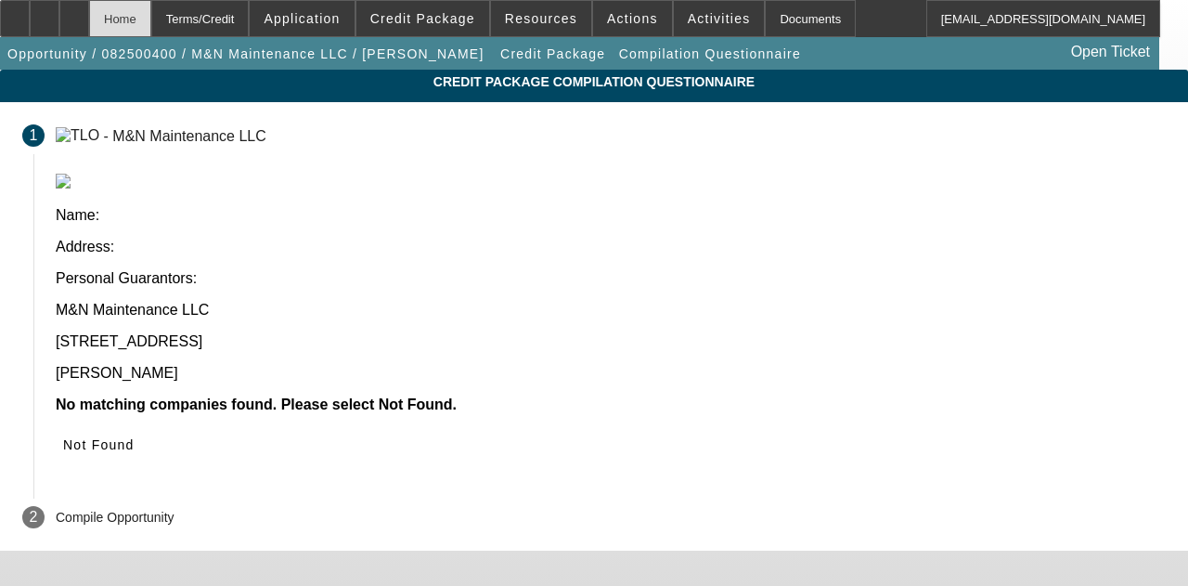
click at [151, 8] on div "Home" at bounding box center [120, 18] width 62 height 37
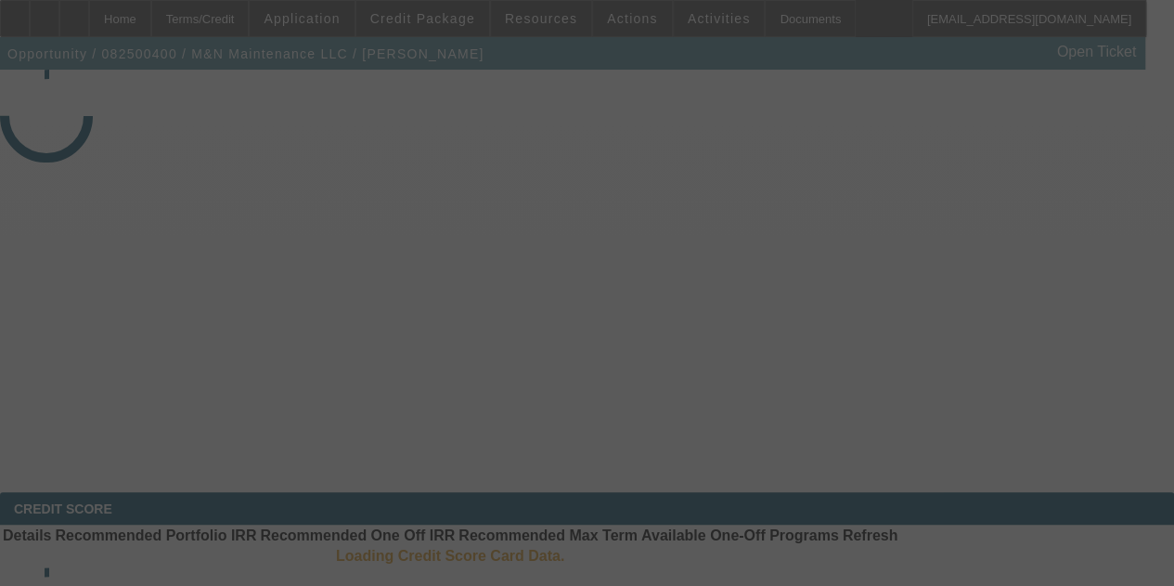
select select "4"
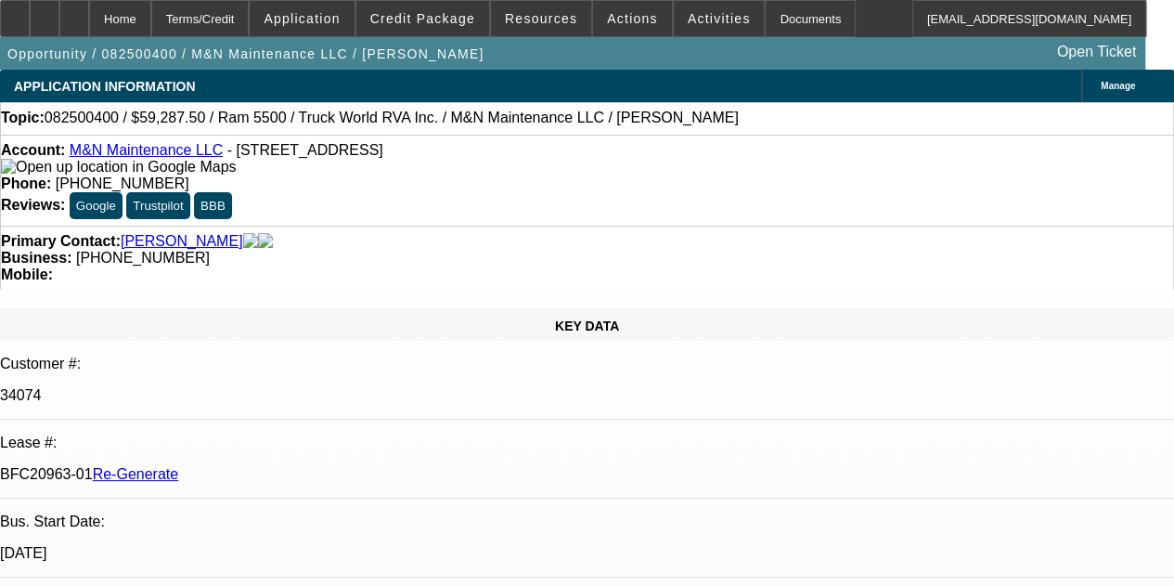
select select "0.1"
select select "0"
select select "6"
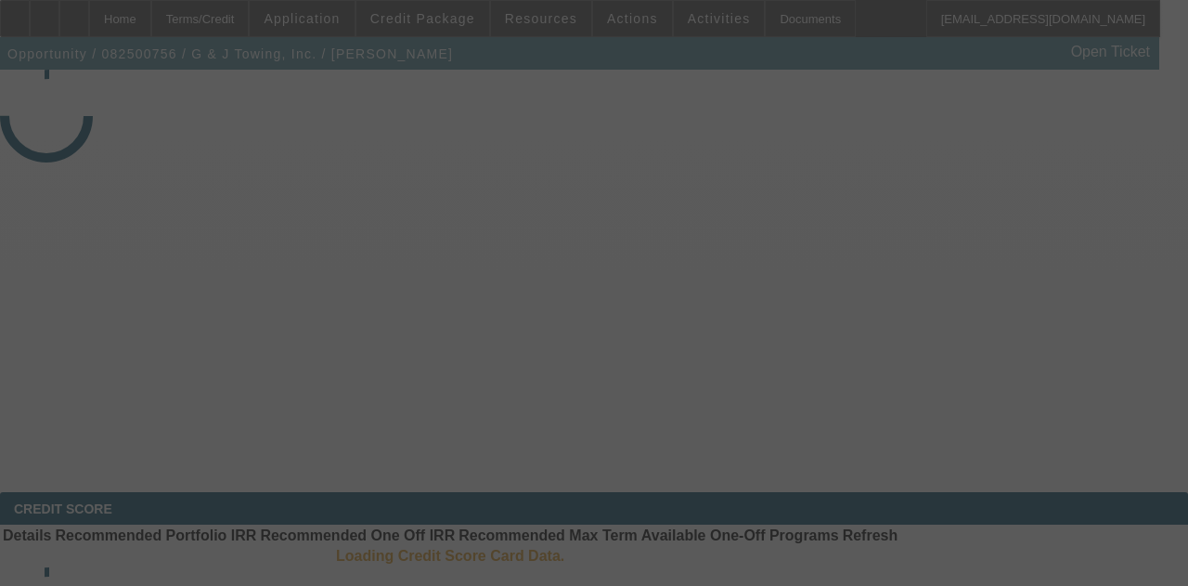
select select "4"
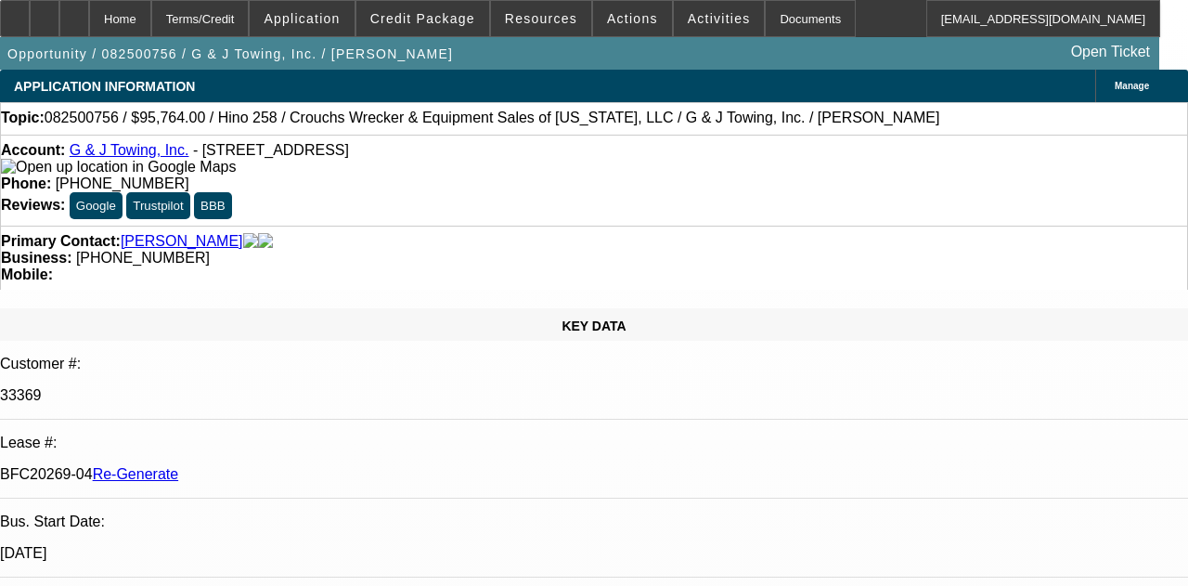
select select "0"
select select "6"
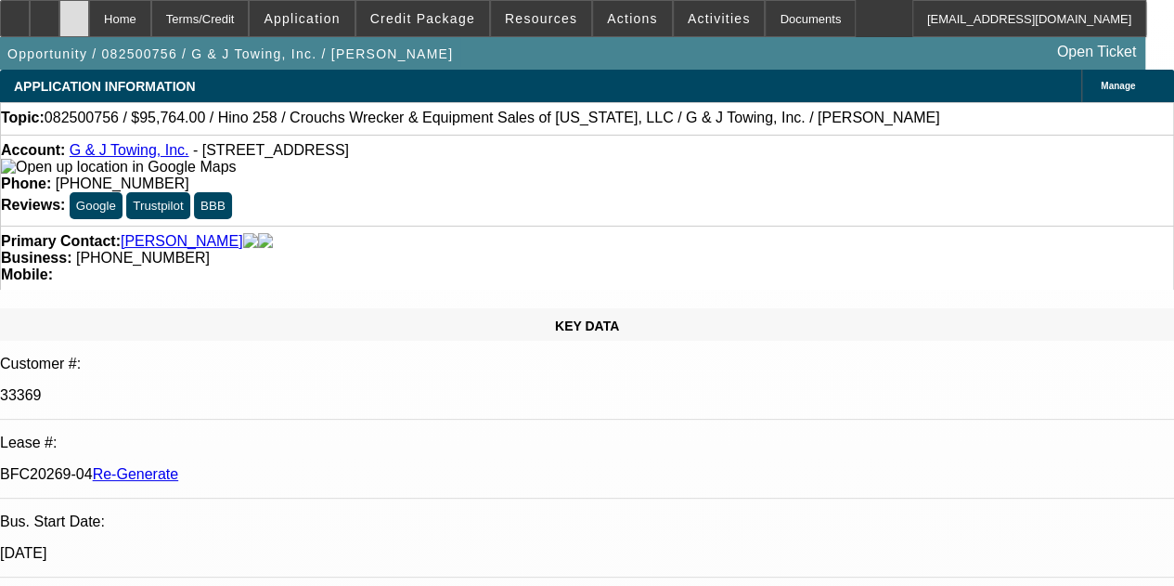
click at [74, 12] on icon at bounding box center [74, 12] width 0 height 0
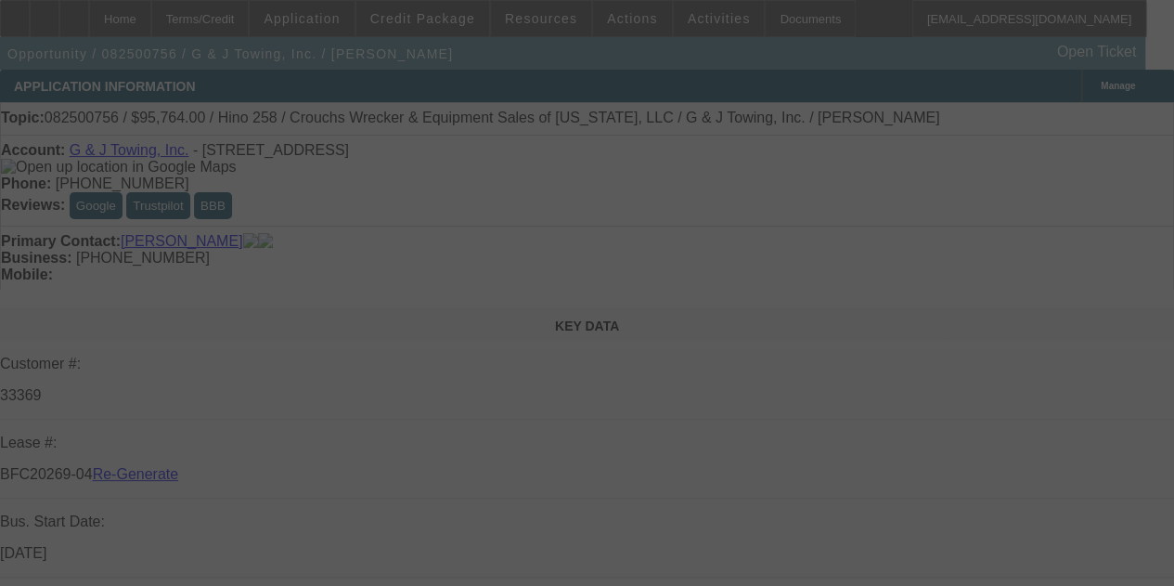
select select "4"
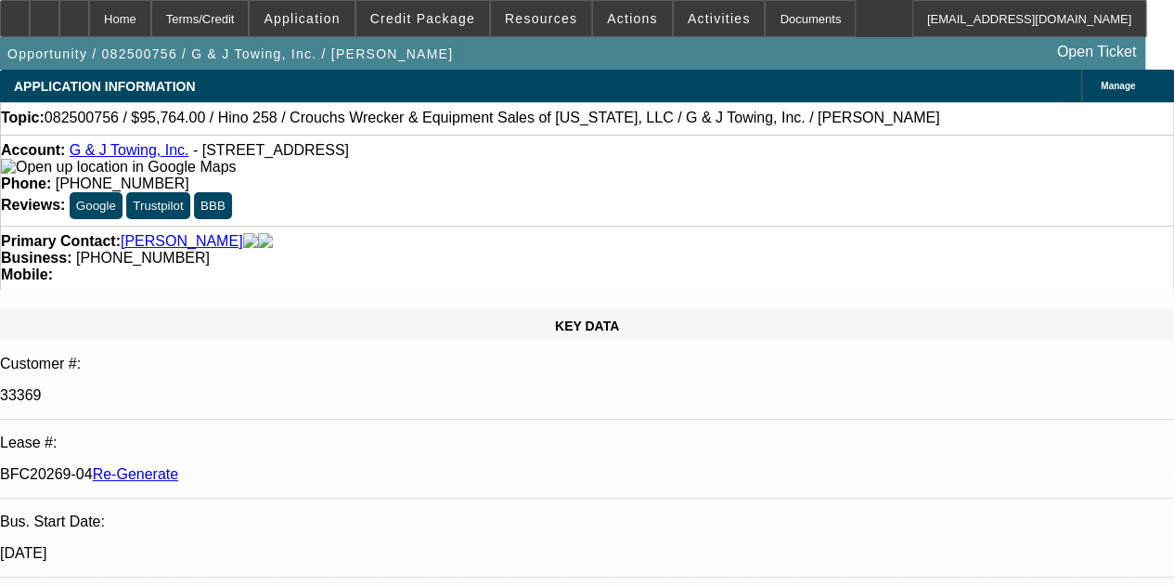
select select "0"
select select "6"
click at [765, 16] on div "Documents" at bounding box center [810, 18] width 91 height 37
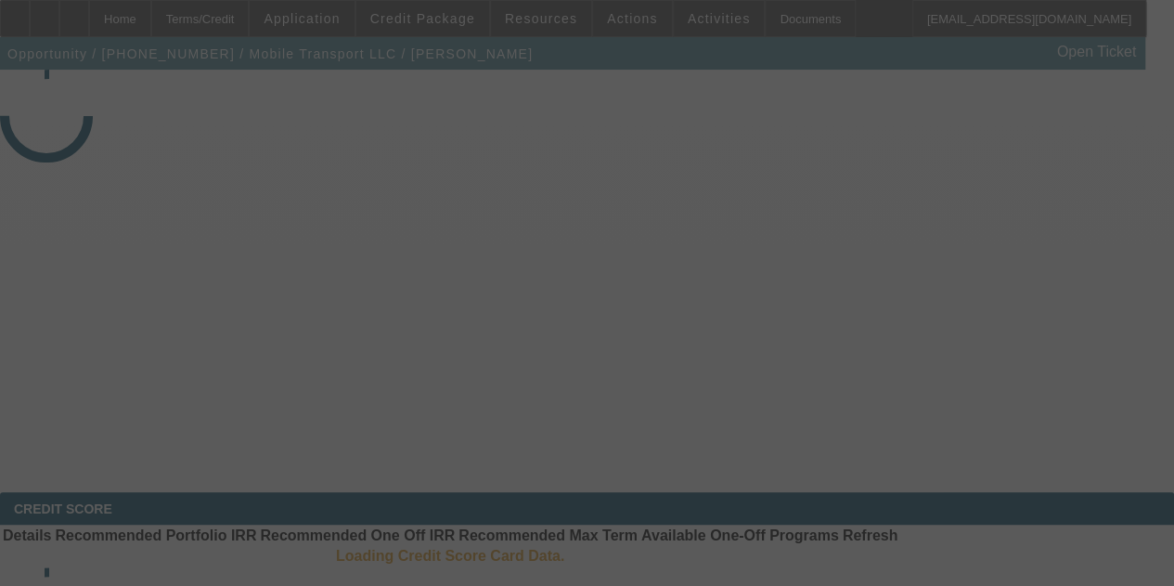
select select "4"
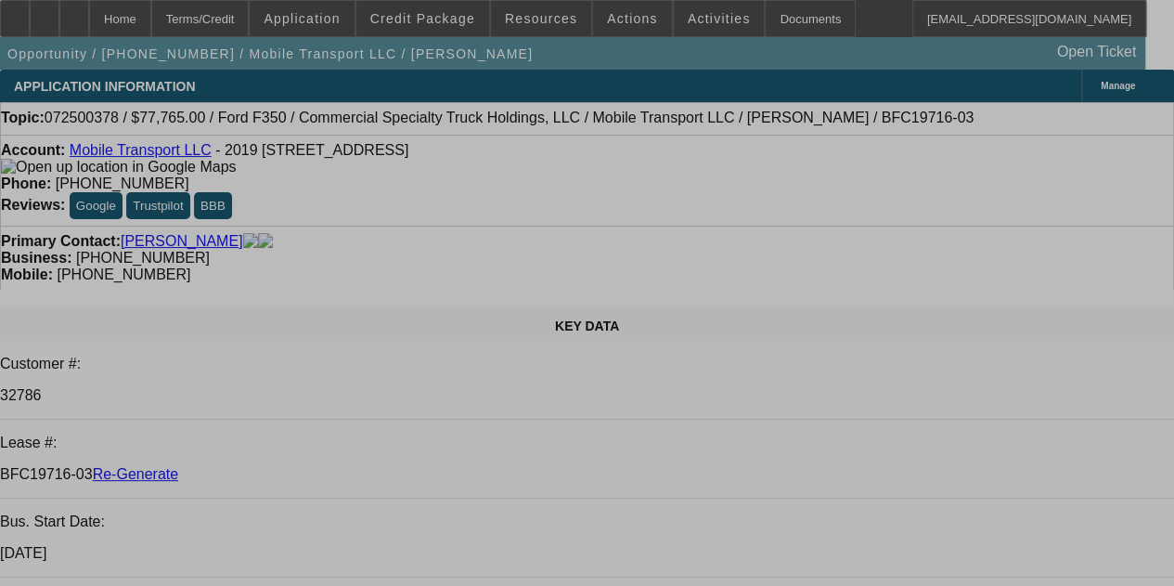
select select "0"
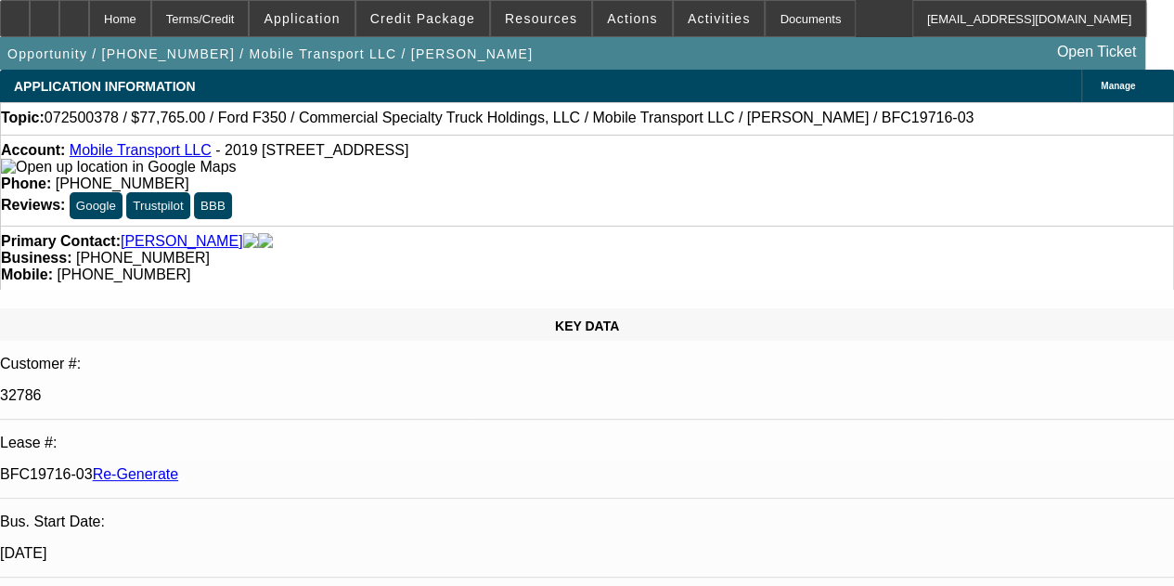
select select "0"
select select "2"
select select "0"
select select "6"
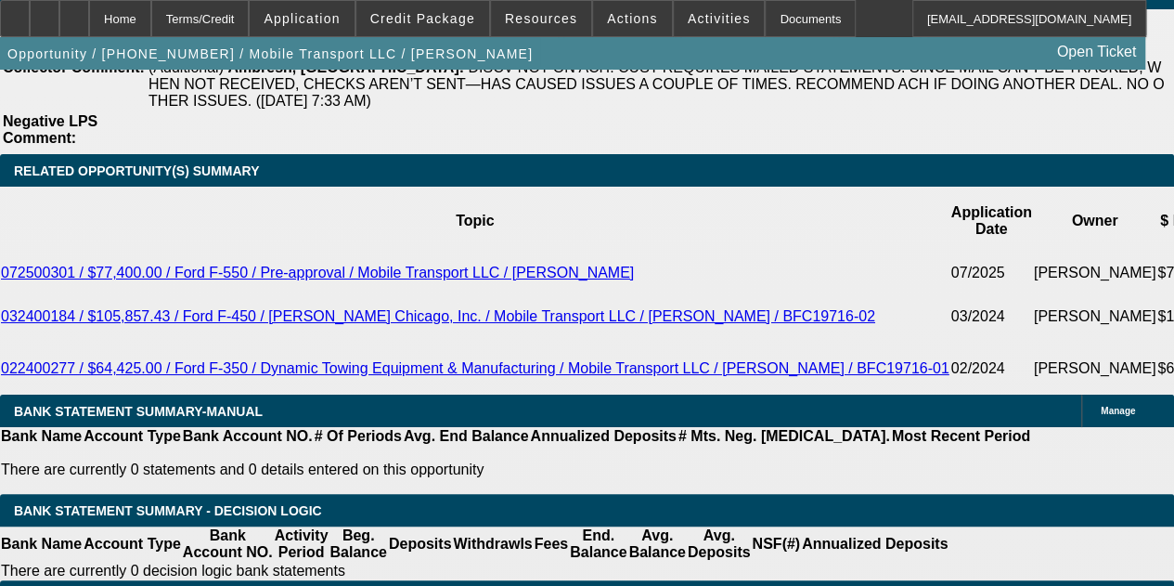
scroll to position [3354, 0]
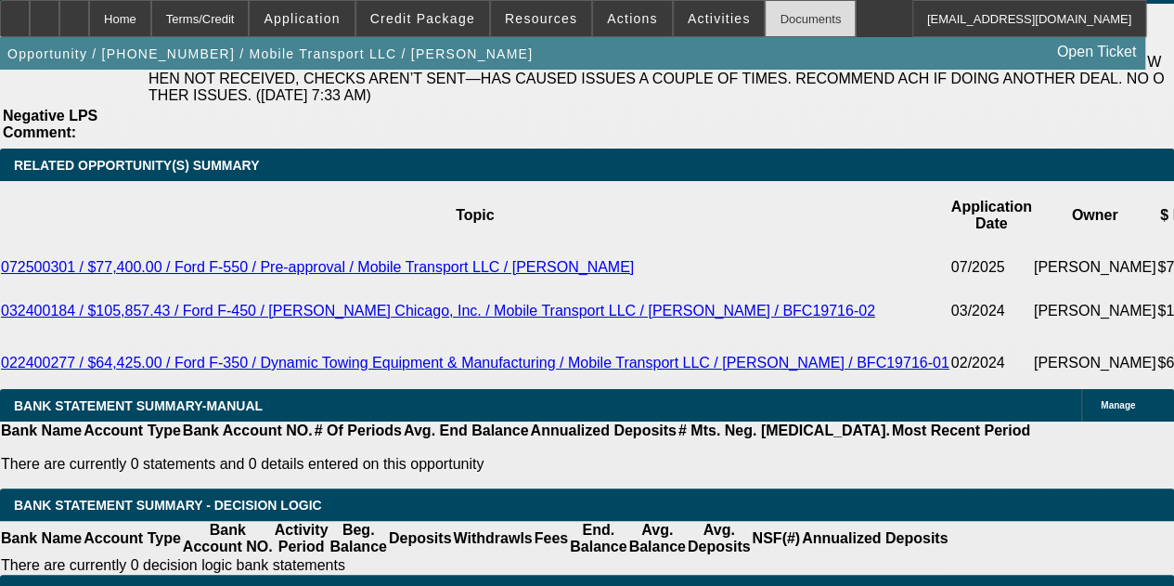
click at [774, 15] on div "Documents" at bounding box center [810, 18] width 91 height 37
click at [89, 26] on div at bounding box center [74, 18] width 30 height 37
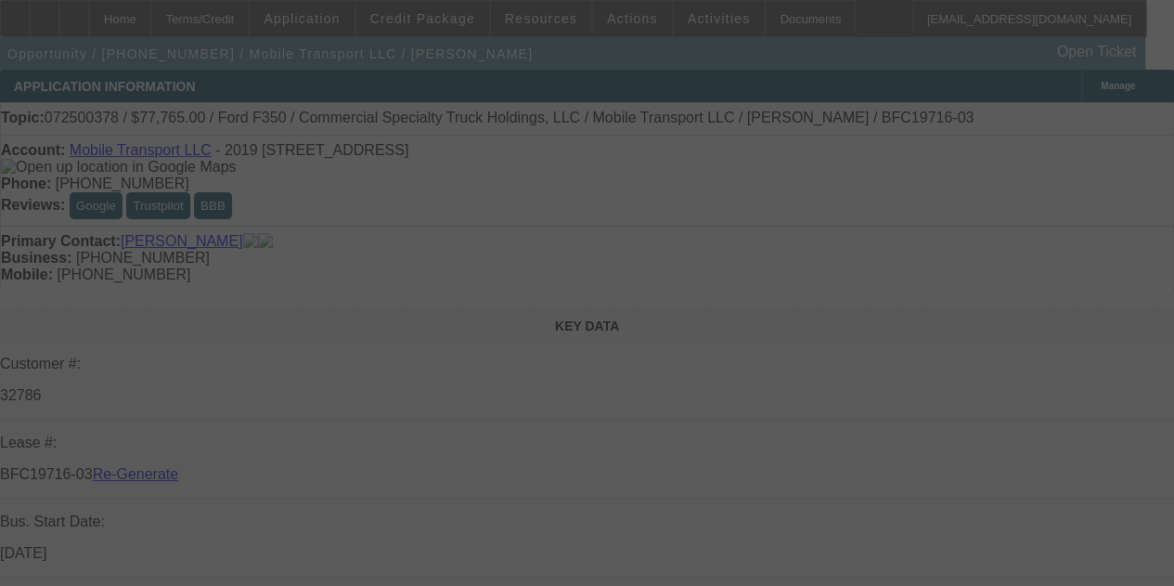
select select "4"
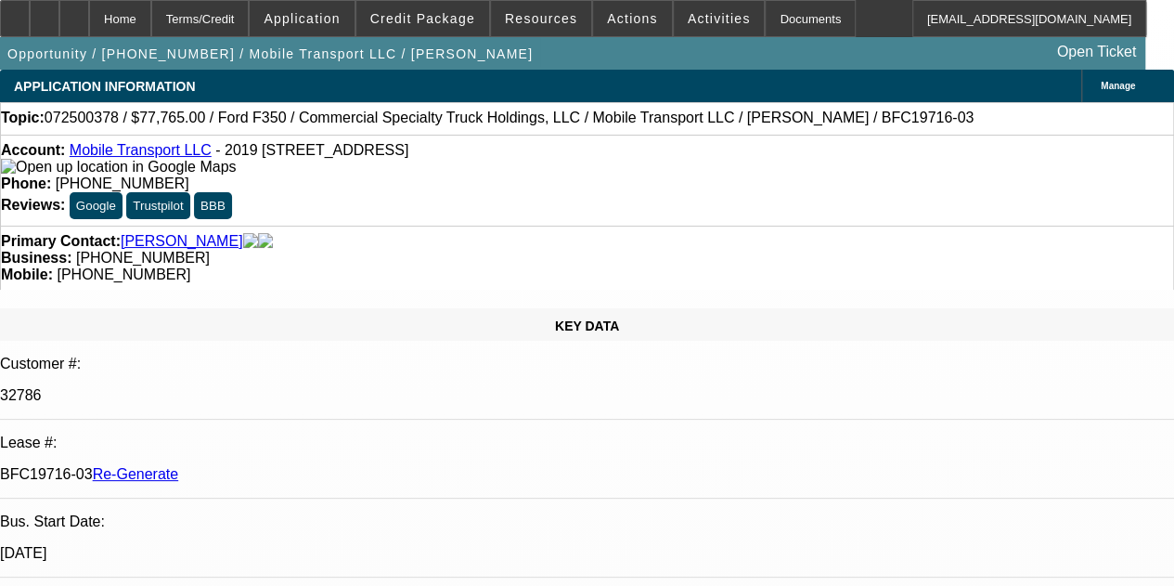
select select "0"
select select "2"
select select "0"
select select "6"
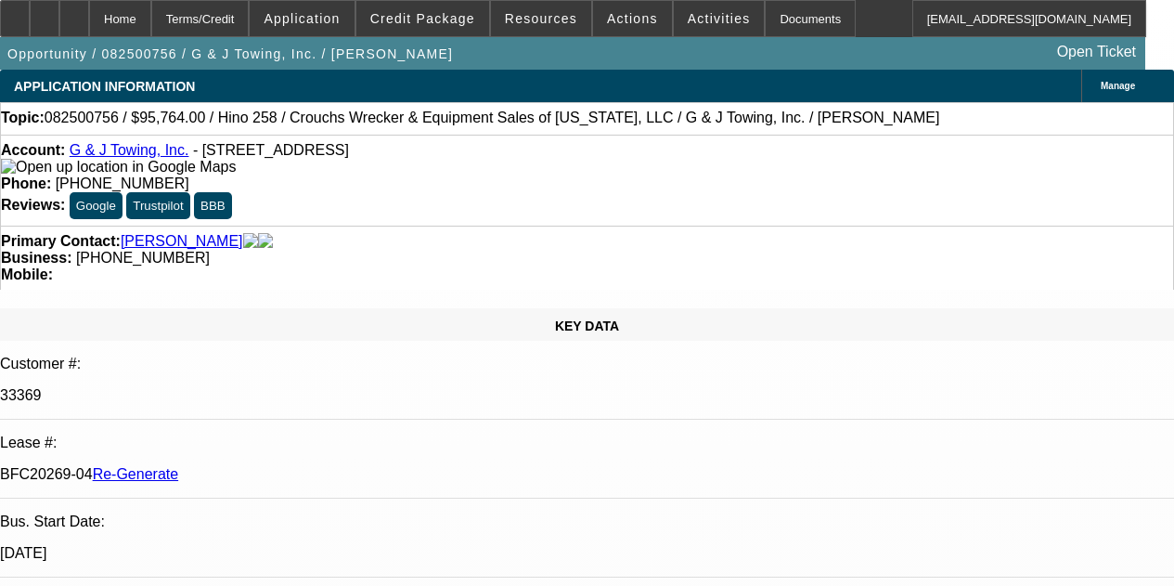
select select "4"
select select "0"
select select "6"
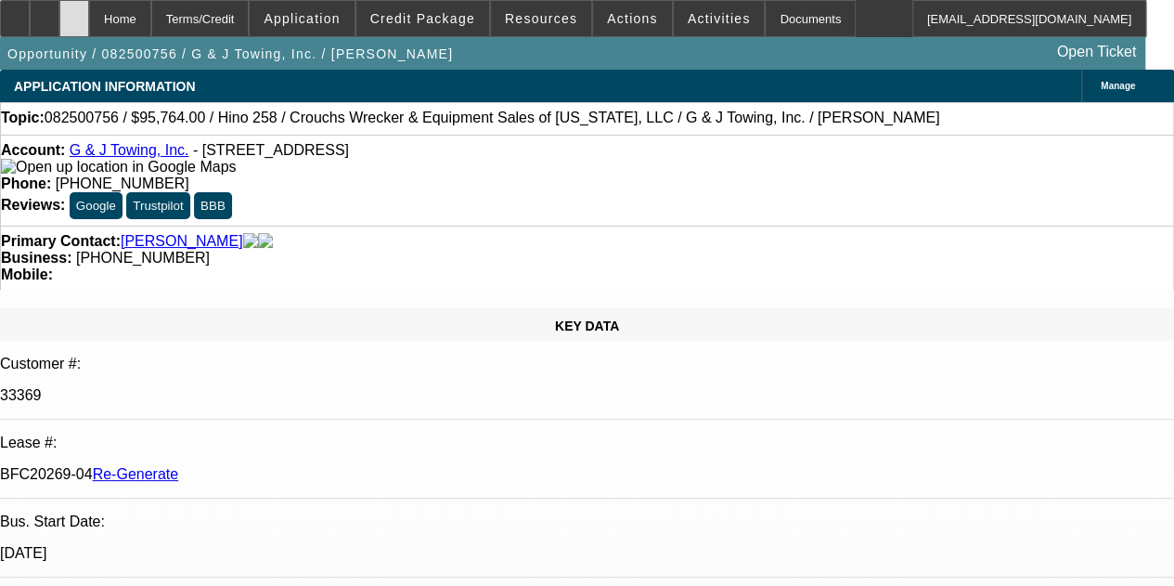
click at [74, 12] on icon at bounding box center [74, 12] width 0 height 0
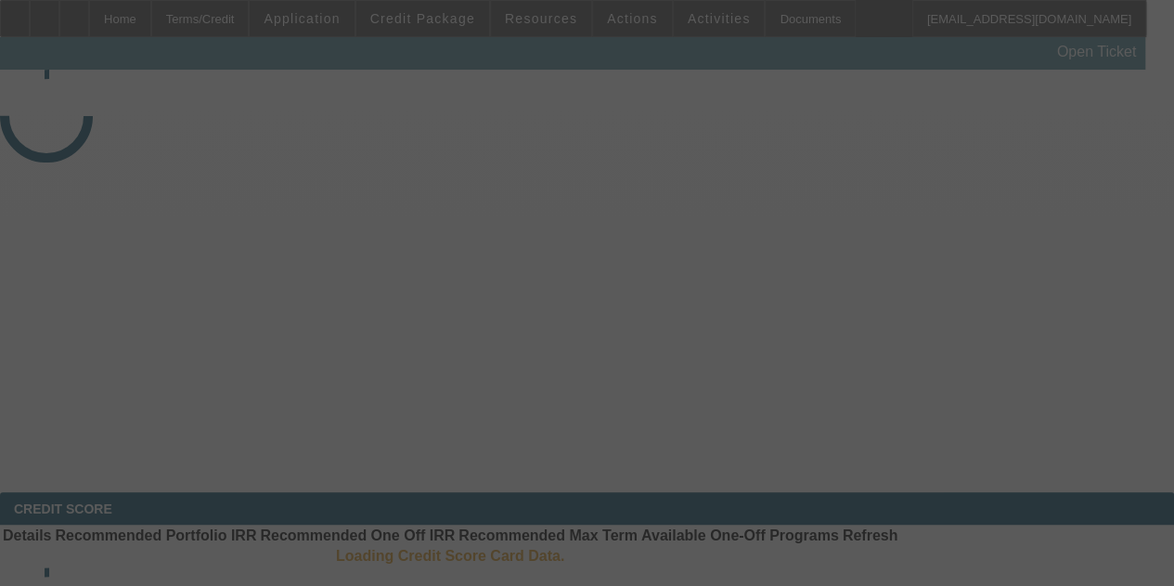
select select "4"
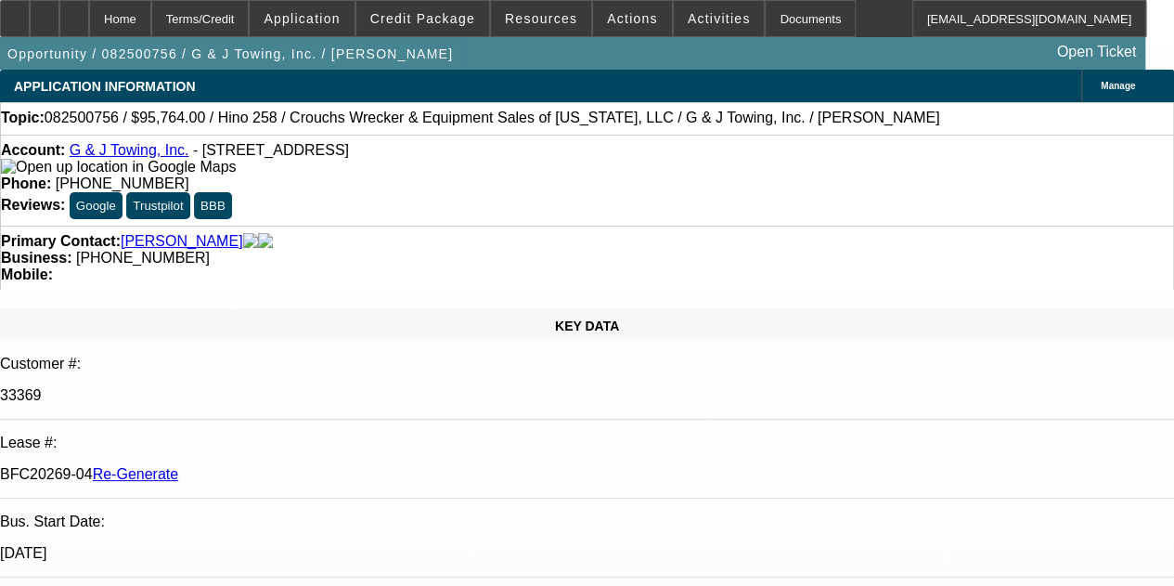
select select "0"
select select "6"
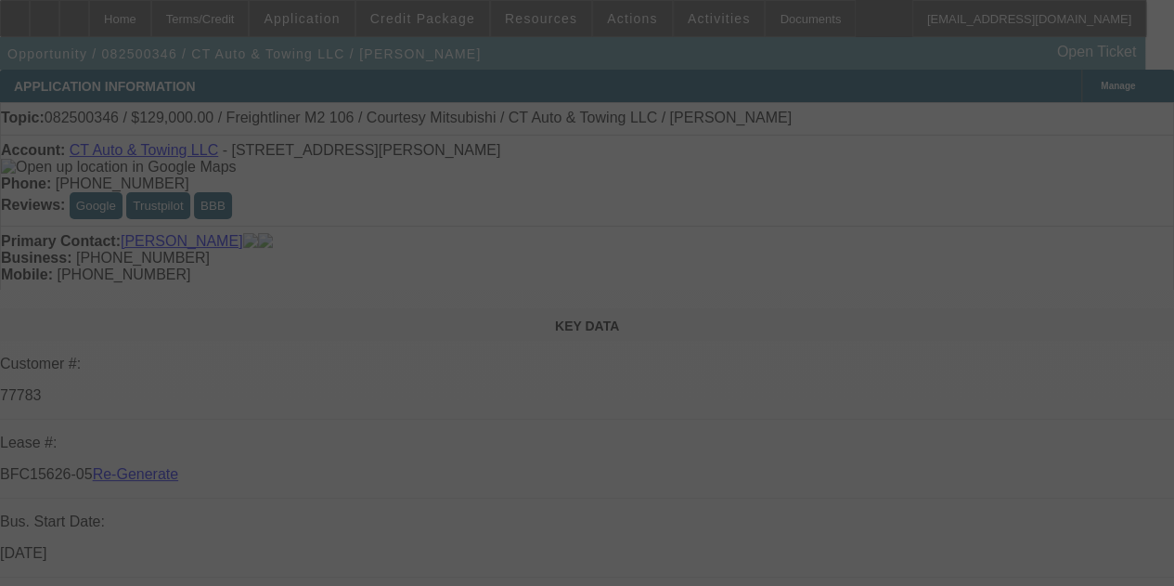
select select "4"
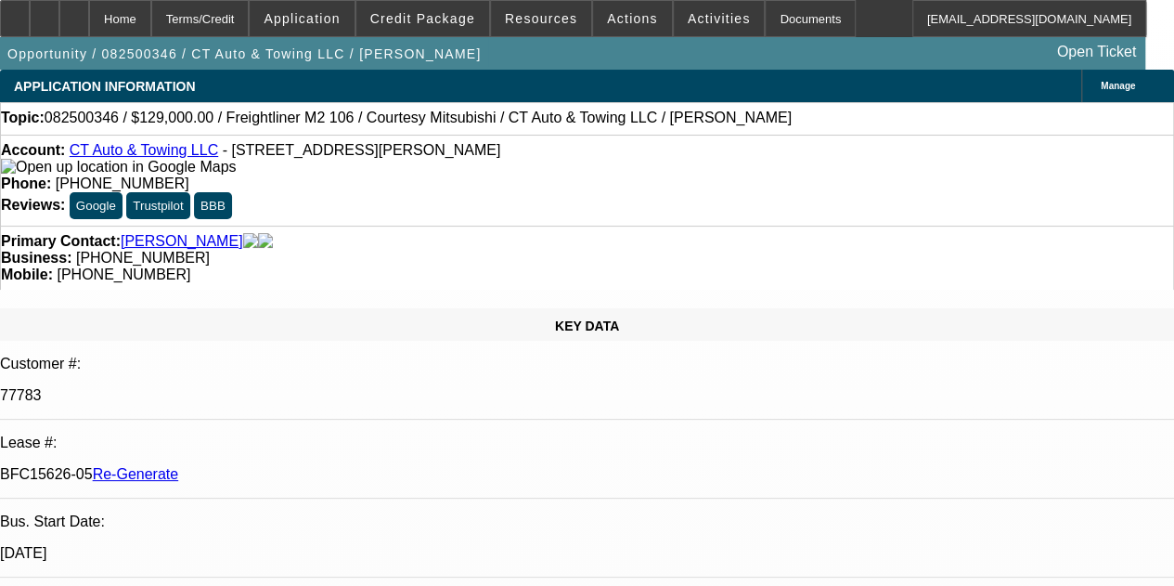
select select "0"
select select "3"
select select "0"
select select "6"
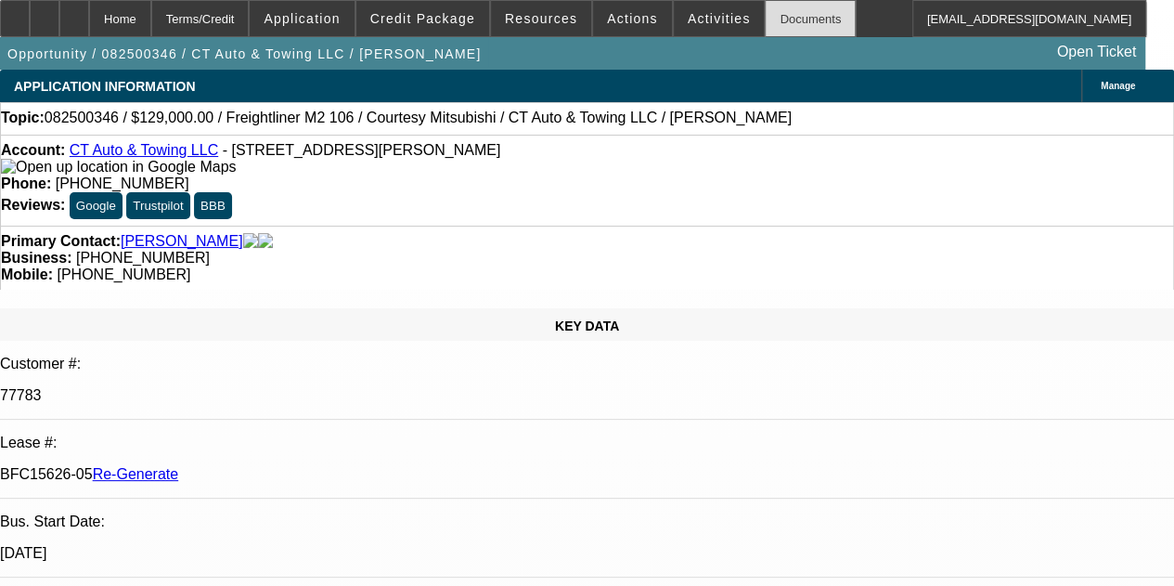
click at [775, 19] on div "Documents" at bounding box center [810, 18] width 91 height 37
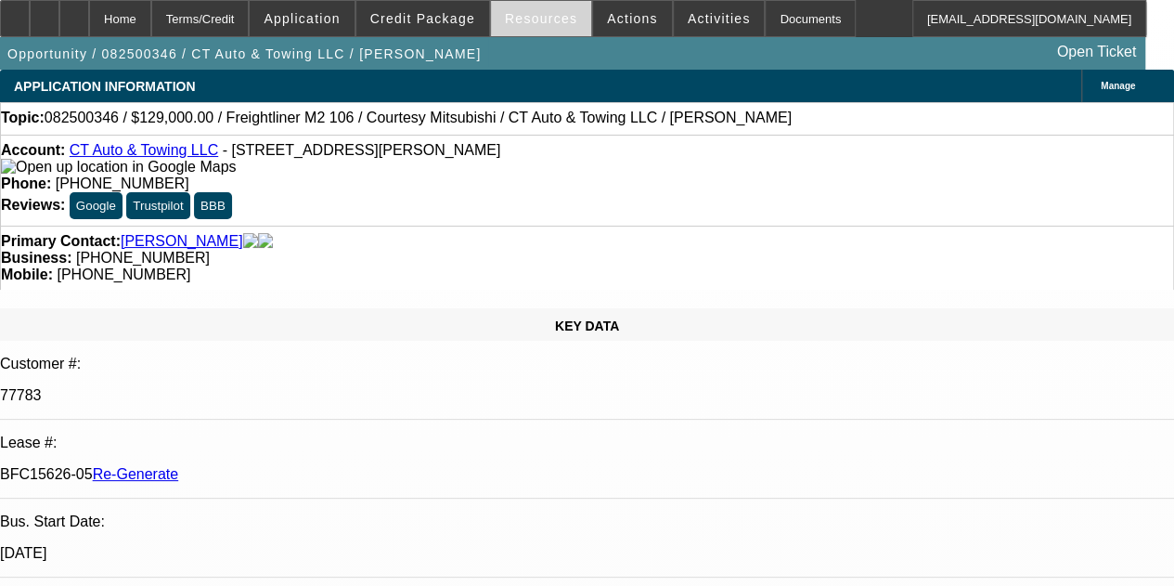
click at [516, 19] on span "Resources" at bounding box center [541, 18] width 72 height 15
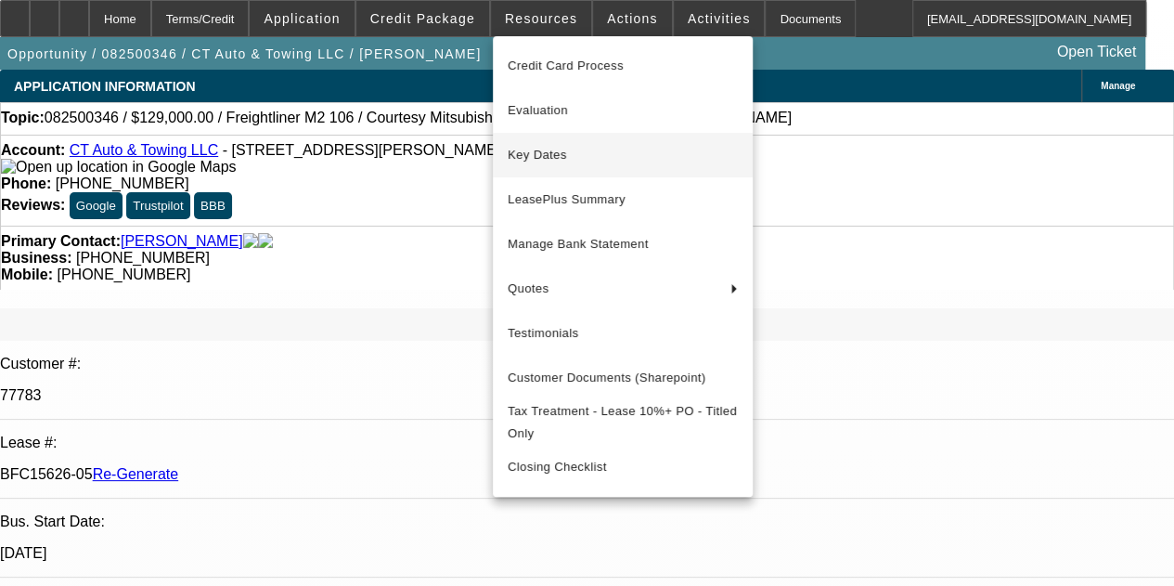
click at [539, 153] on span "Key Dates" at bounding box center [623, 155] width 230 height 22
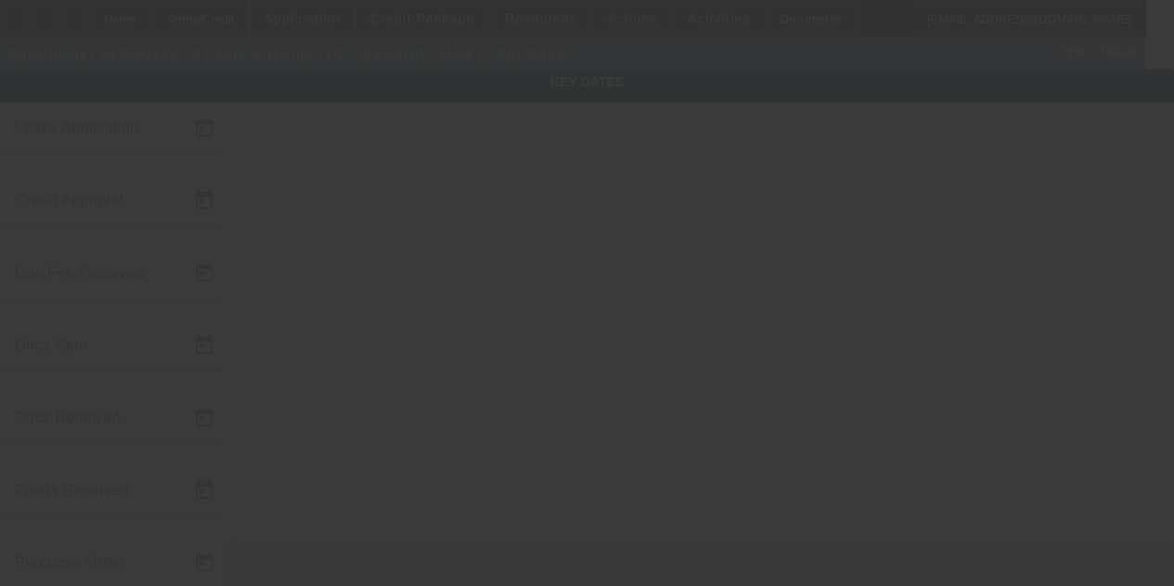
type input "8/13/2025"
type input "9/2/2025"
type input "9/4/2025"
type input "9/3/2025"
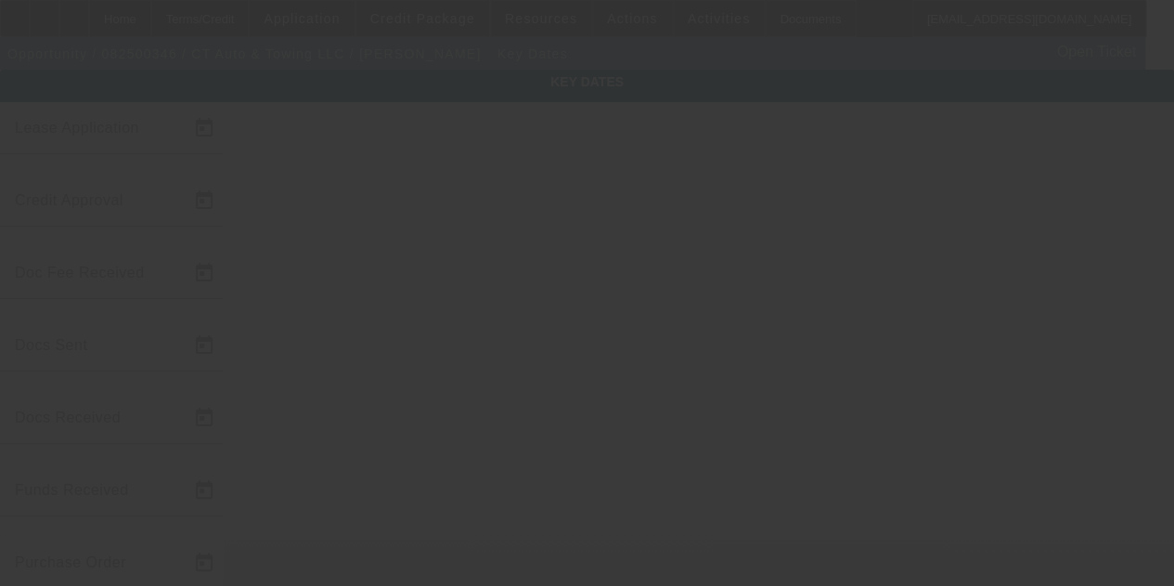
type input "9/4/2025"
type input "9/15/2025"
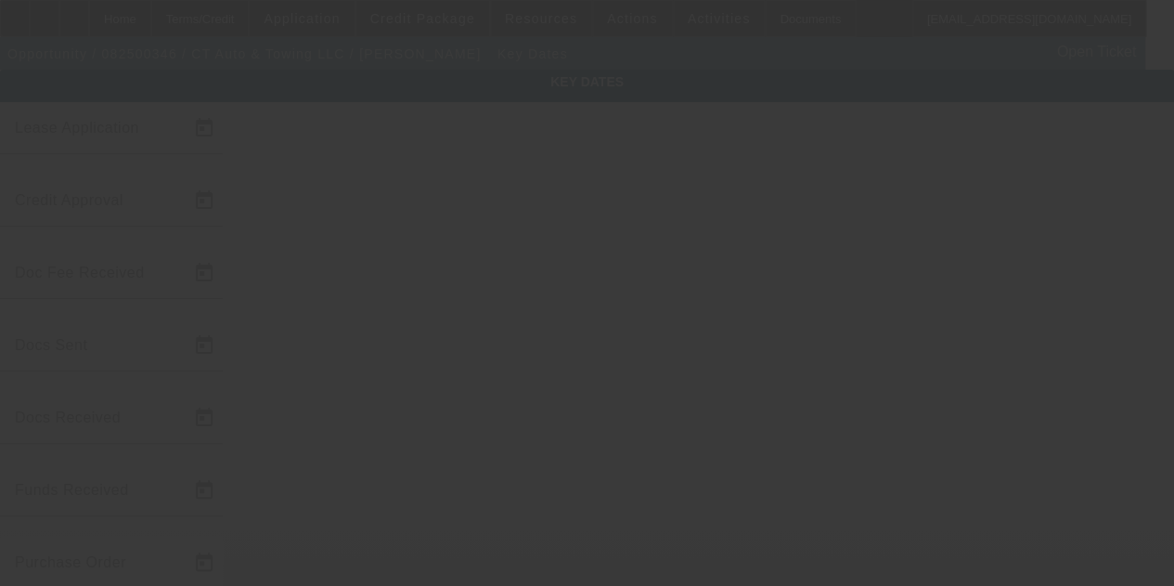
type input "10/15/2025"
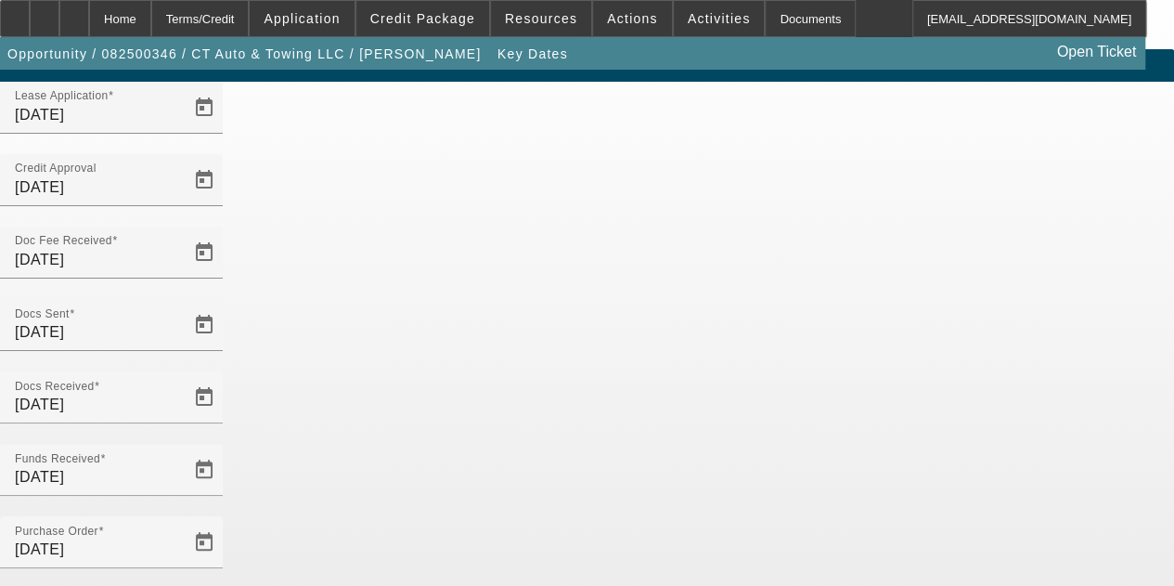
scroll to position [121, 0]
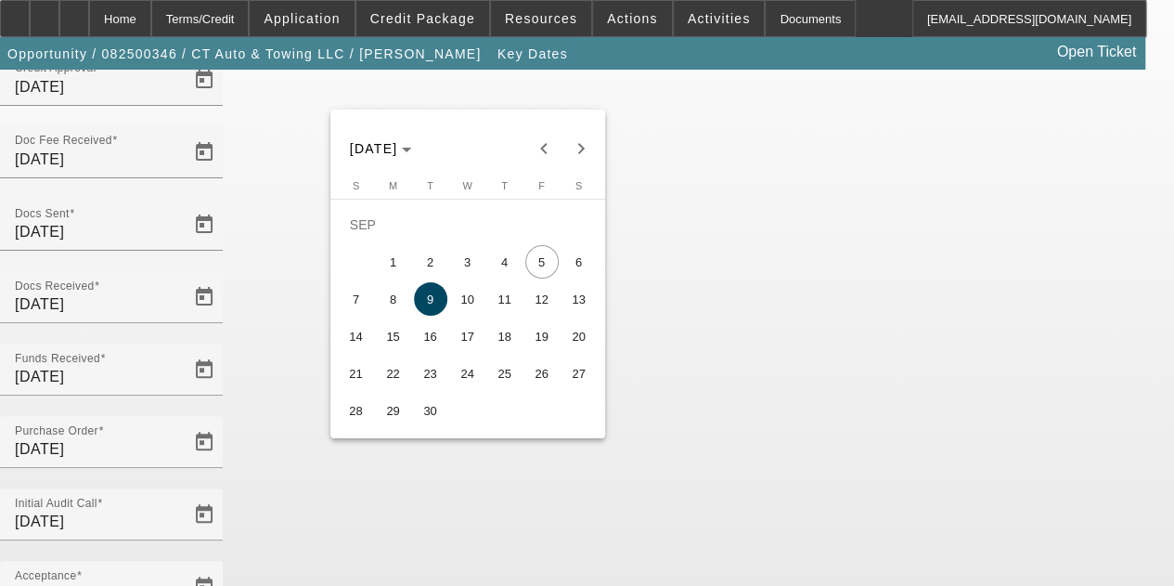
click at [462, 300] on span "10" at bounding box center [467, 298] width 33 height 33
type input "9/10/2025"
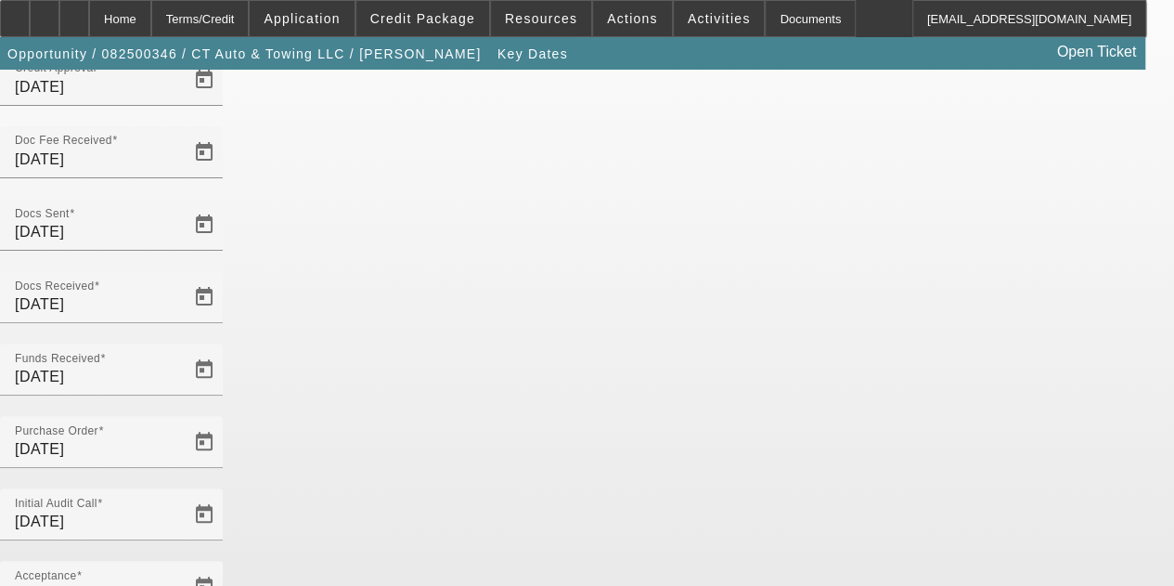
click at [197, 8] on div at bounding box center [587, 293] width 1174 height 586
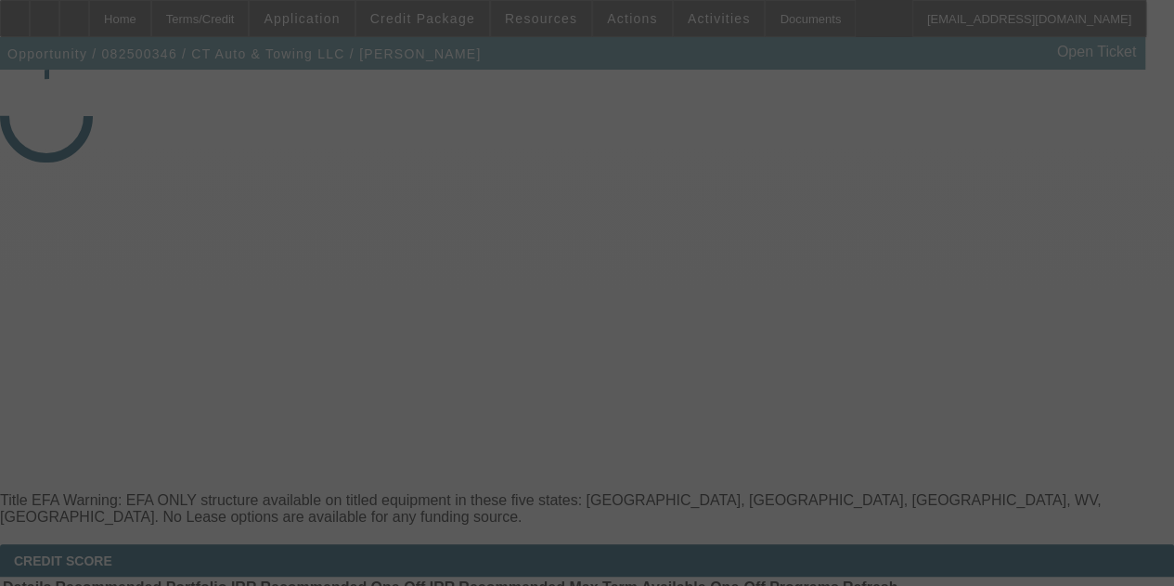
select select "4"
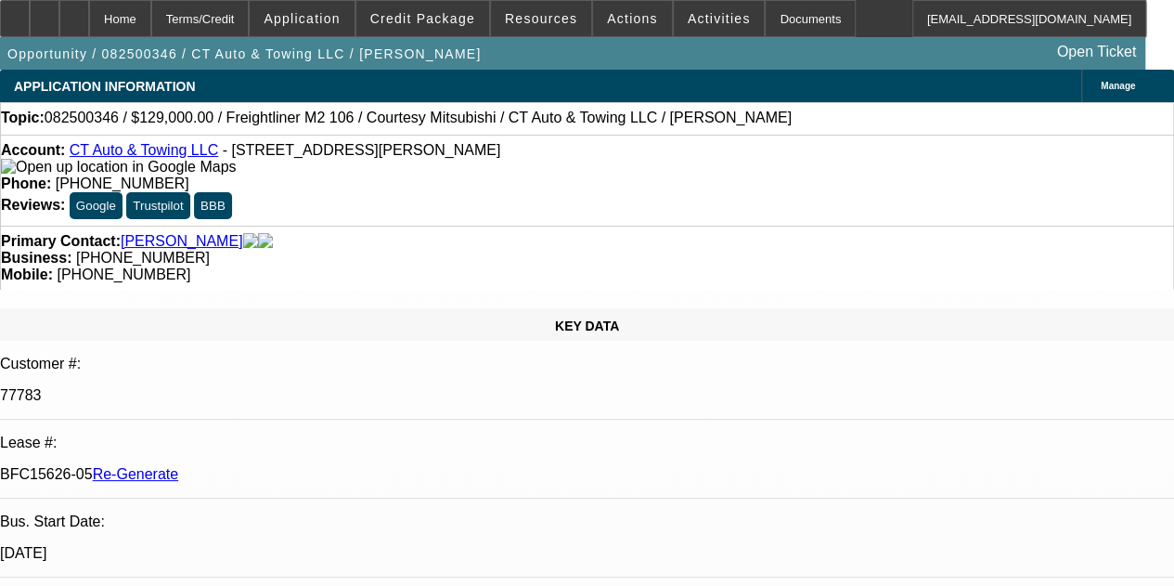
select select "0"
select select "3"
select select "0"
select select "6"
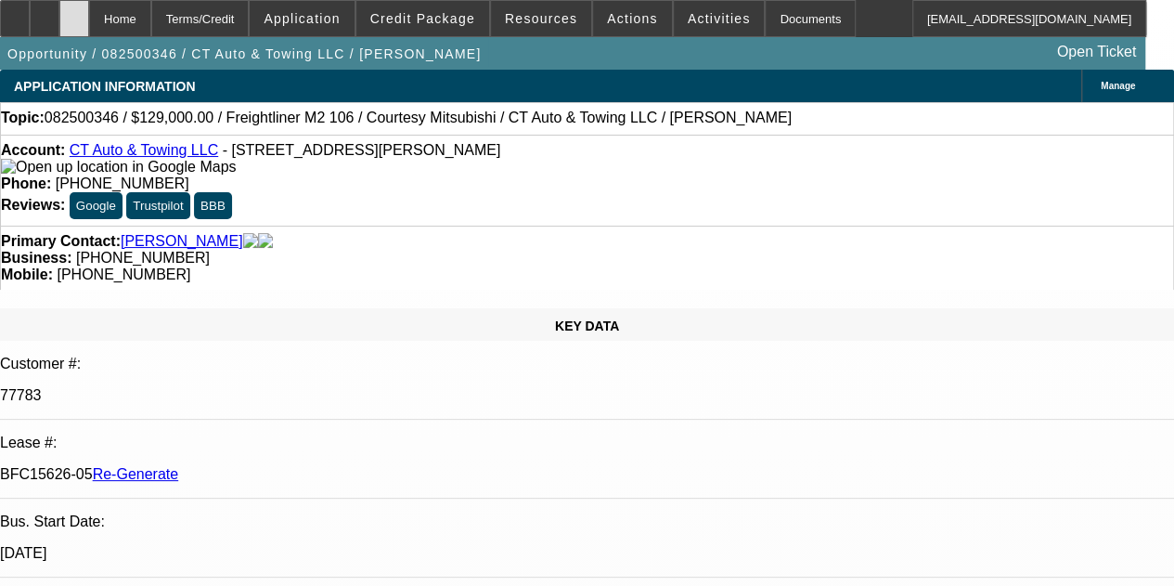
click at [89, 20] on div at bounding box center [74, 18] width 30 height 37
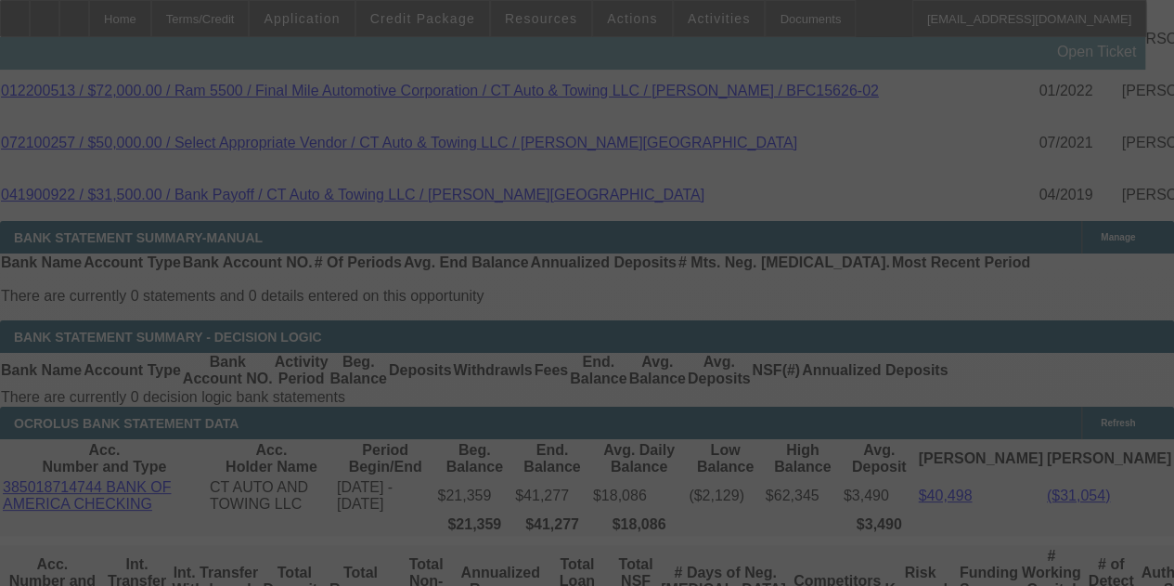
select select "4"
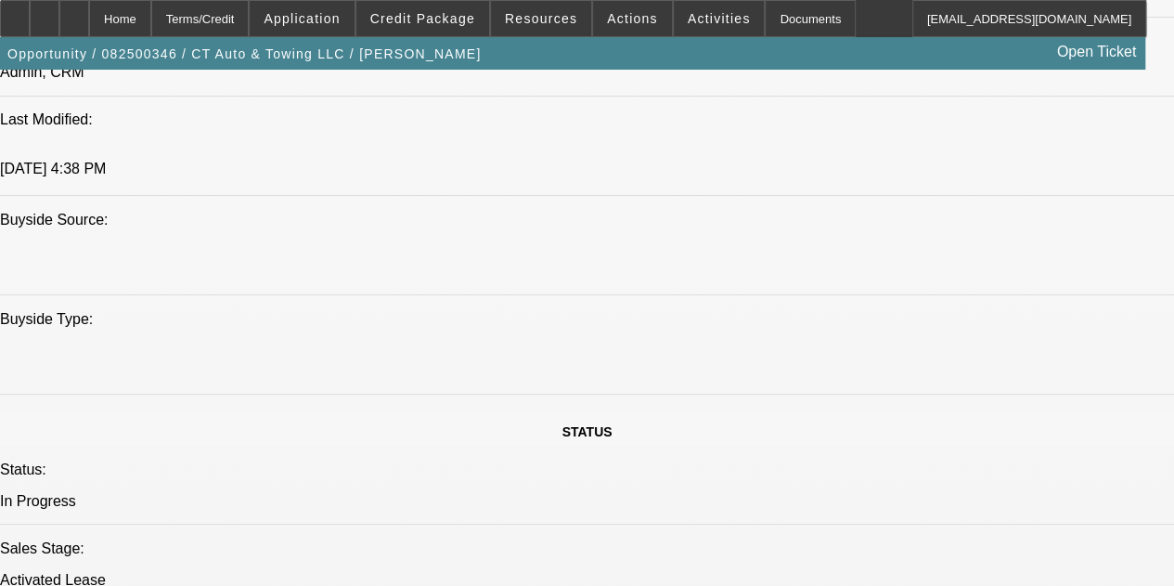
select select "0"
select select "3"
select select "0"
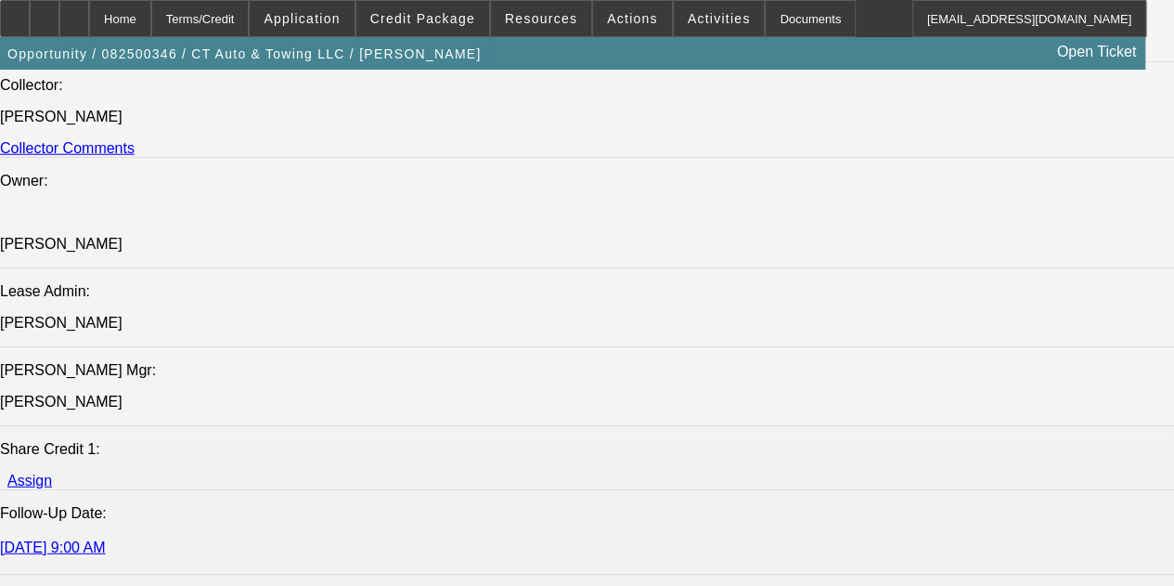
select select "6"
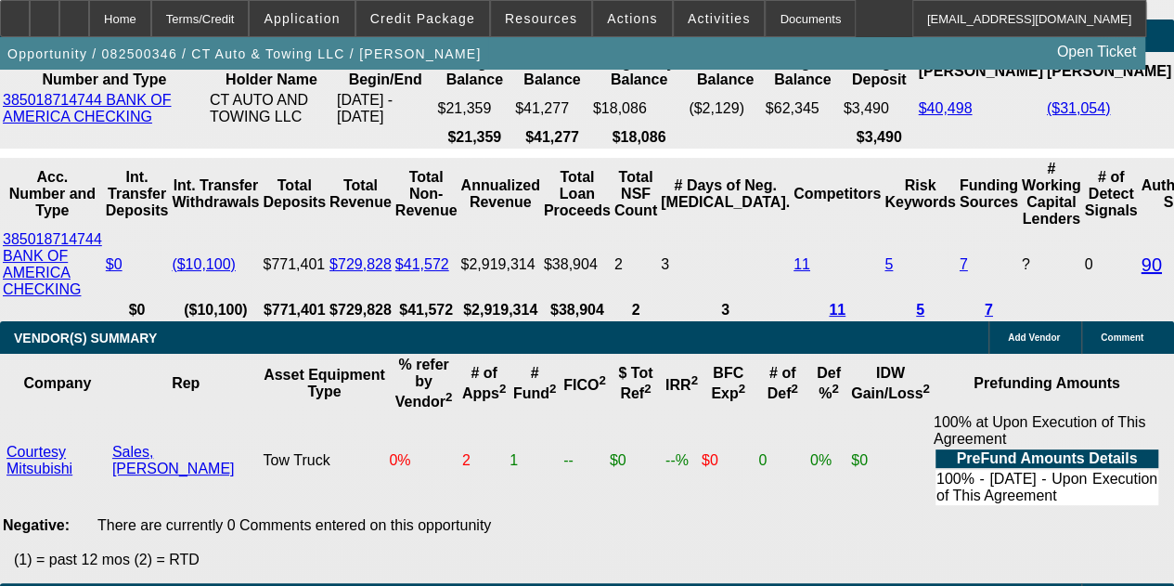
scroll to position [4074, 0]
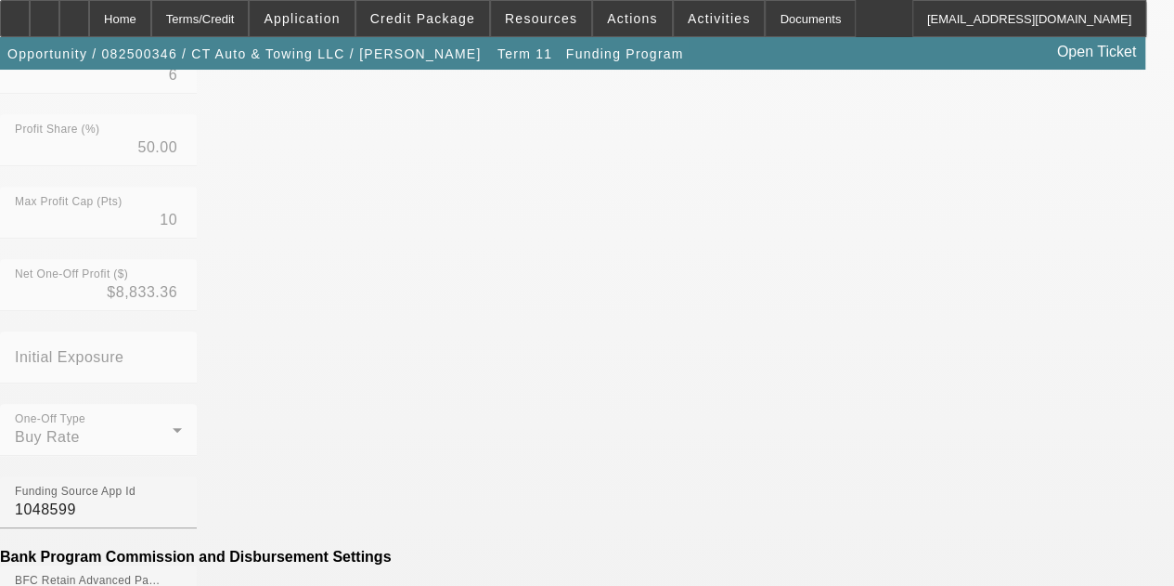
scroll to position [642, 0]
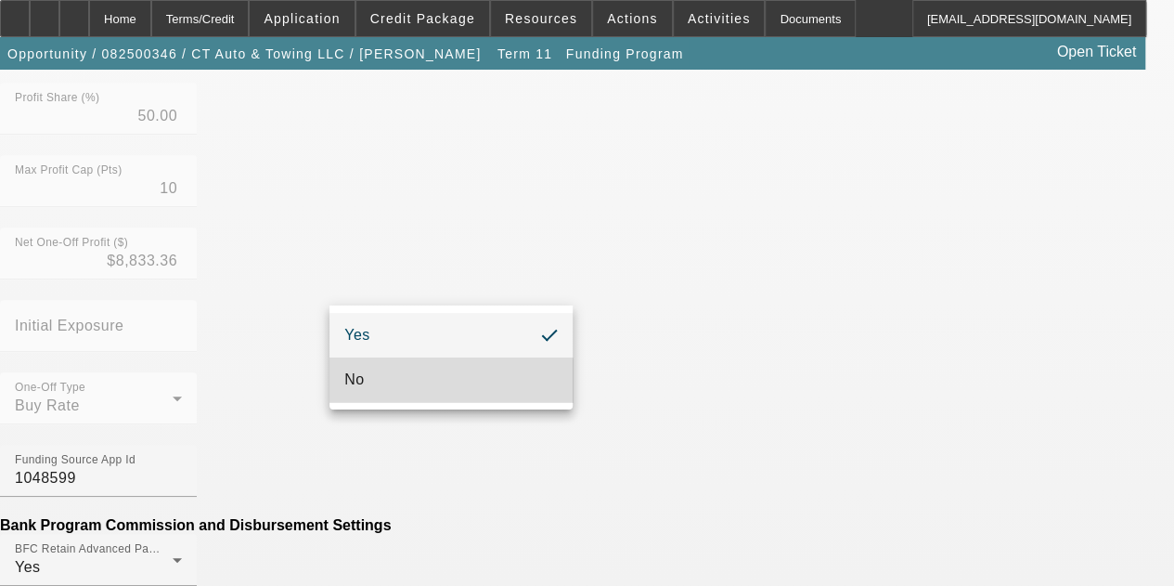
click at [389, 386] on mat-option "No" at bounding box center [450, 379] width 243 height 45
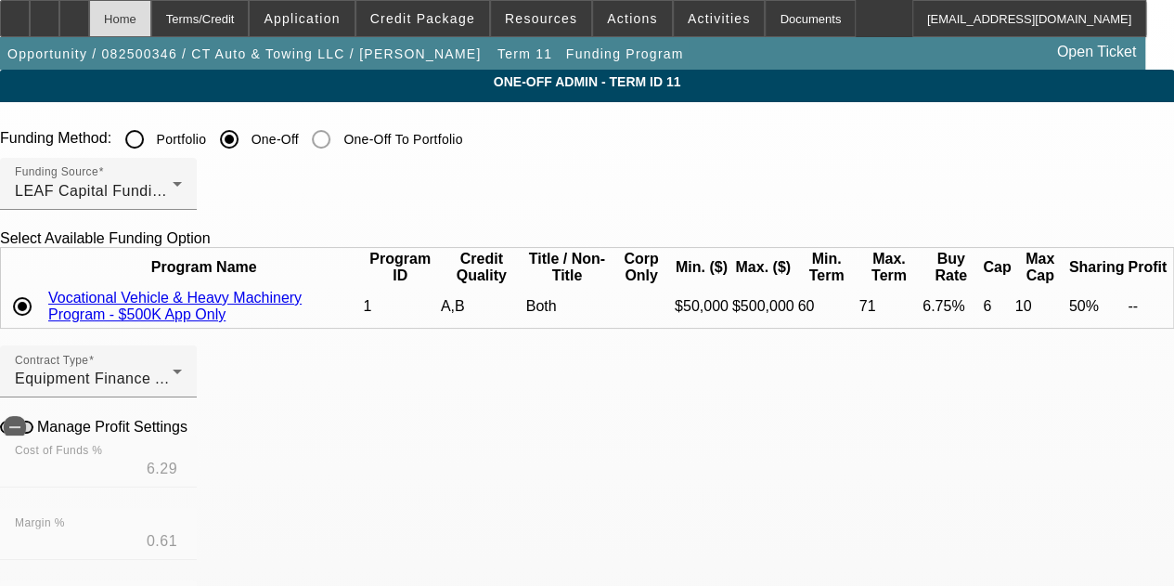
click at [151, 23] on div "Home" at bounding box center [120, 18] width 62 height 37
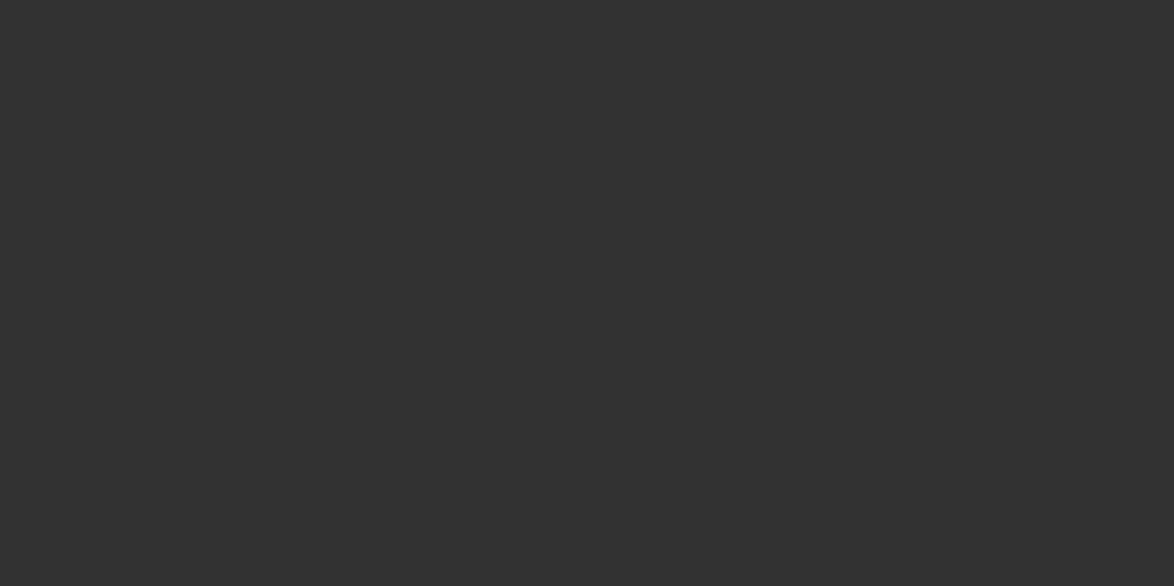
select select "4"
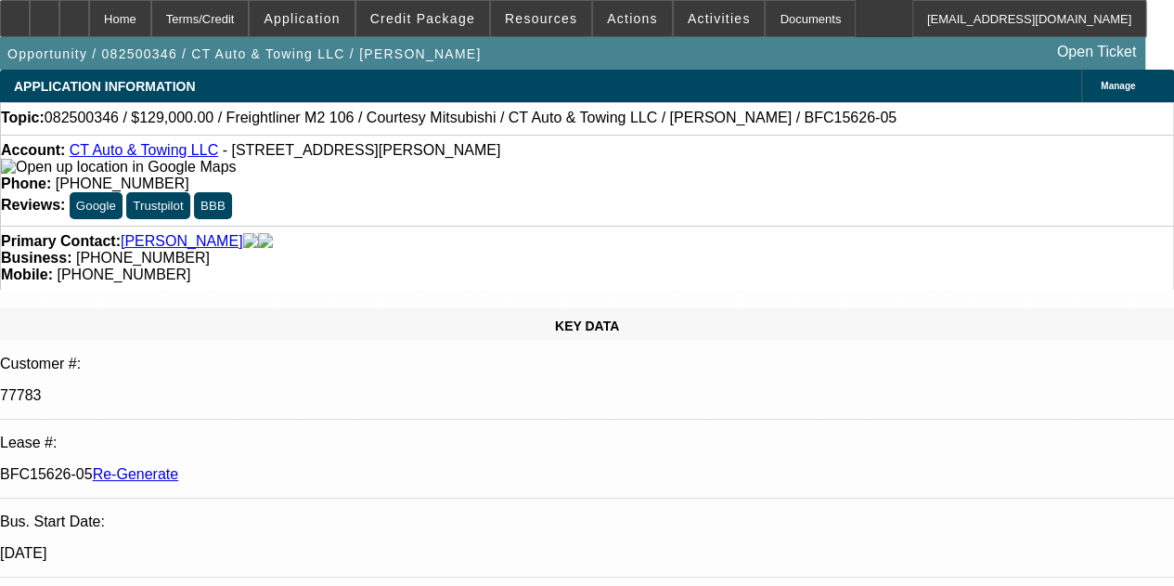
select select "0"
select select "3"
select select "0"
select select "6"
